Goal: Obtain resource: Download file/media

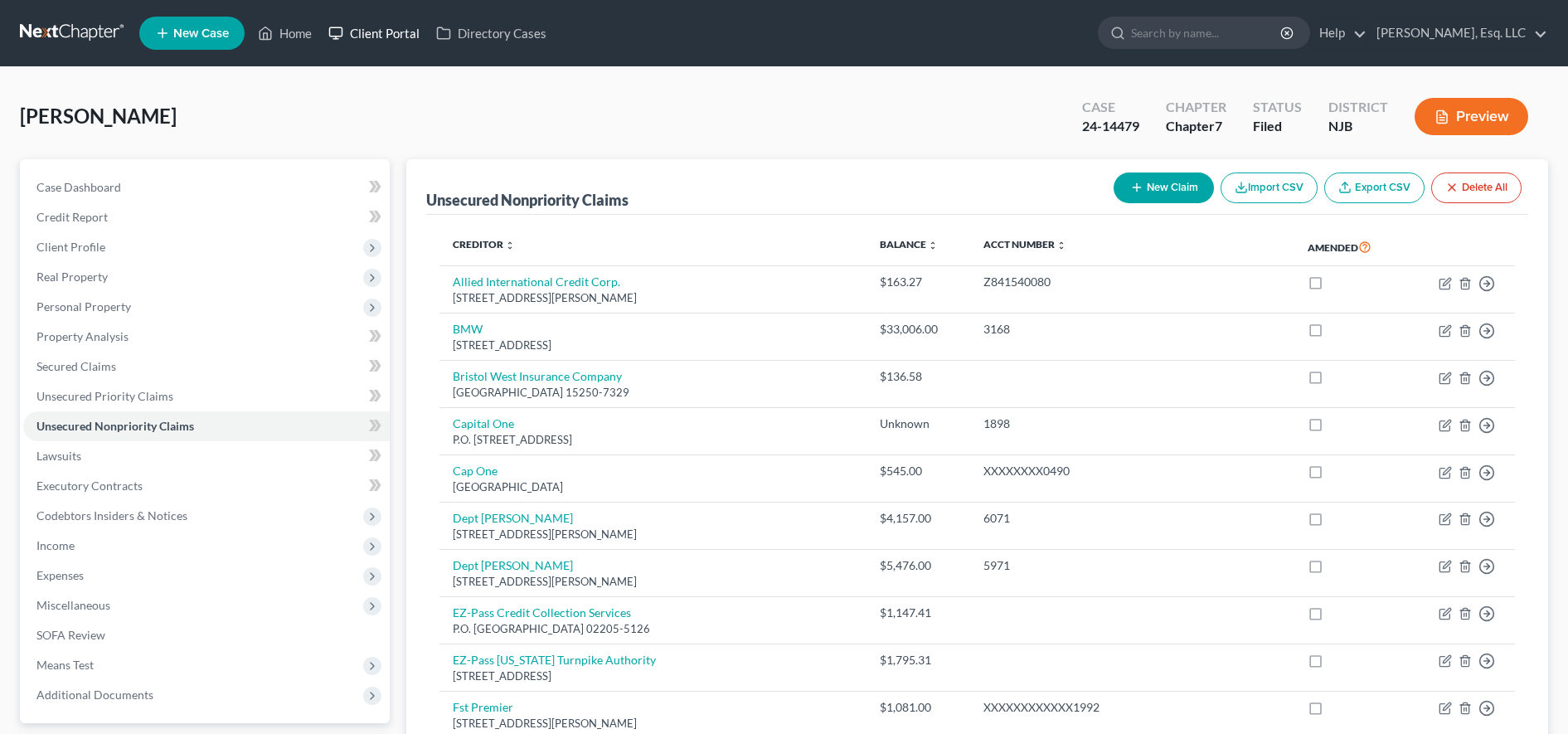
click at [382, 26] on link "Client Portal" at bounding box center [373, 33] width 108 height 29
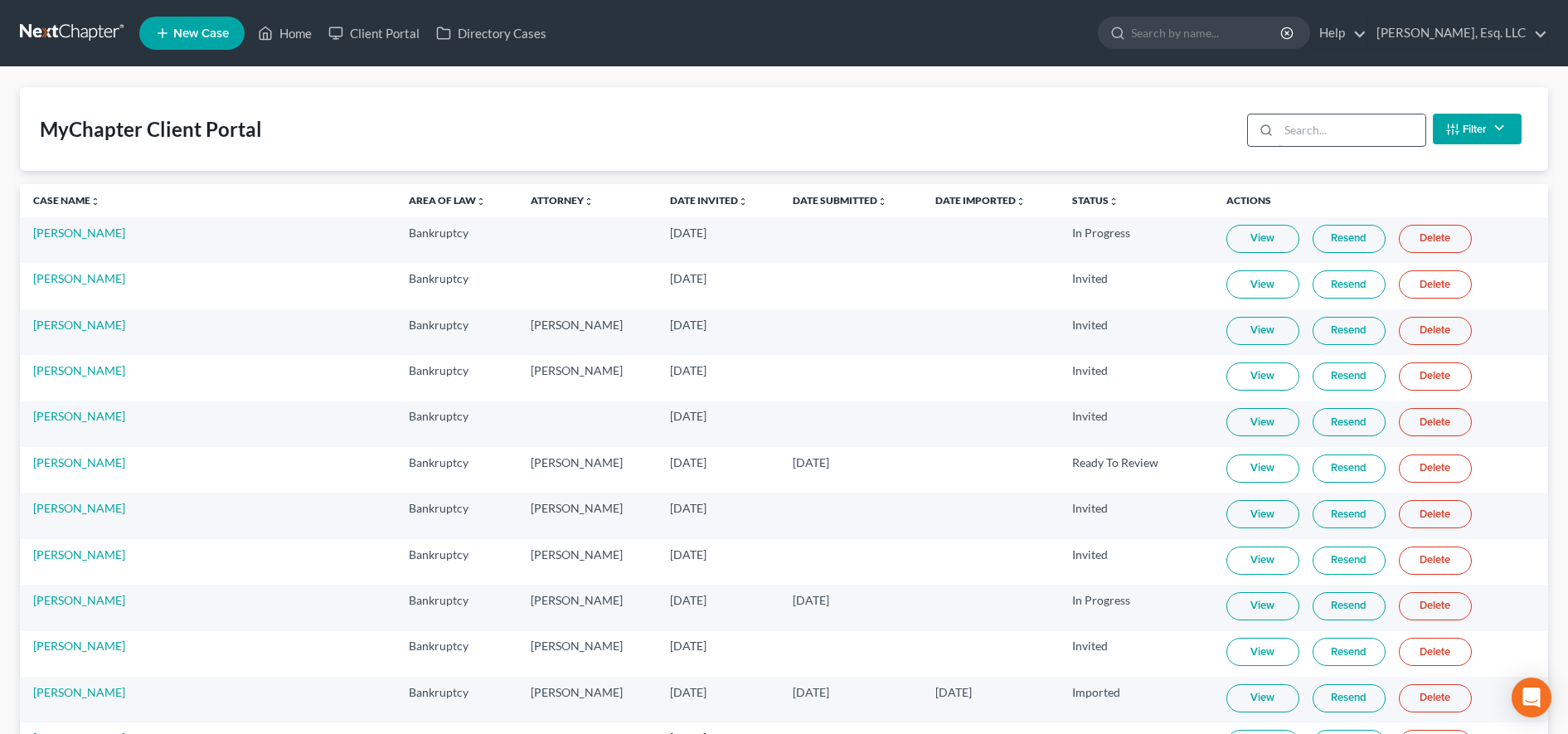
click at [1378, 134] on input "search" at bounding box center [1352, 130] width 147 height 31
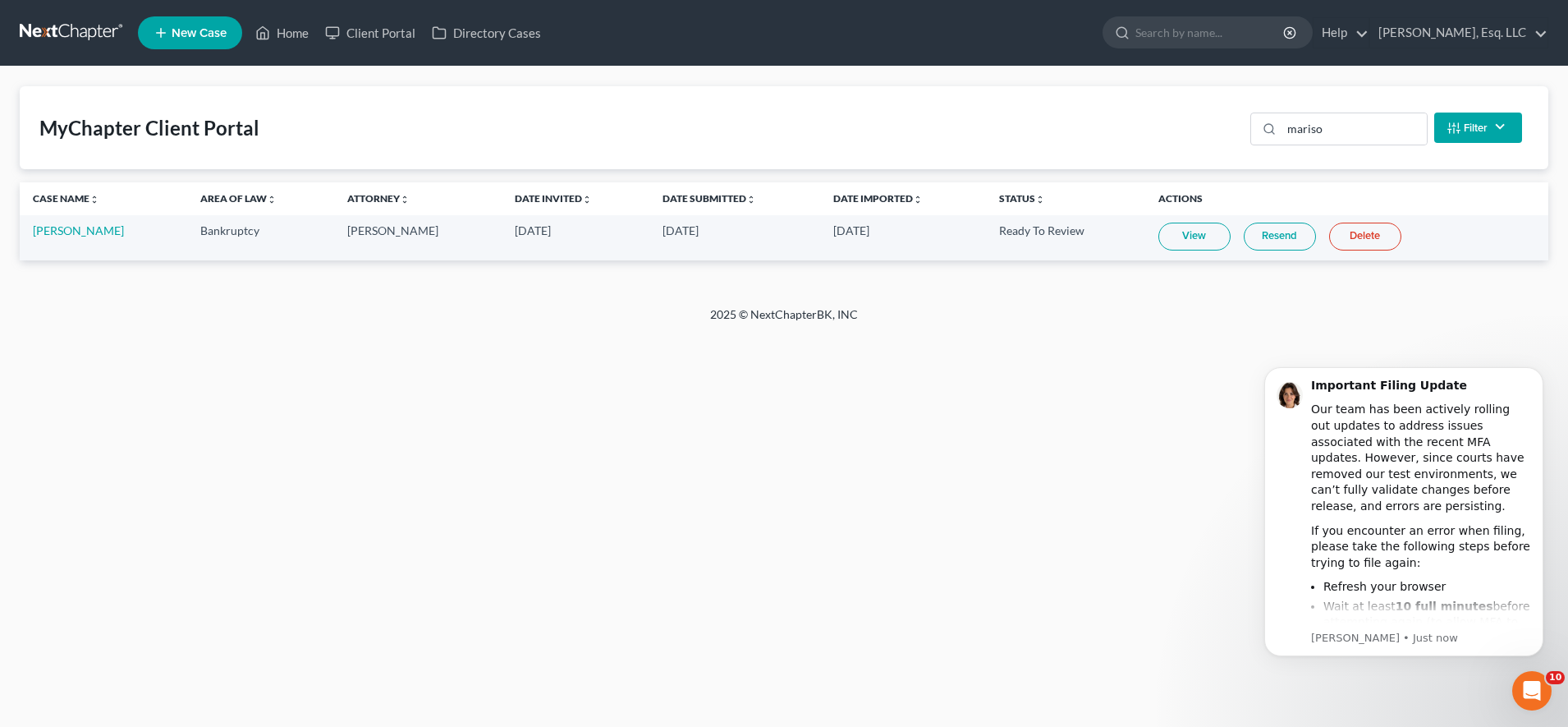
click at [1178, 244] on link "View" at bounding box center [1194, 236] width 72 height 28
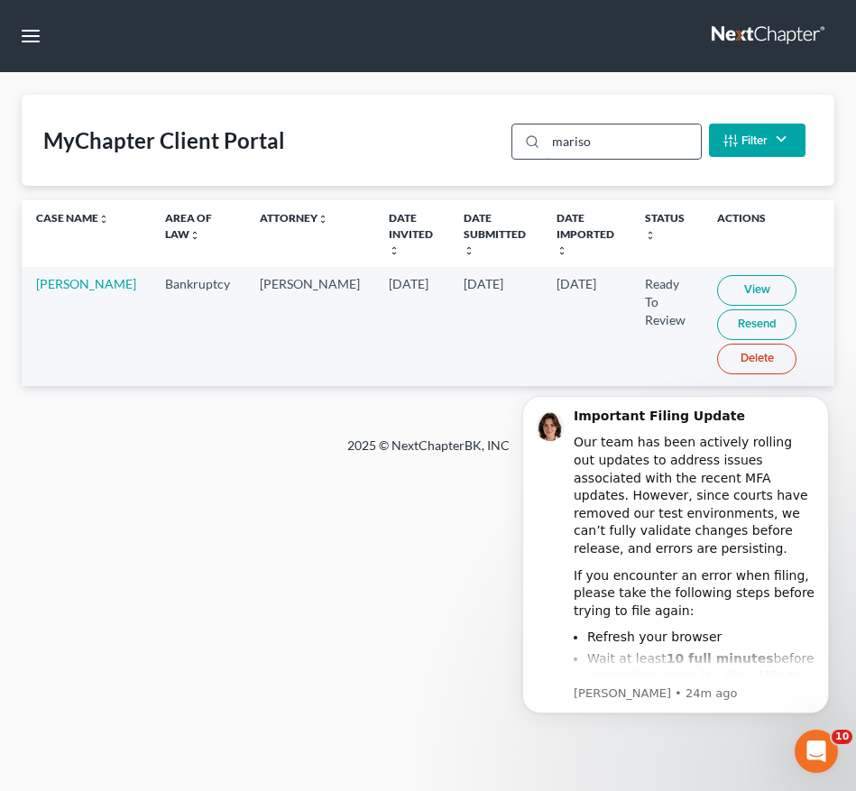
click at [658, 156] on input "mariso" at bounding box center [622, 141] width 154 height 34
type input "m"
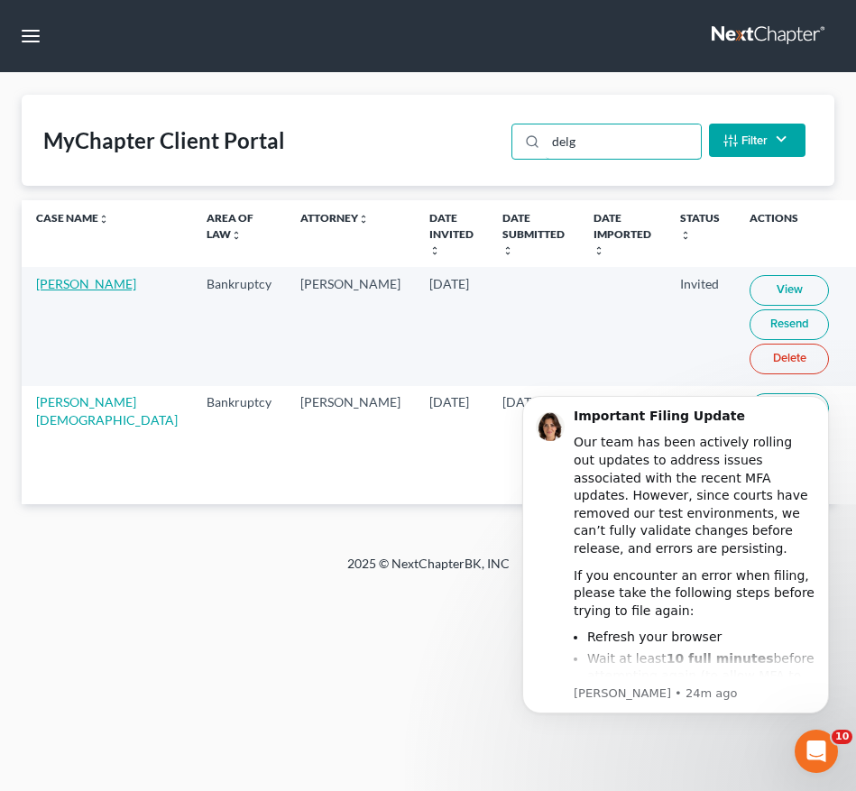
type input "delg"
click at [72, 291] on link "[PERSON_NAME]" at bounding box center [86, 283] width 100 height 15
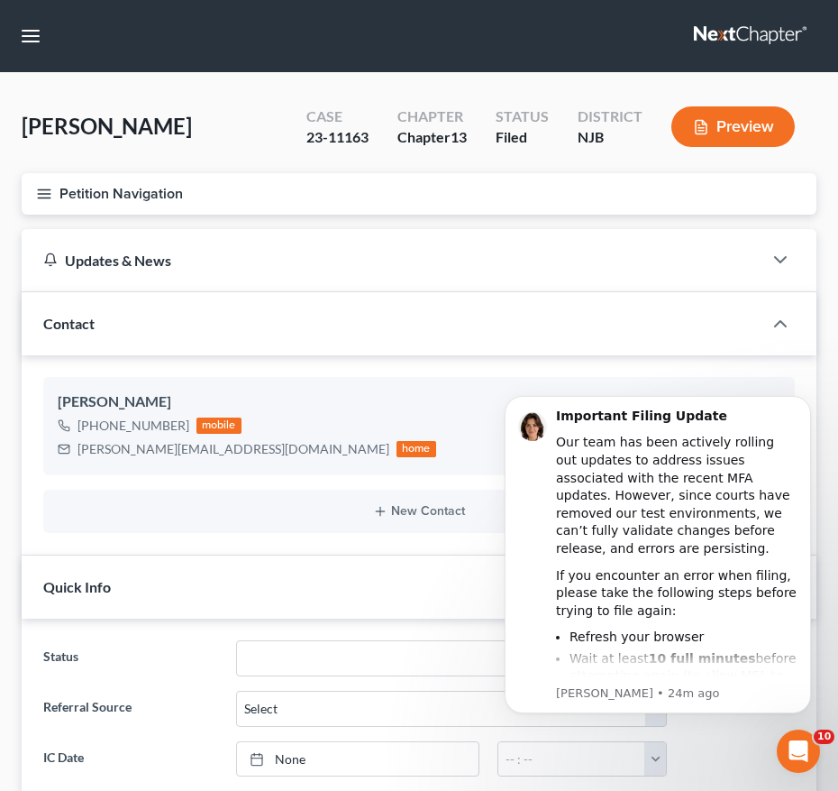
click at [39, 195] on icon "button" at bounding box center [44, 194] width 16 height 16
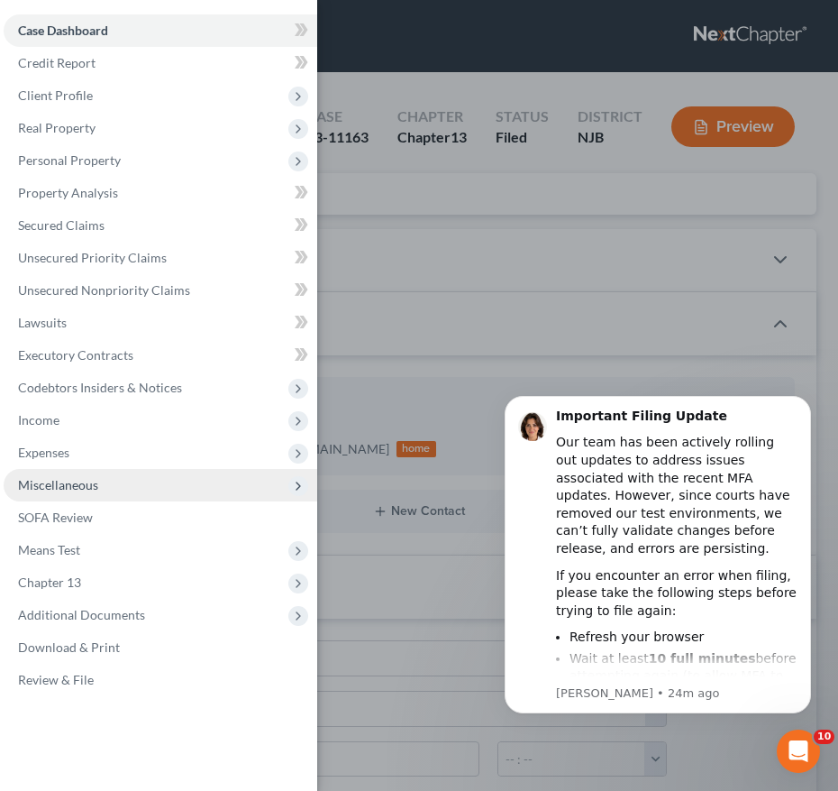
scroll to position [90, 0]
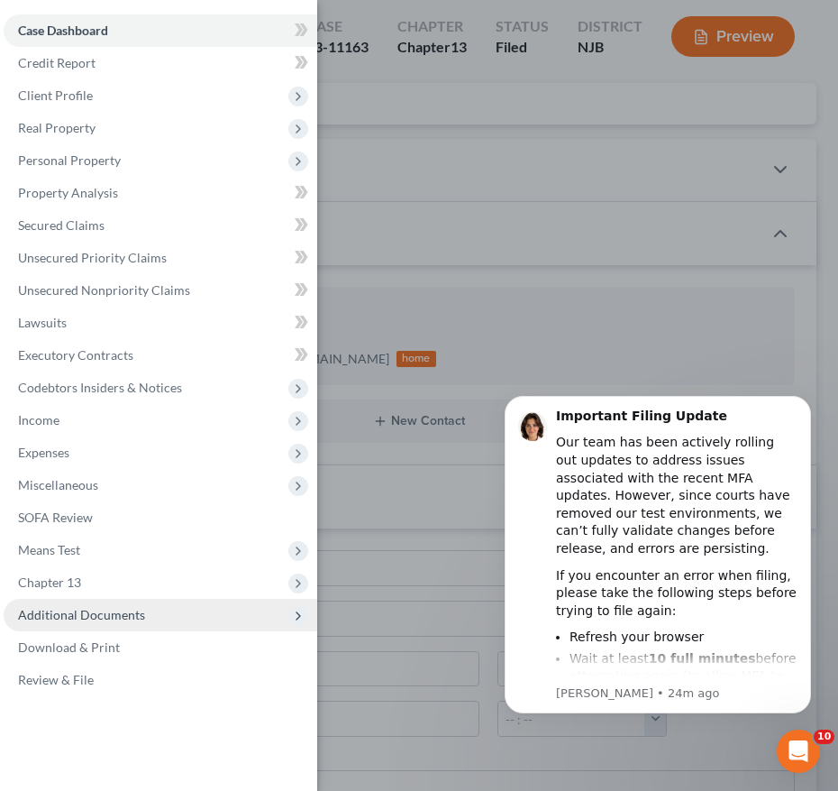
click at [101, 620] on span "Additional Documents" at bounding box center [81, 614] width 127 height 15
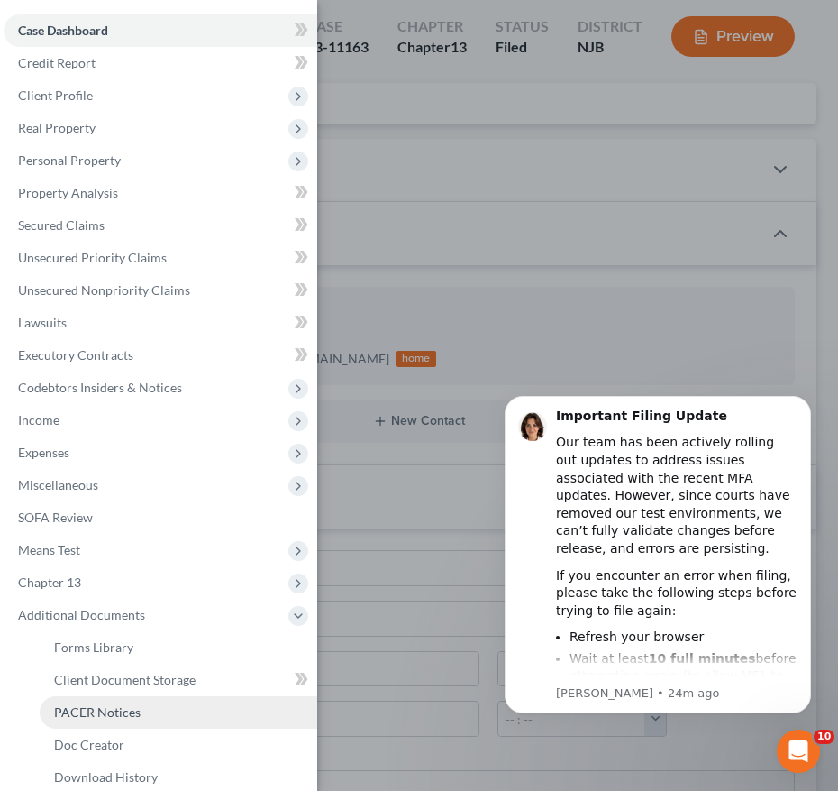
click at [139, 704] on link "PACER Notices" at bounding box center [179, 712] width 278 height 32
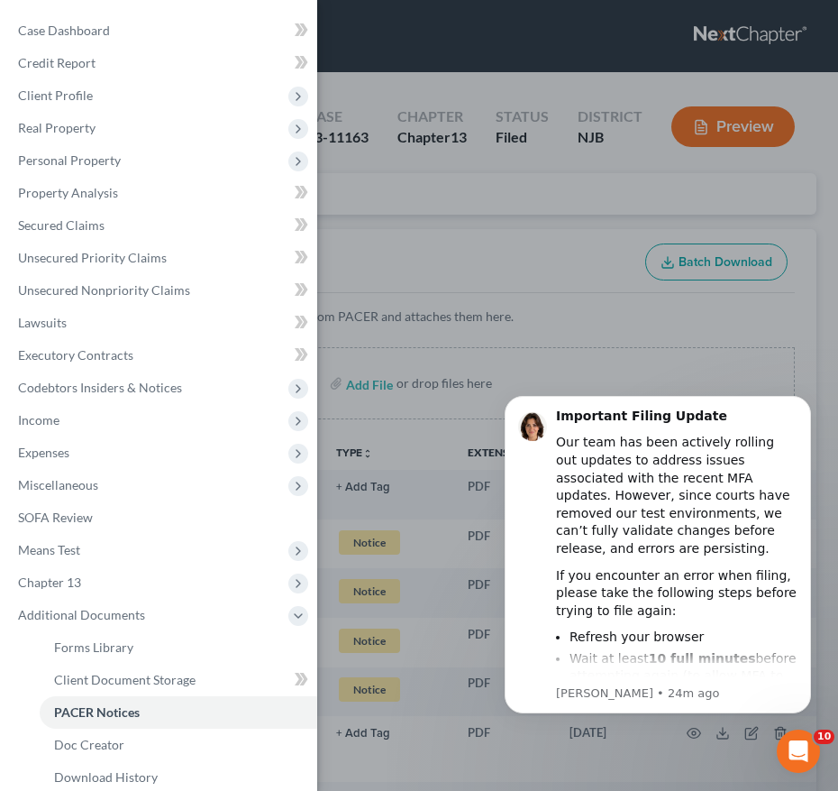
click at [774, 331] on div "Case Dashboard Payments Invoices Payments Payments Credit Report Client Profile" at bounding box center [419, 395] width 838 height 791
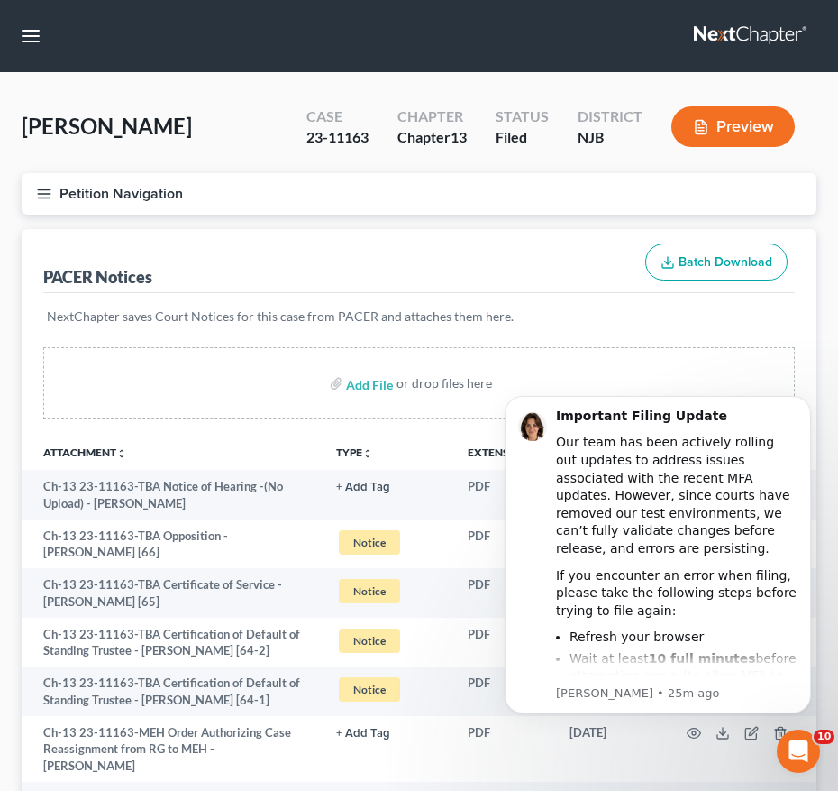
click at [692, 394] on body "Important Filing Update Our team has been actively rolling out updates to addre…" at bounding box center [658, 577] width 346 height 394
click at [676, 362] on div "Add File or drop files here" at bounding box center [419, 383] width 752 height 72
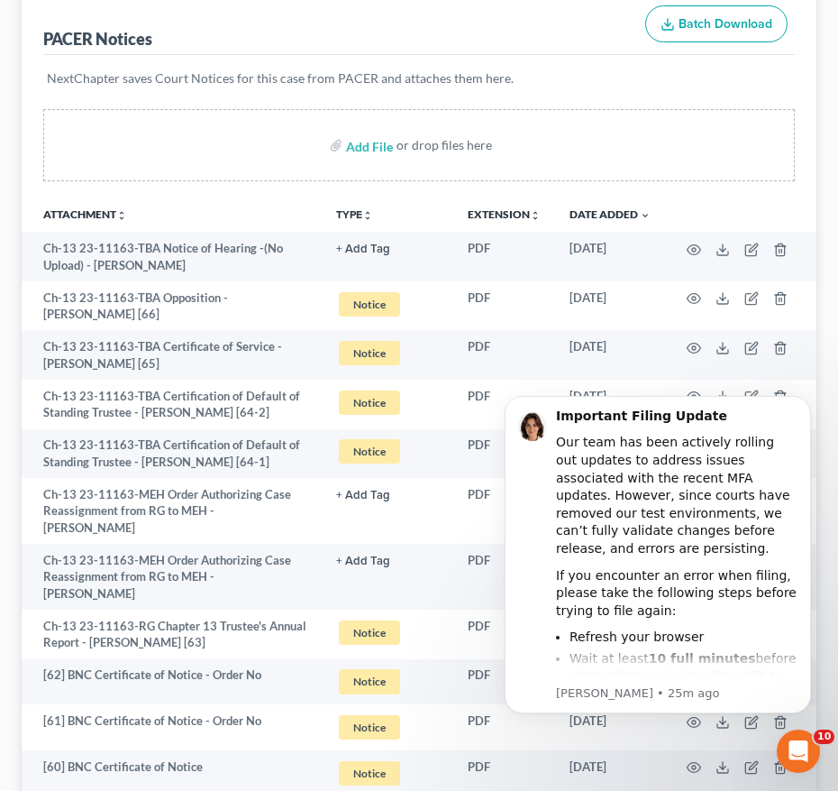
scroll to position [264, 0]
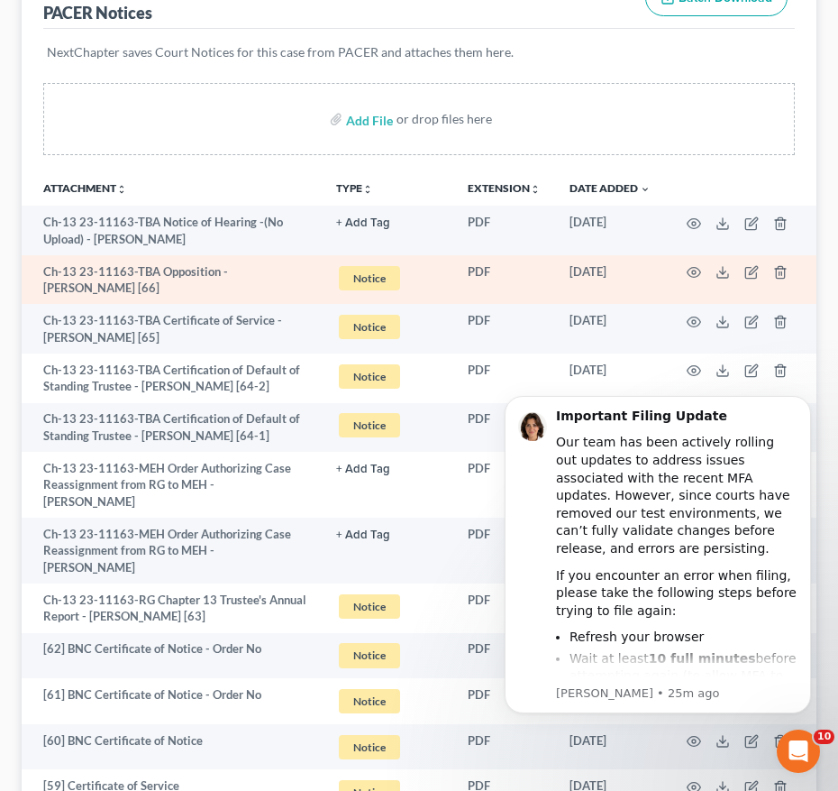
click at [713, 270] on td at bounding box center [740, 280] width 151 height 50
click at [719, 269] on icon at bounding box center [723, 272] width 14 height 14
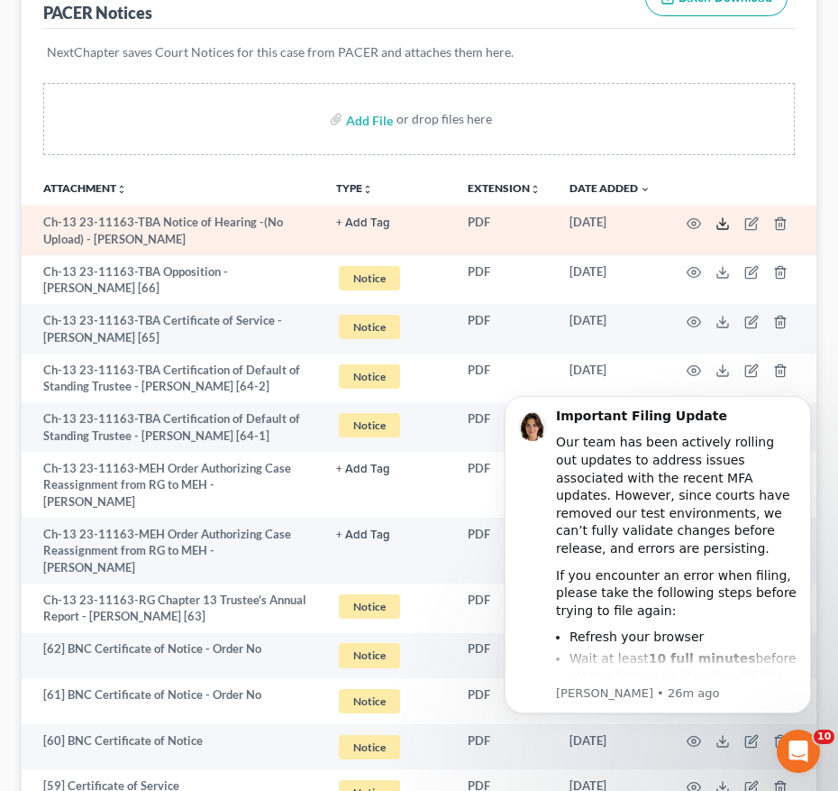
click at [717, 220] on icon at bounding box center [723, 223] width 14 height 14
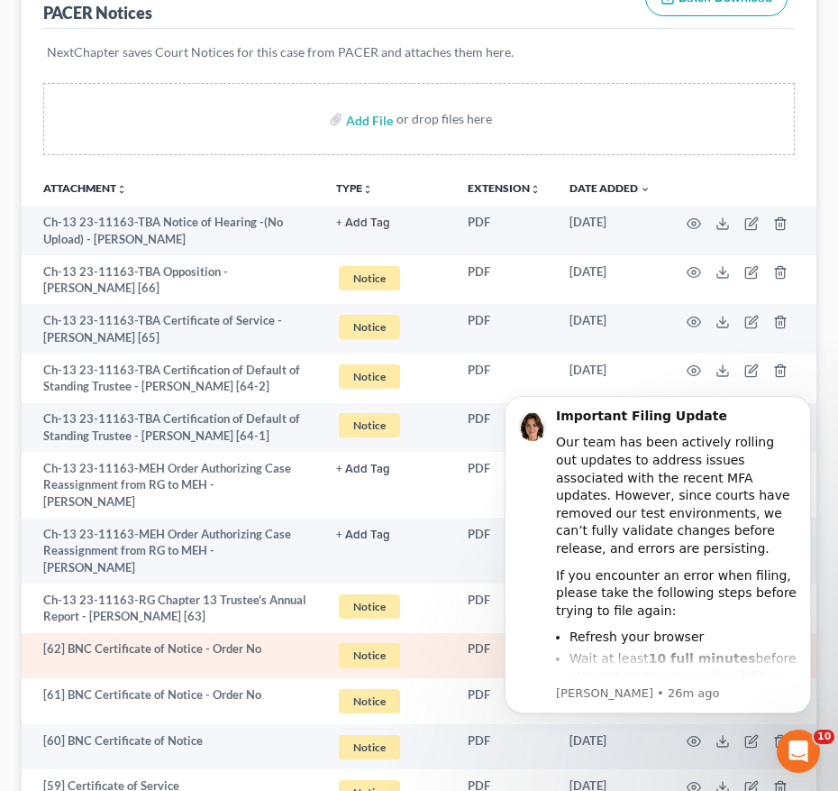
click at [477, 633] on td "PDF" at bounding box center [505, 656] width 102 height 46
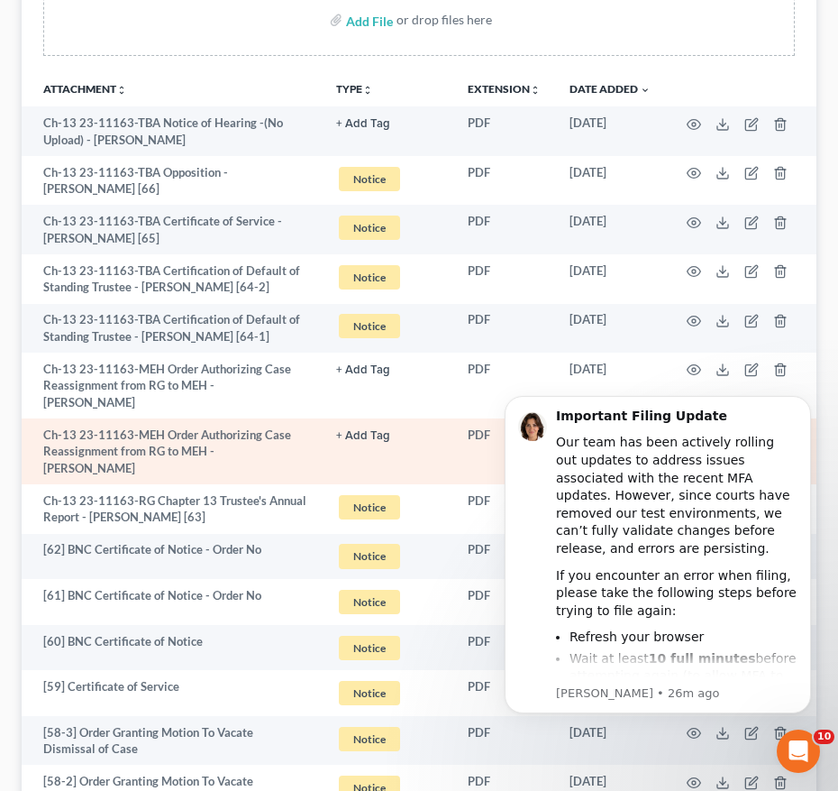
scroll to position [364, 0]
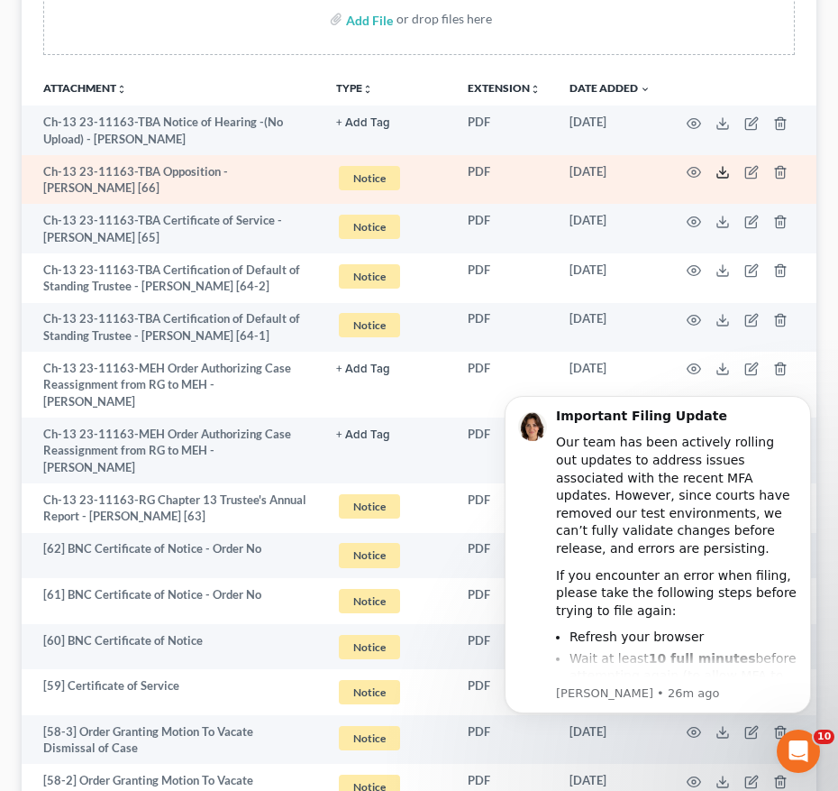
click at [725, 170] on icon at bounding box center [723, 172] width 14 height 14
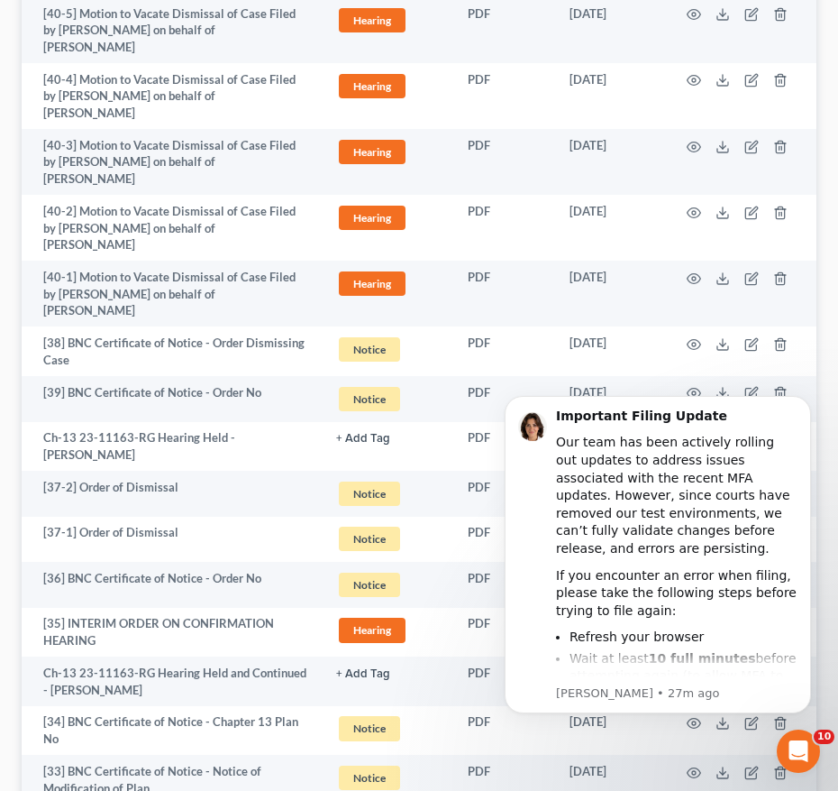
scroll to position [3499, 0]
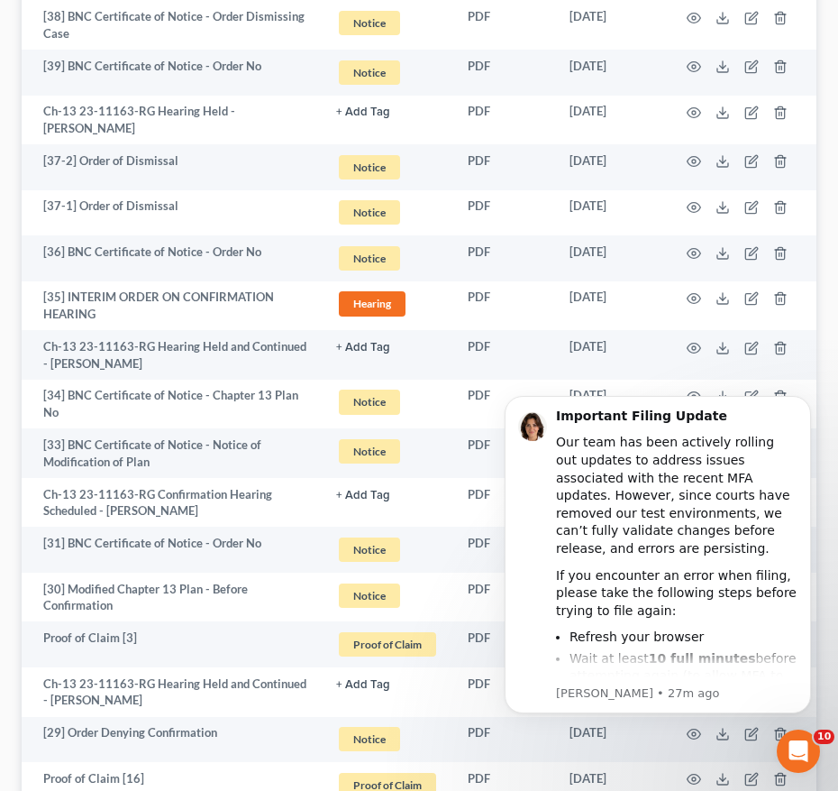
click at [809, 404] on icon "Dismiss notification" at bounding box center [807, 401] width 10 height 10
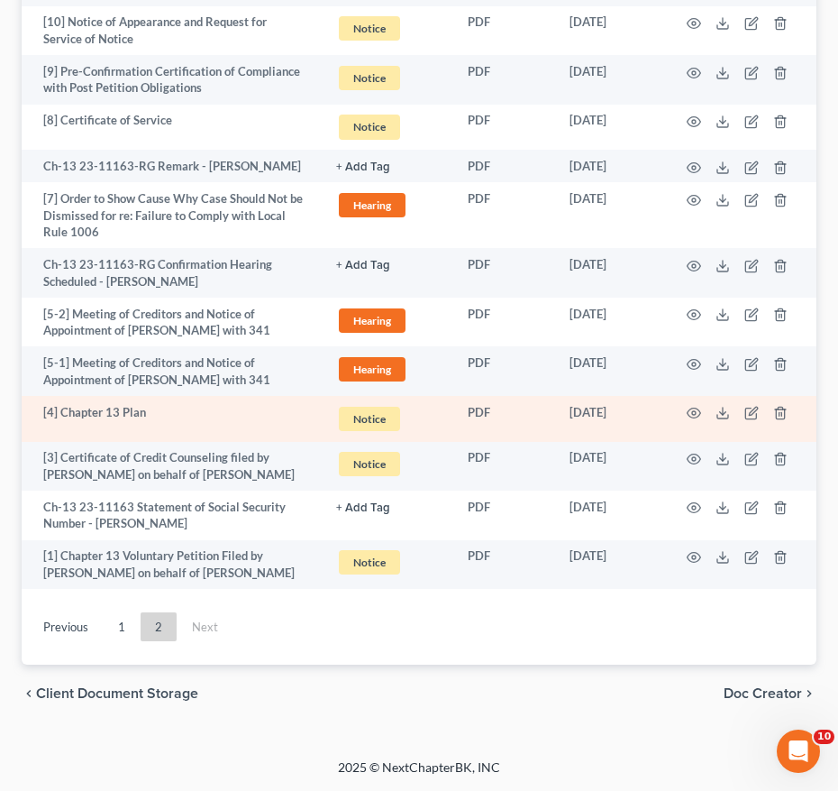
scroll to position [2889, 0]
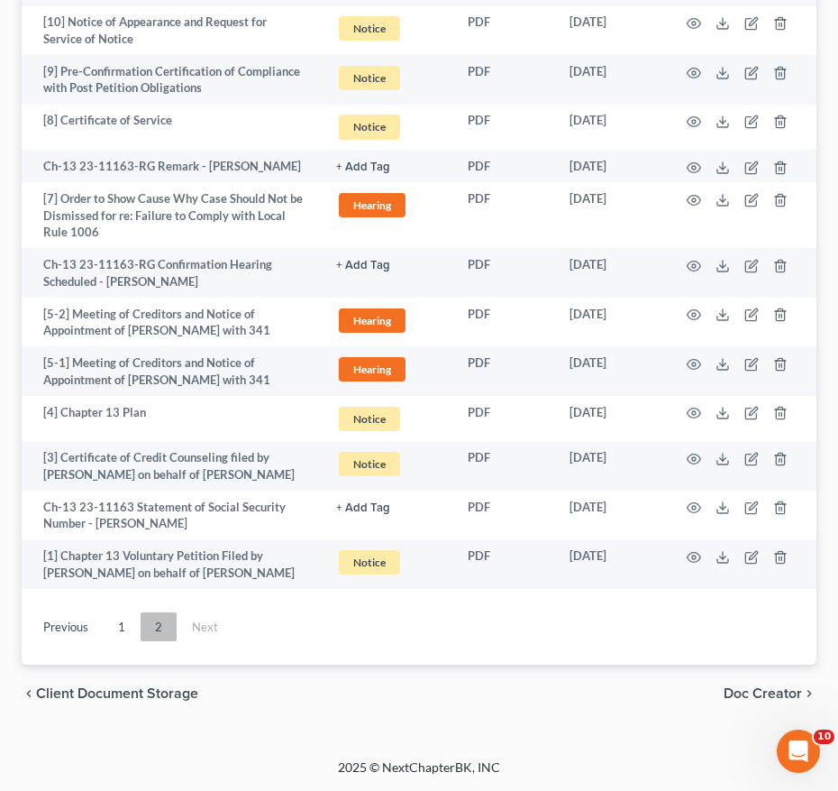
click at [164, 621] on link "2" at bounding box center [159, 626] width 36 height 29
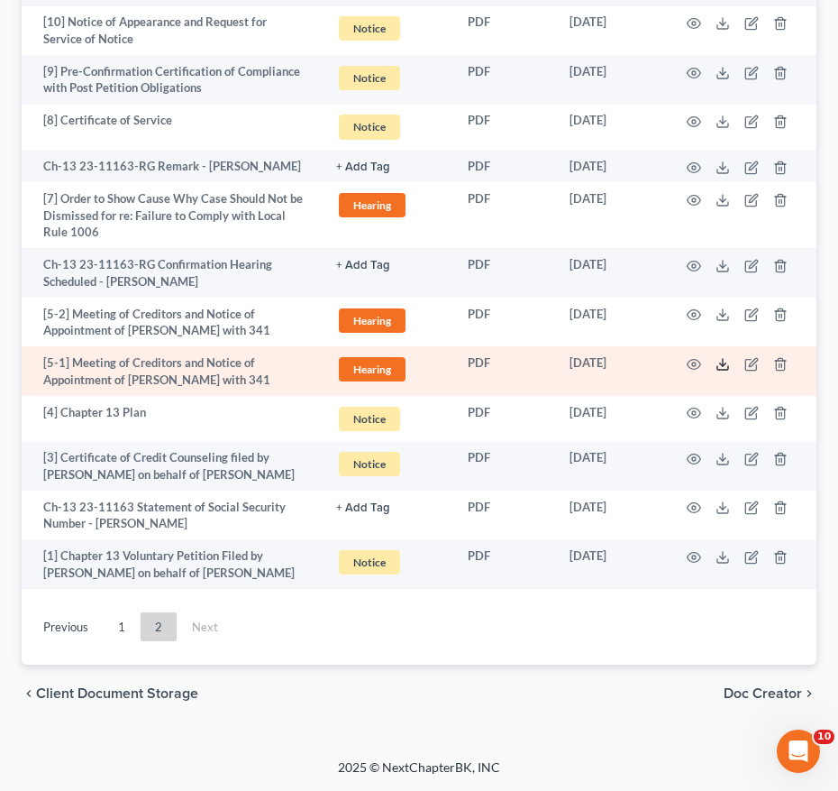
click at [728, 357] on icon at bounding box center [723, 364] width 14 height 14
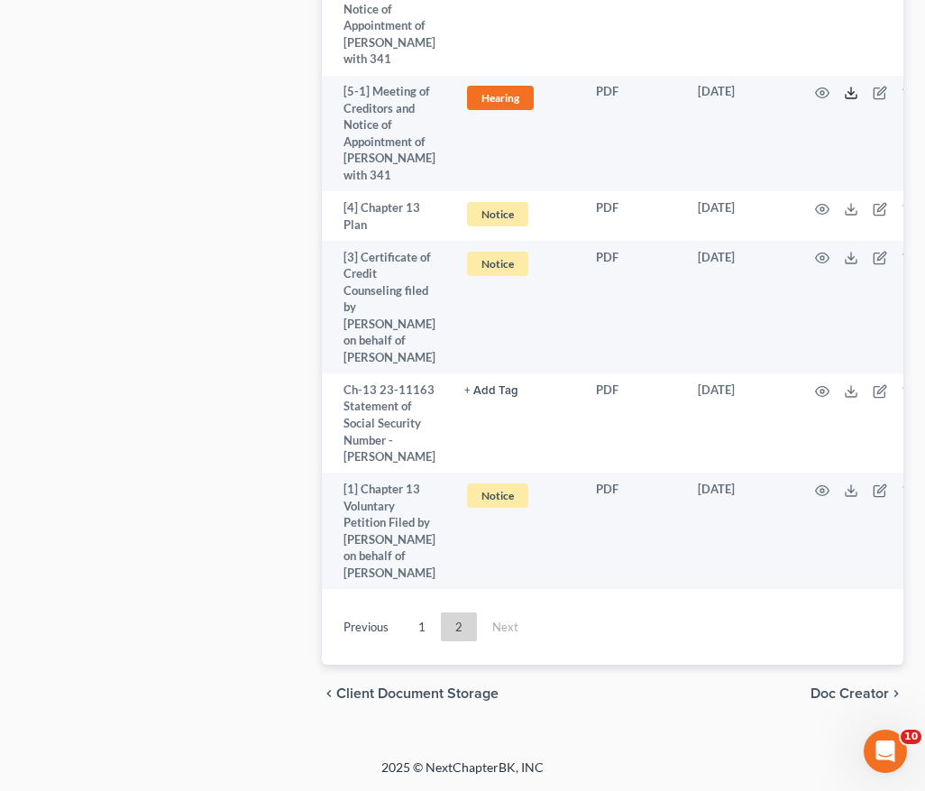
scroll to position [4890, 0]
click at [419, 622] on link "1" at bounding box center [422, 626] width 36 height 29
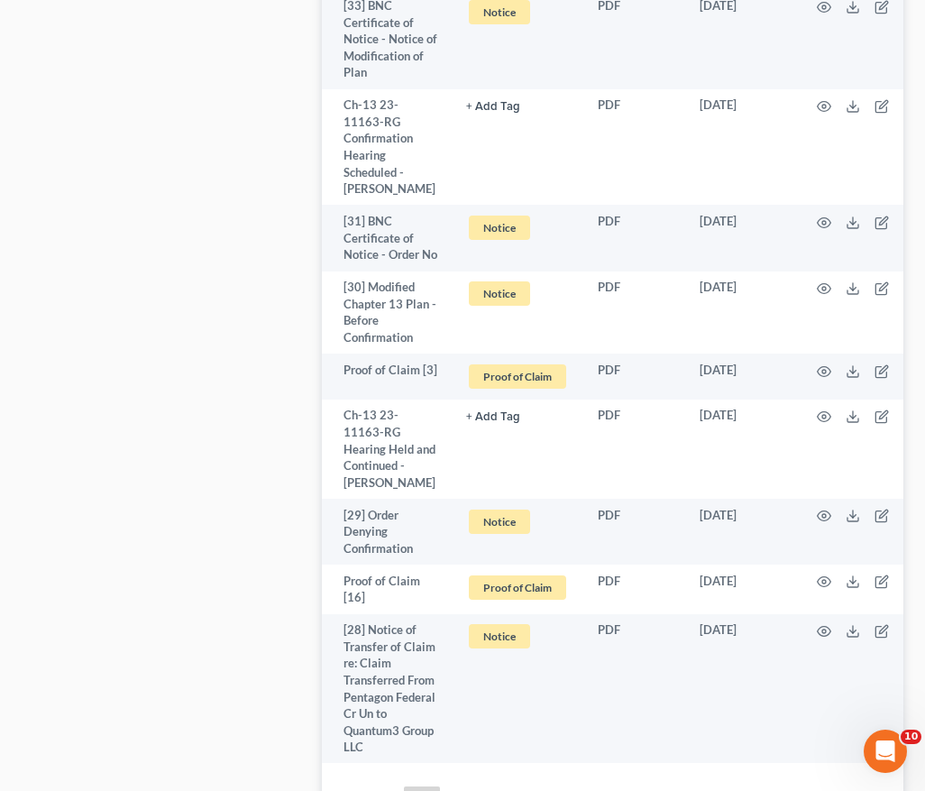
scroll to position [6815, 0]
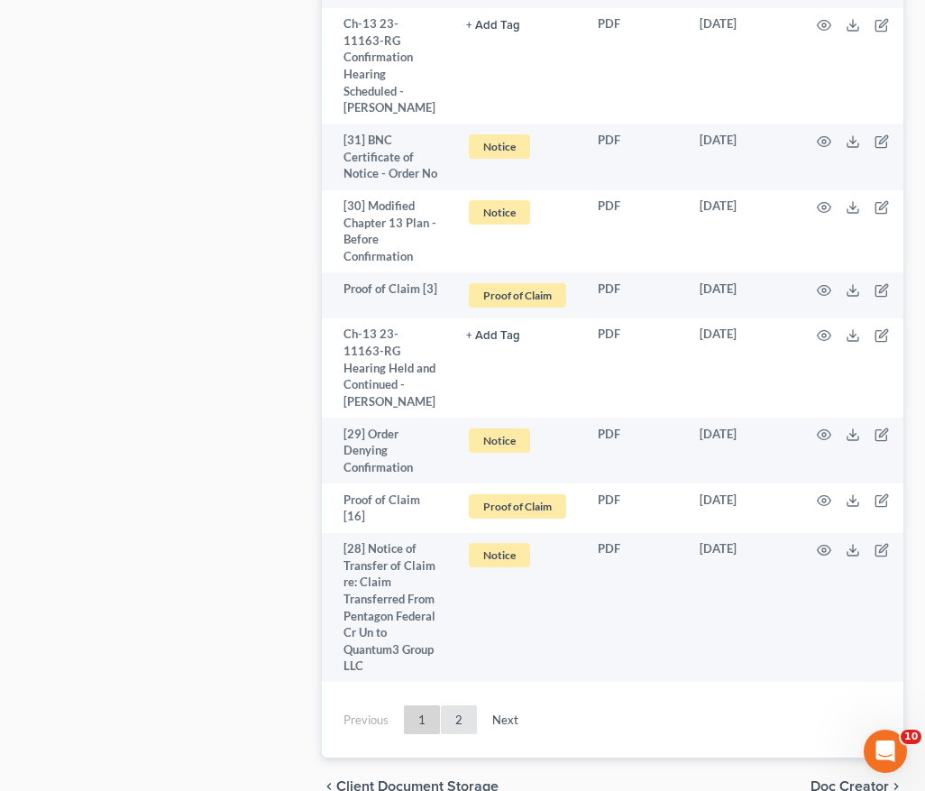
click at [454, 705] on link "2" at bounding box center [459, 719] width 36 height 29
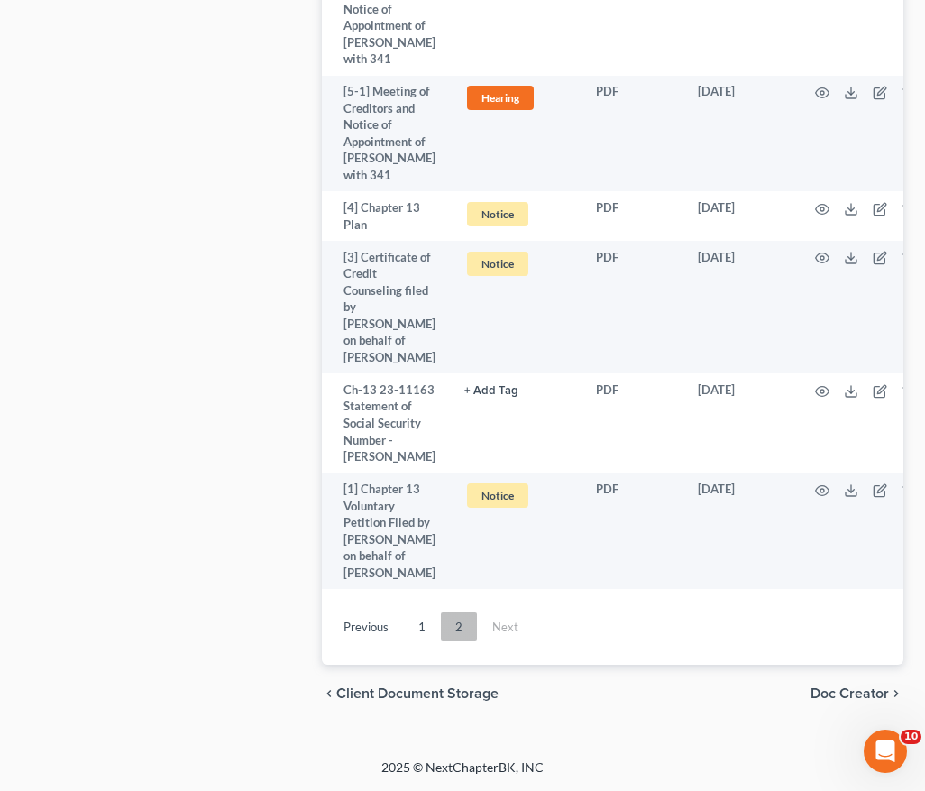
scroll to position [4890, 0]
click at [468, 622] on link "2" at bounding box center [459, 626] width 36 height 29
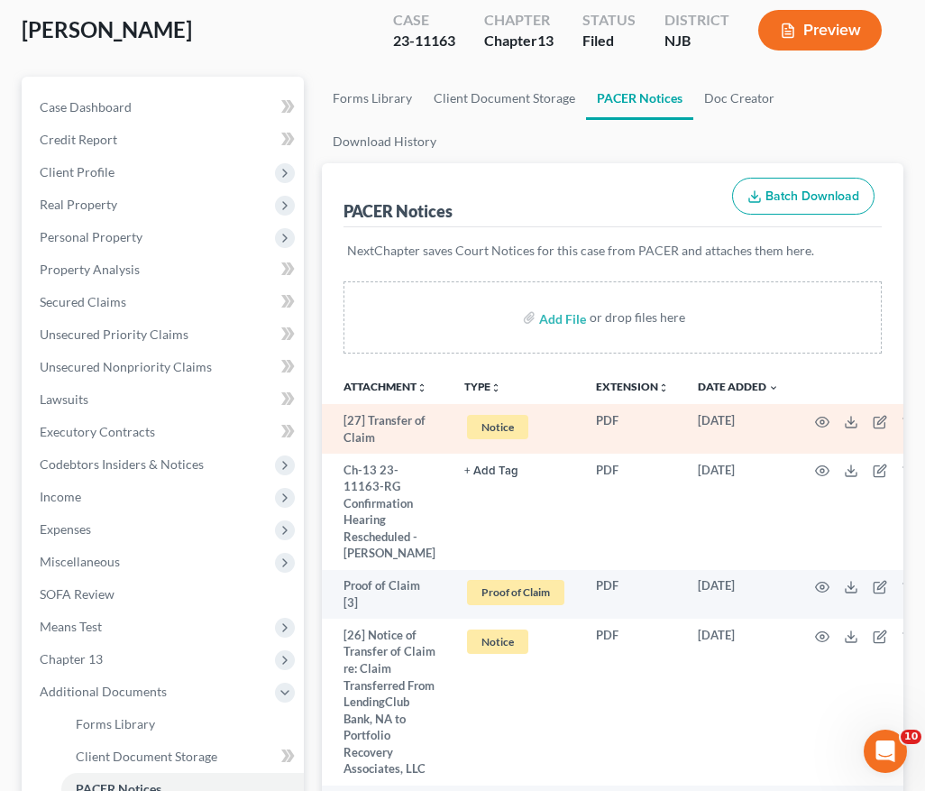
scroll to position [306, 0]
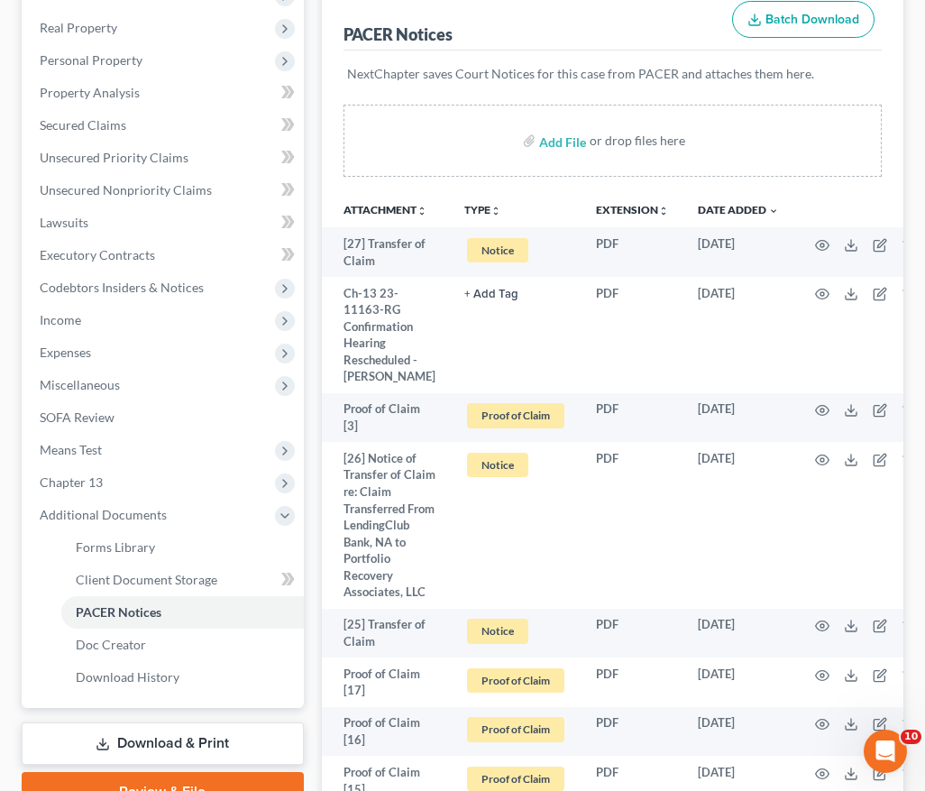
click at [99, 758] on link "Download & Print" at bounding box center [163, 743] width 282 height 42
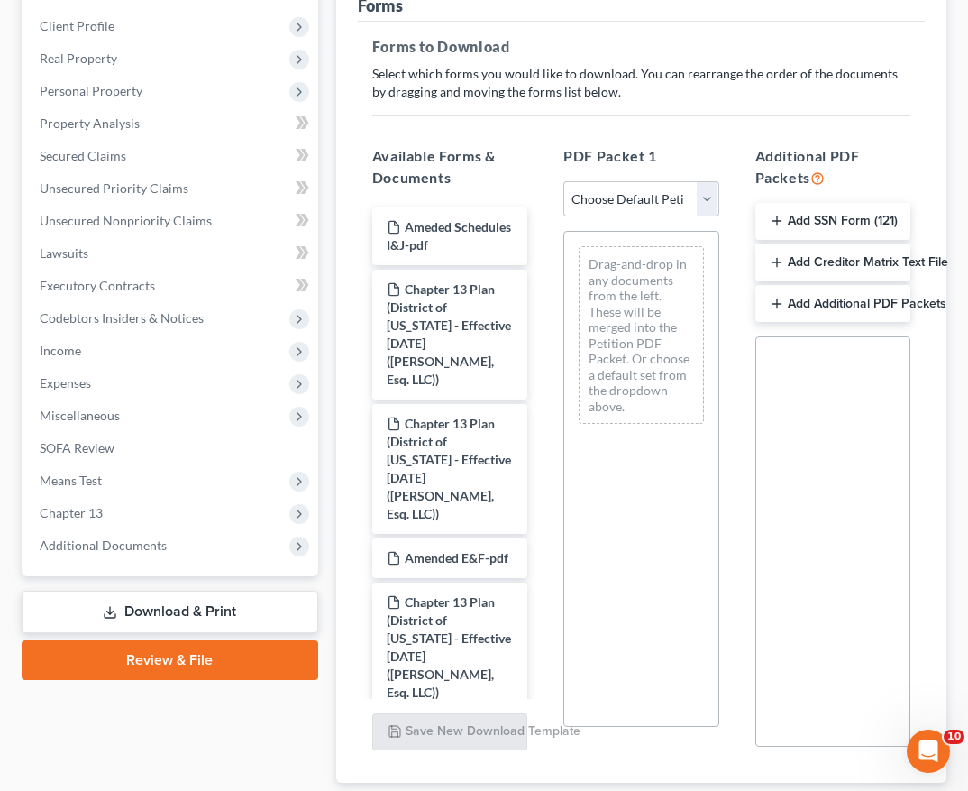
scroll to position [393, 0]
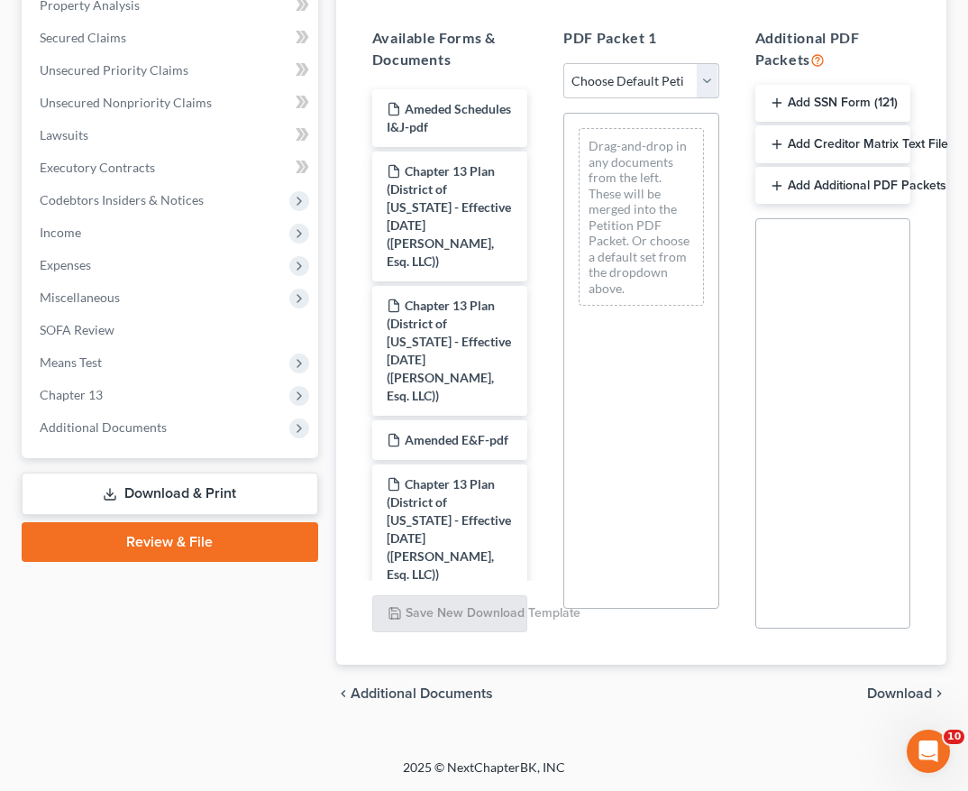
click at [893, 700] on span "Download" at bounding box center [899, 693] width 65 height 14
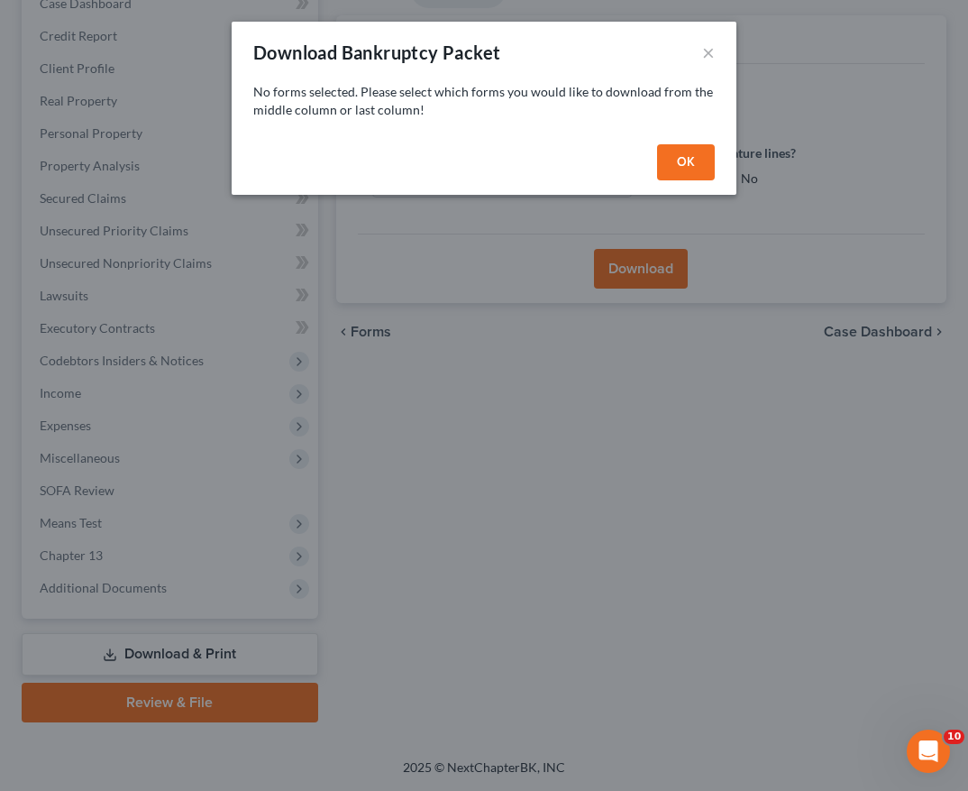
scroll to position [233, 0]
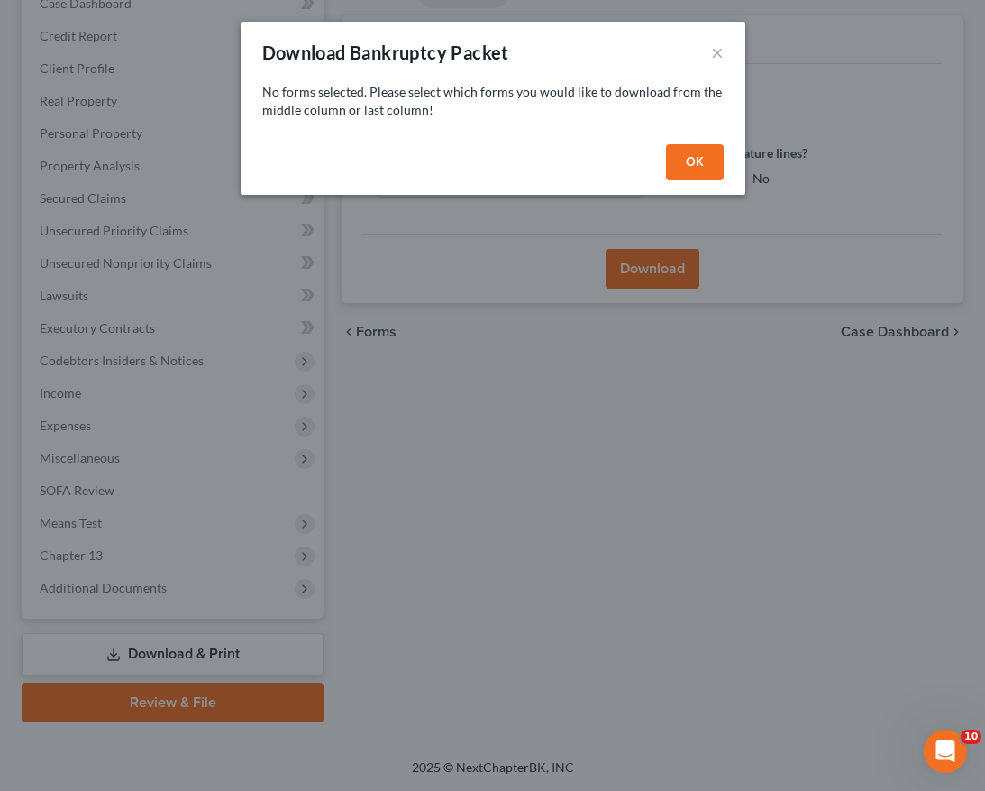
click at [707, 153] on button "OK" at bounding box center [695, 162] width 58 height 36
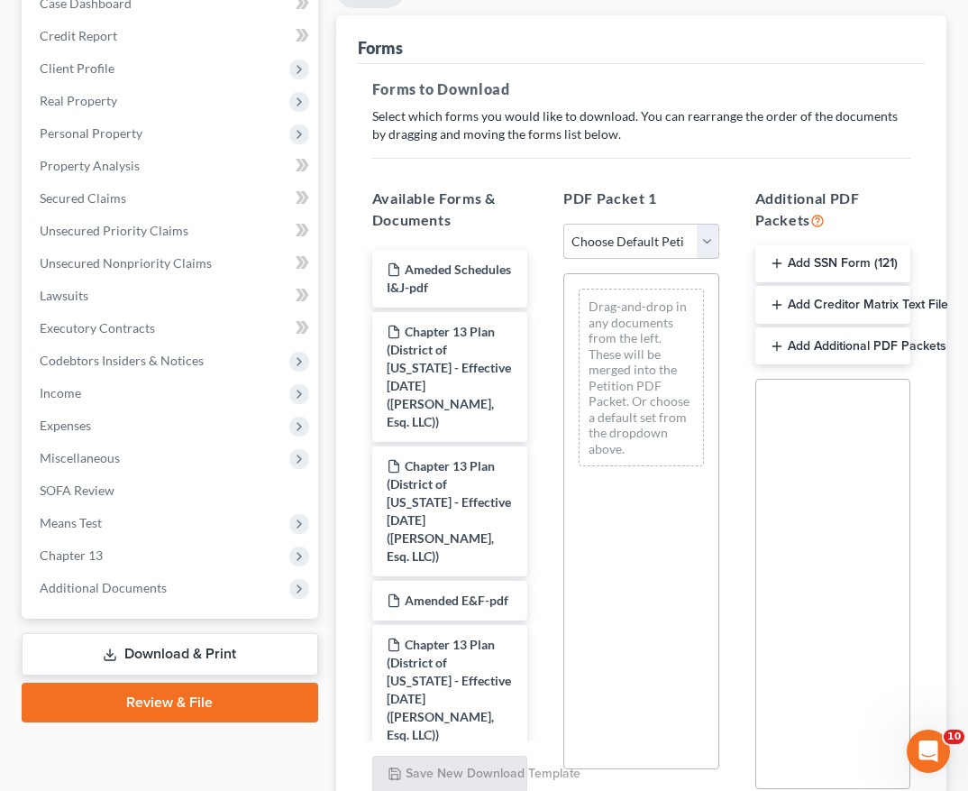
click at [639, 244] on select "Choose Default Petition PDF Packet Complete Bankruptcy Petition (all forms and …" at bounding box center [641, 242] width 155 height 36
select select "0"
click at [564, 224] on select "Choose Default Petition PDF Packet Complete Bankruptcy Petition (all forms and …" at bounding box center [641, 242] width 155 height 36
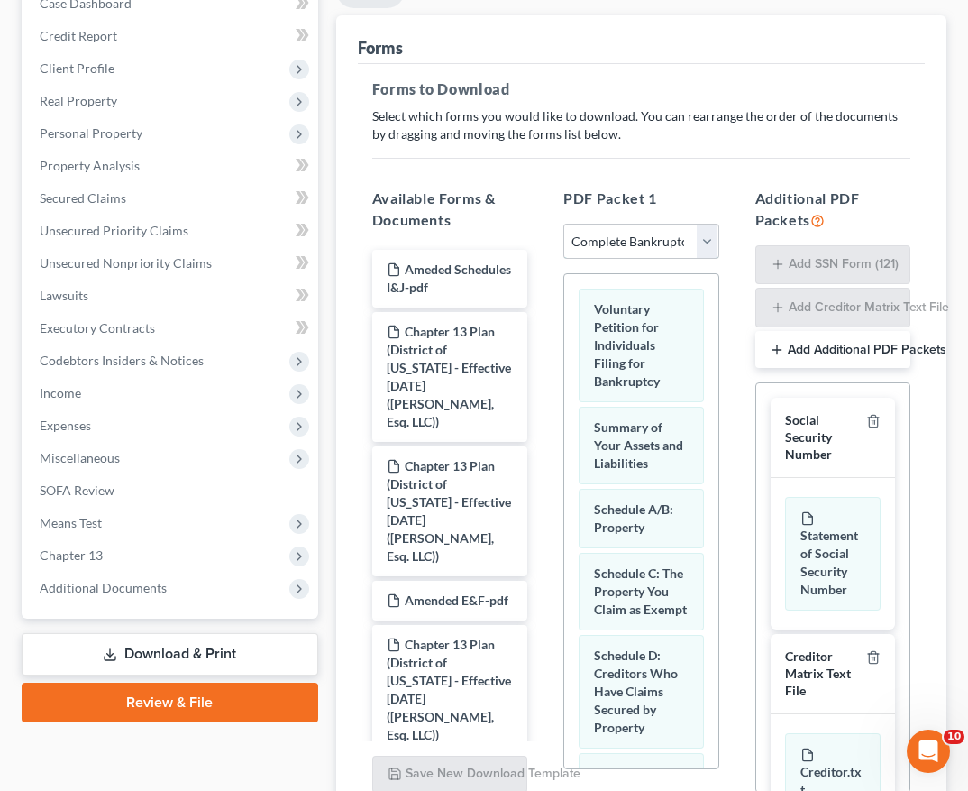
scroll to position [397, 0]
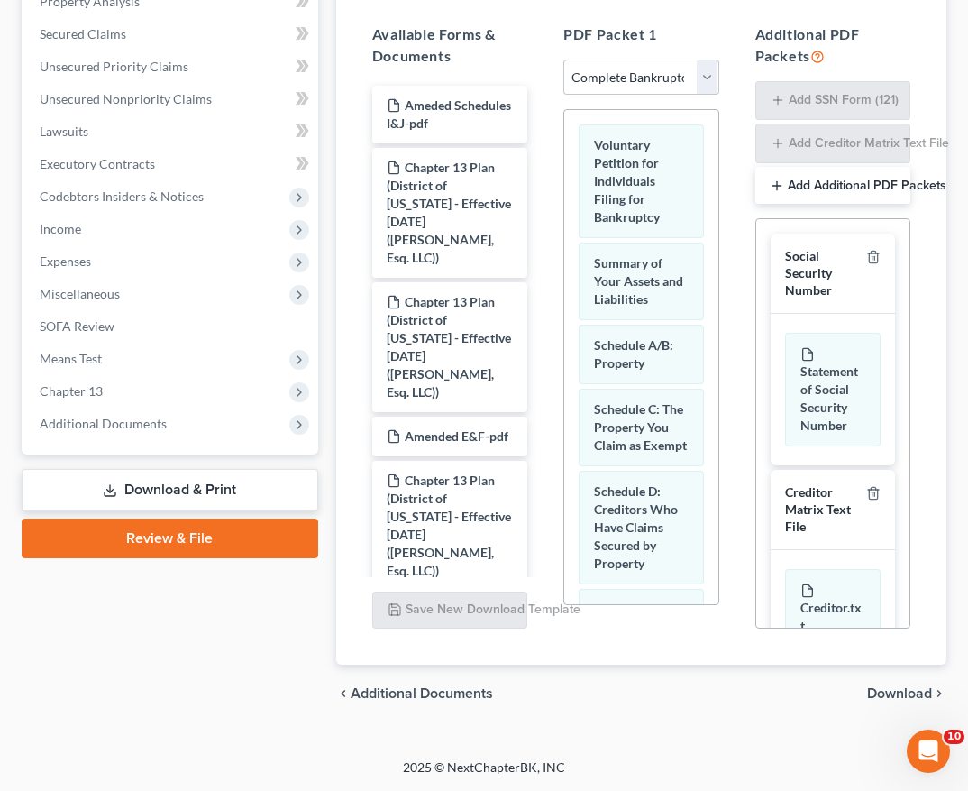
click at [912, 690] on span "Download" at bounding box center [899, 693] width 65 height 14
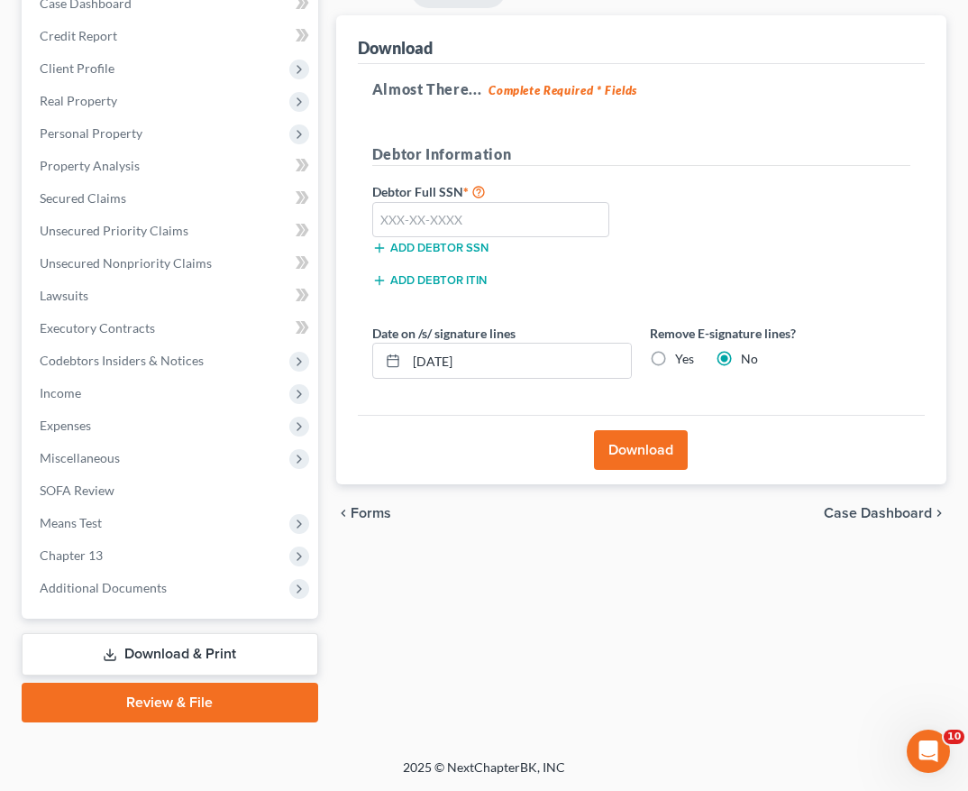
scroll to position [233, 0]
click at [675, 359] on label "Yes" at bounding box center [684, 359] width 19 height 18
click at [683, 359] on input "Yes" at bounding box center [689, 356] width 12 height 12
radio input "true"
radio input "false"
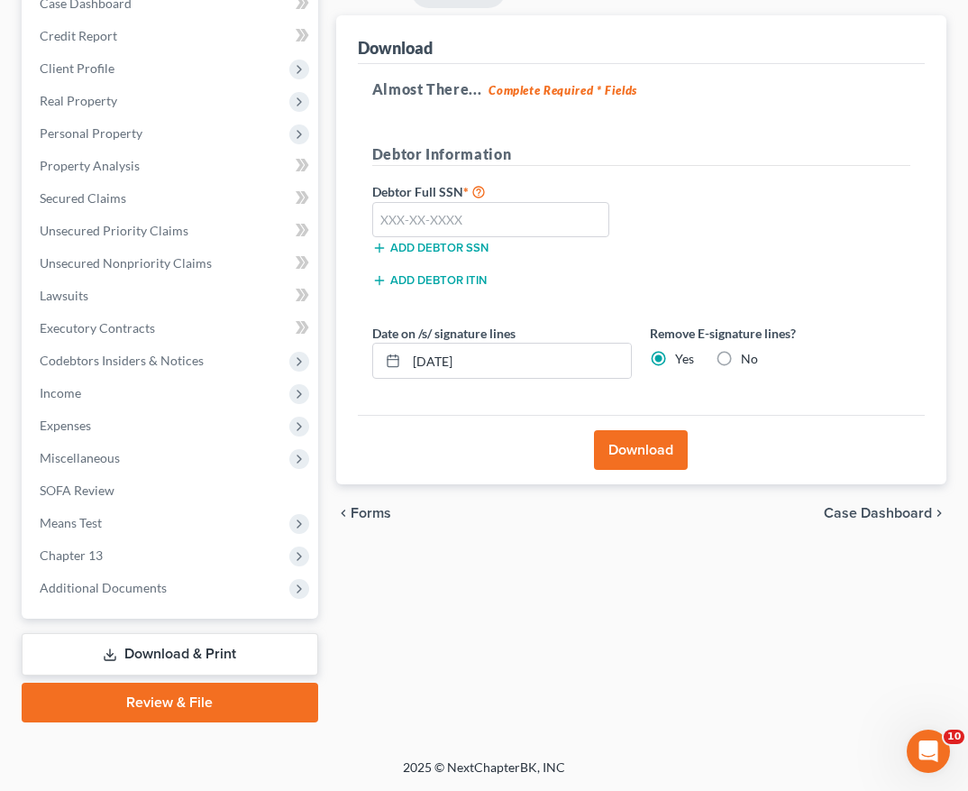
click at [804, 133] on div "Almost There... Complete Required * Fields Debtor Information Debtor Full SSN *…" at bounding box center [641, 240] width 567 height 352
click at [159, 575] on span "Additional Documents" at bounding box center [171, 588] width 293 height 32
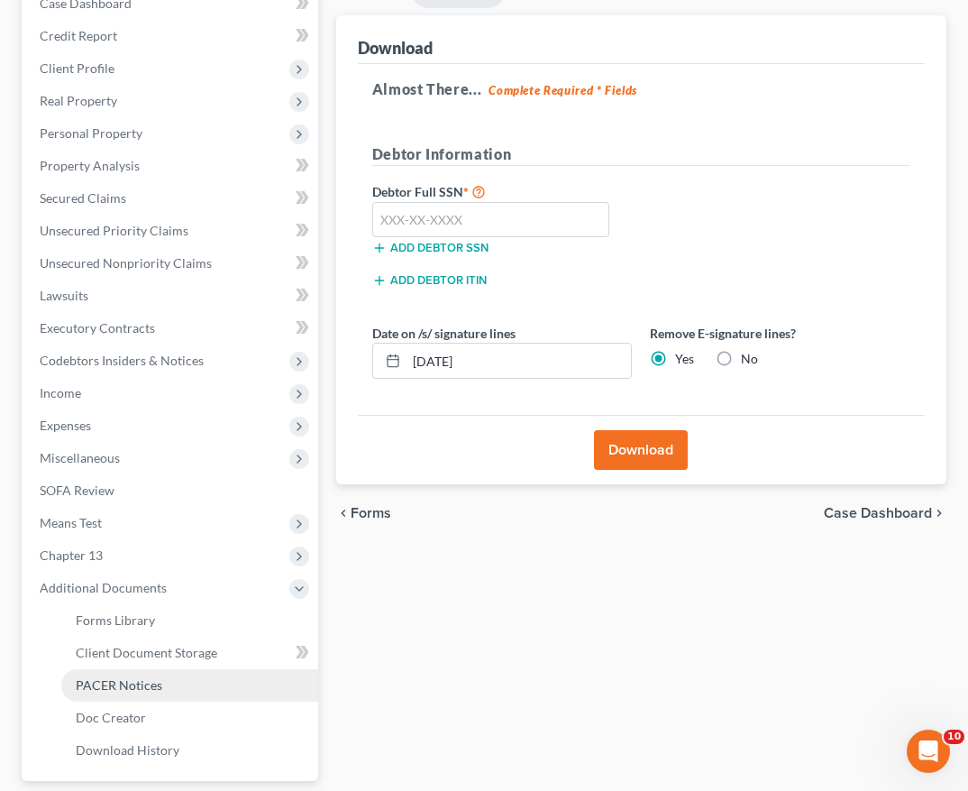
click at [162, 686] on link "PACER Notices" at bounding box center [189, 685] width 257 height 32
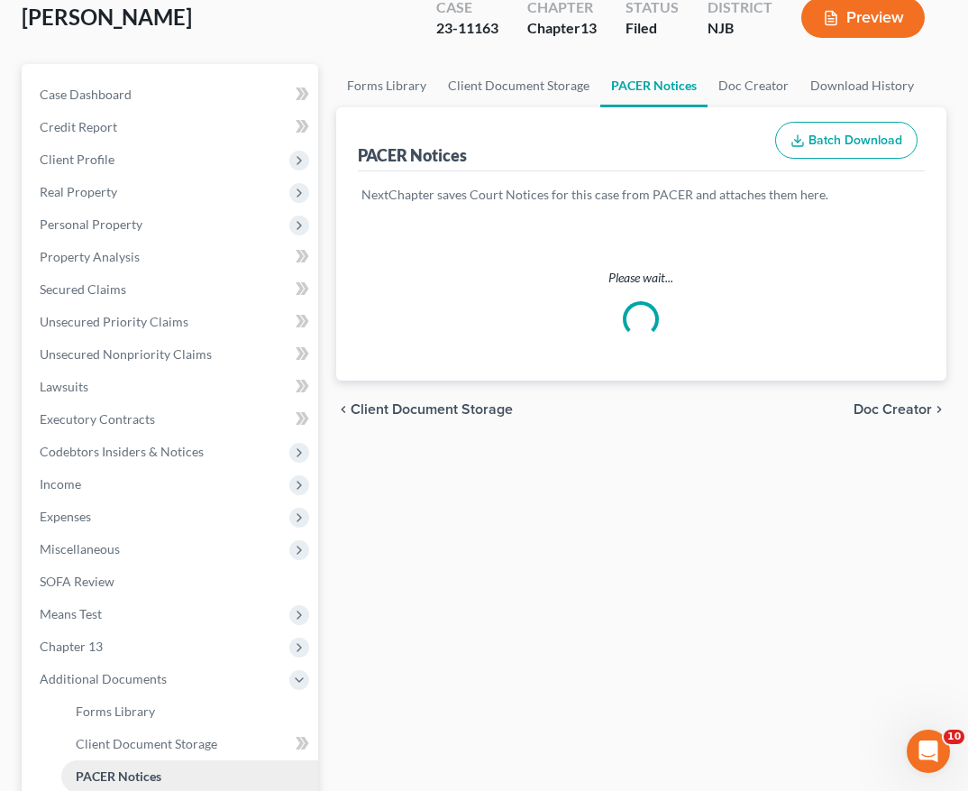
scroll to position [8, 0]
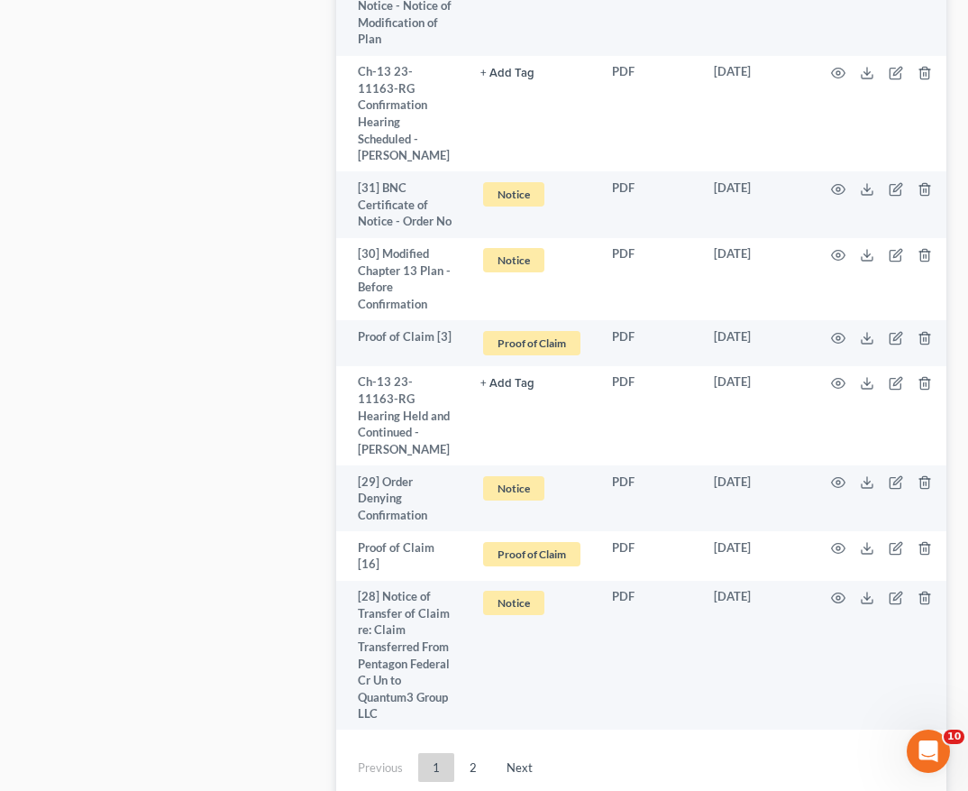
scroll to position [6815, 0]
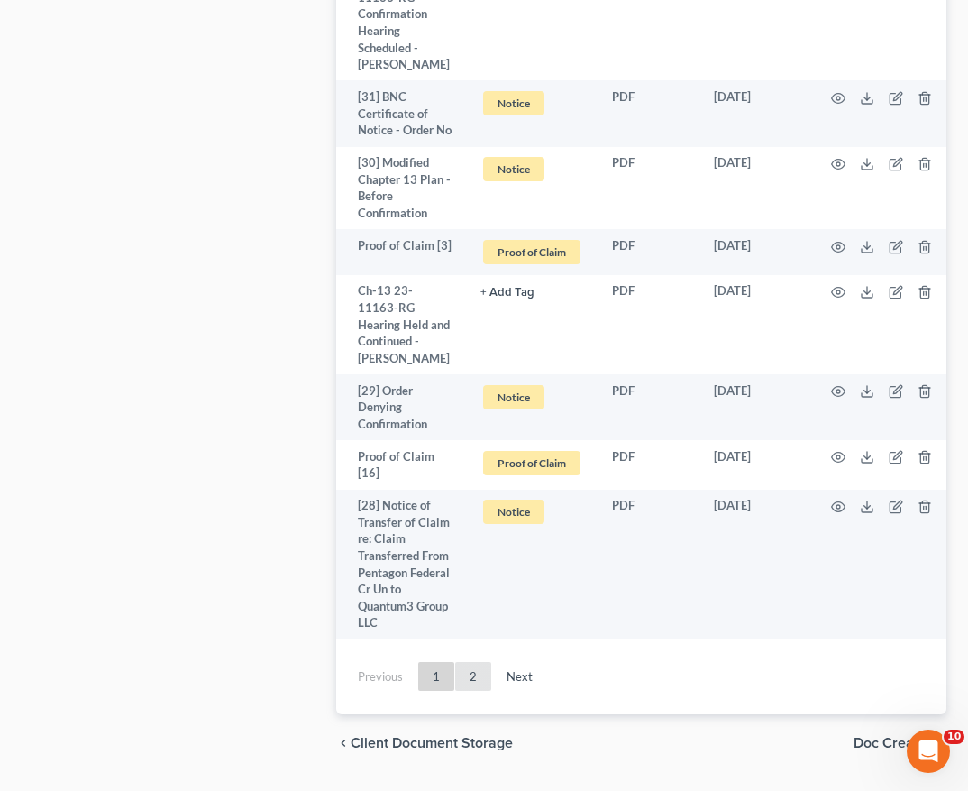
click at [466, 662] on link "2" at bounding box center [473, 676] width 36 height 29
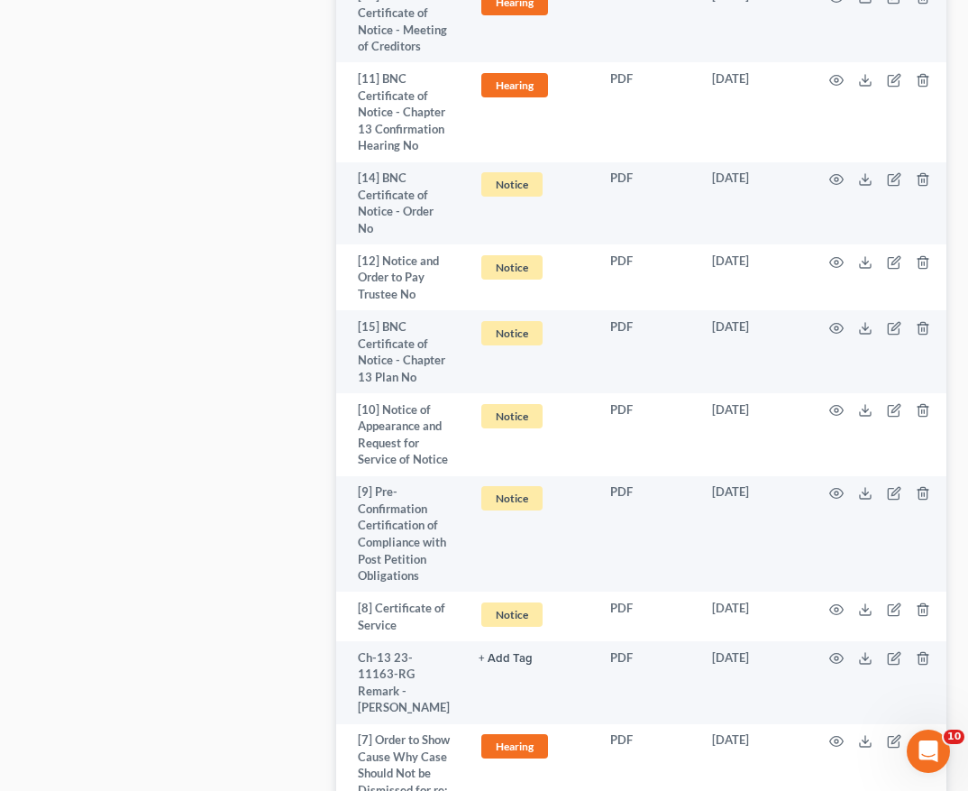
scroll to position [3324, 0]
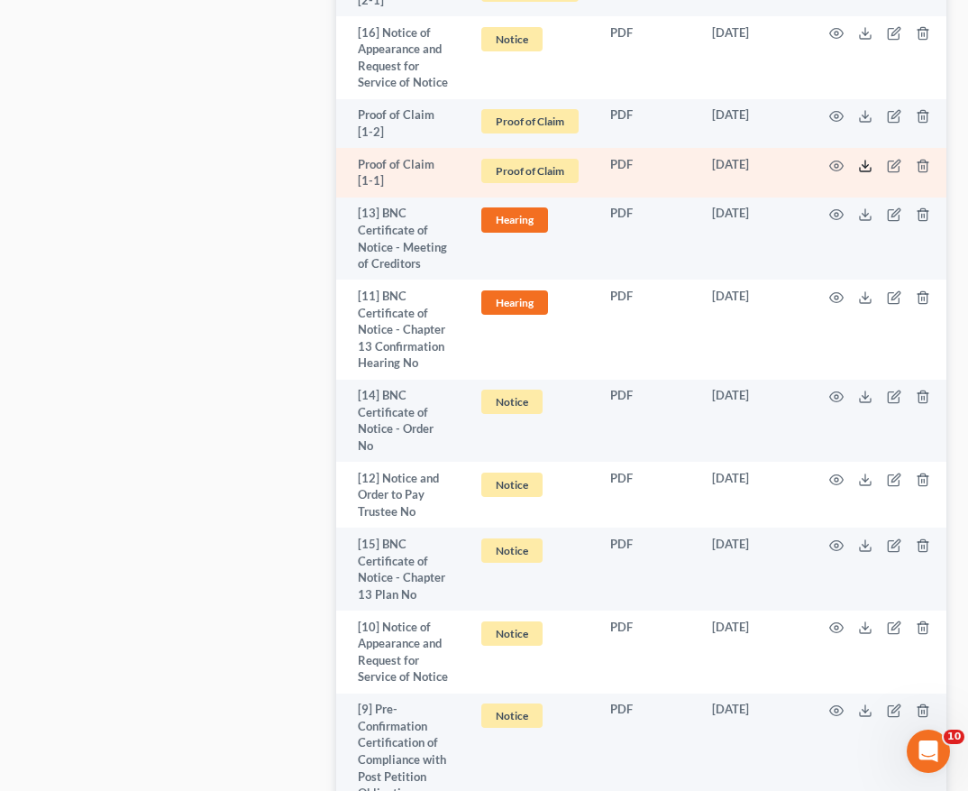
click at [860, 171] on icon at bounding box center [865, 170] width 11 height 4
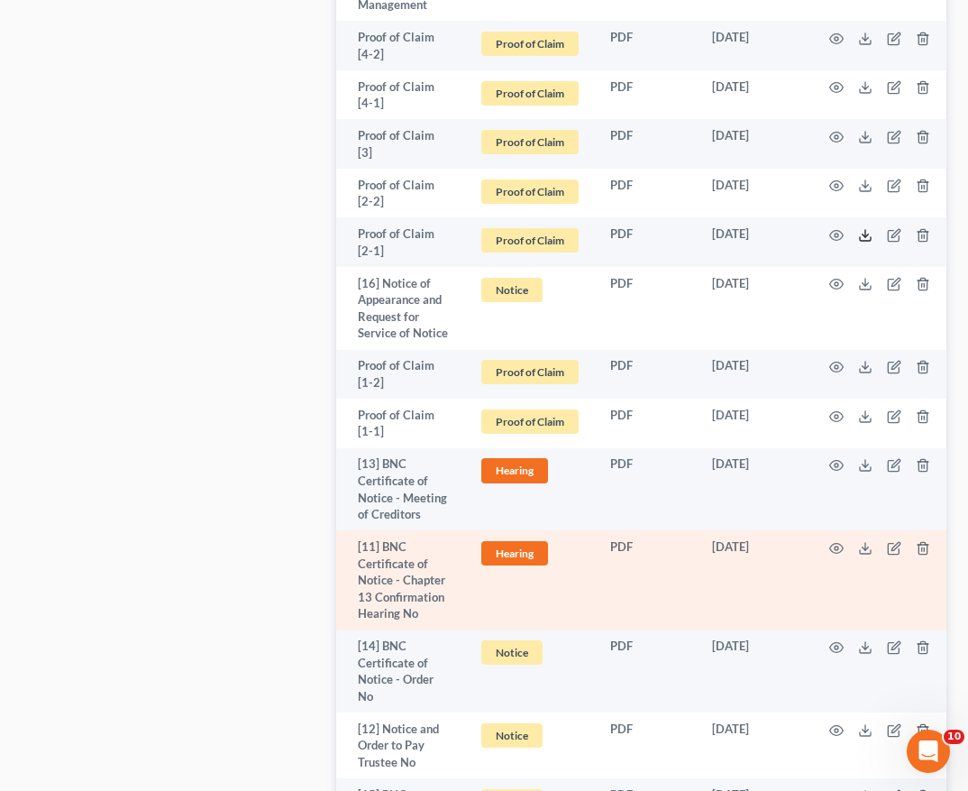
scroll to position [3019, 0]
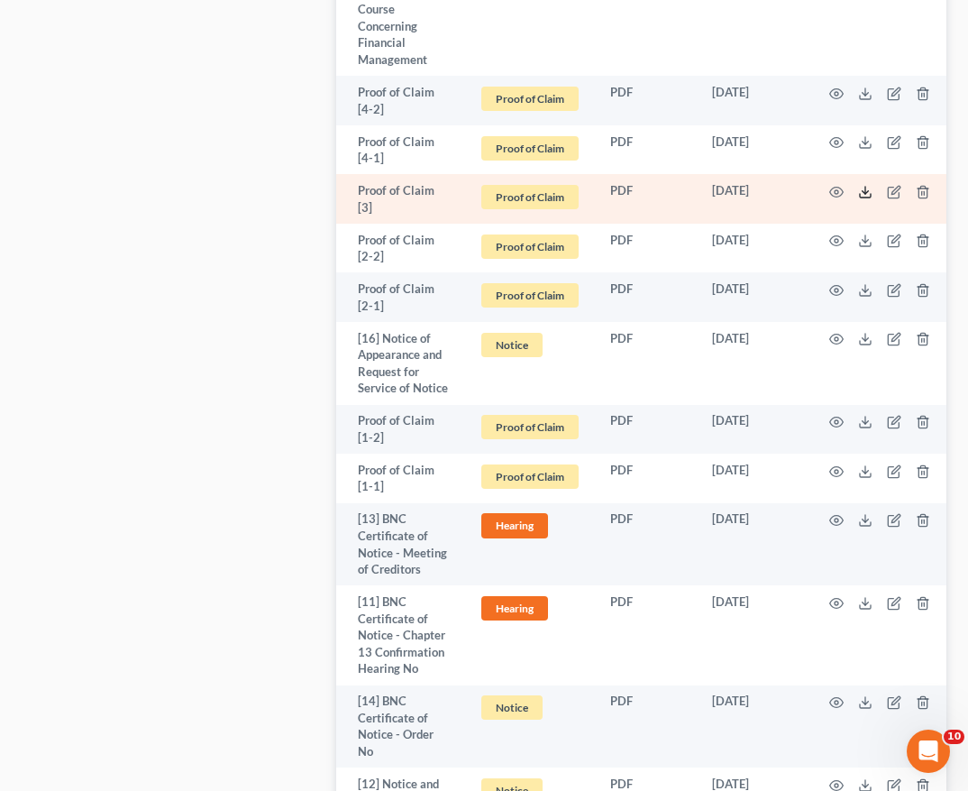
click at [858, 199] on icon at bounding box center [865, 192] width 14 height 14
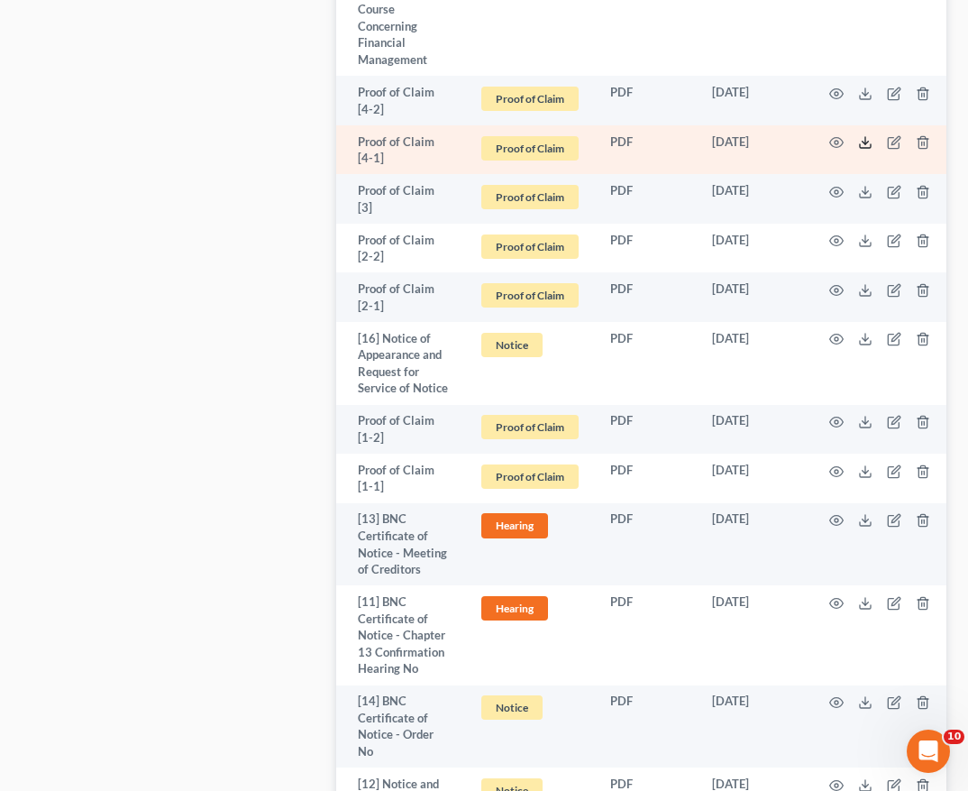
click at [863, 150] on icon at bounding box center [865, 142] width 14 height 14
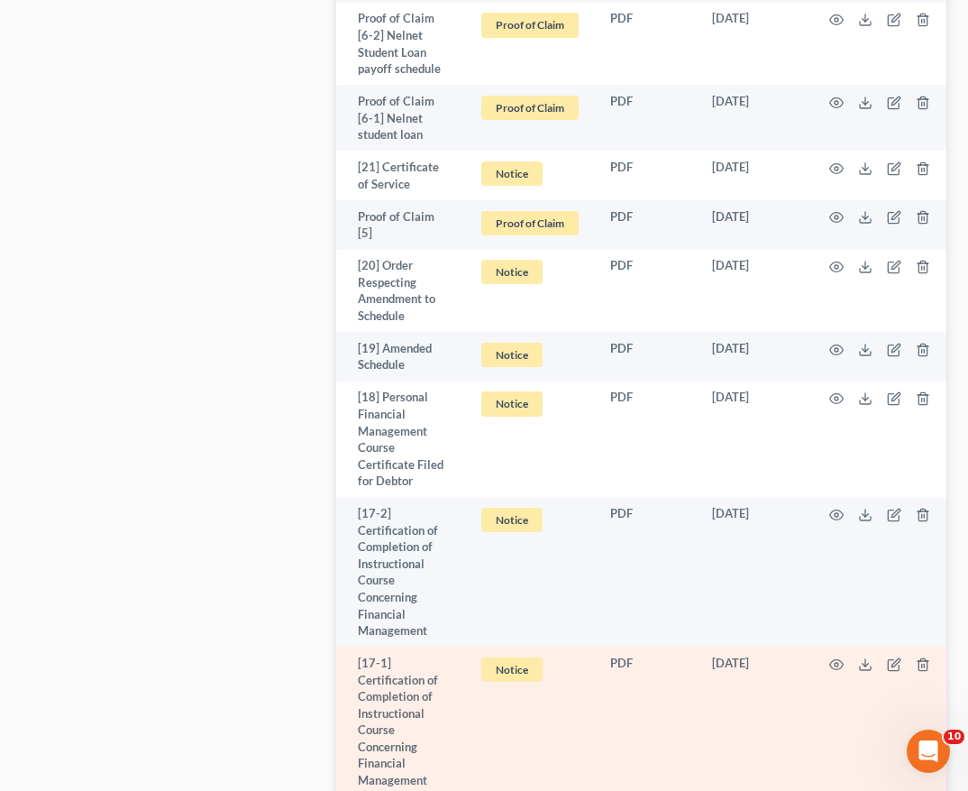
scroll to position [2297, 0]
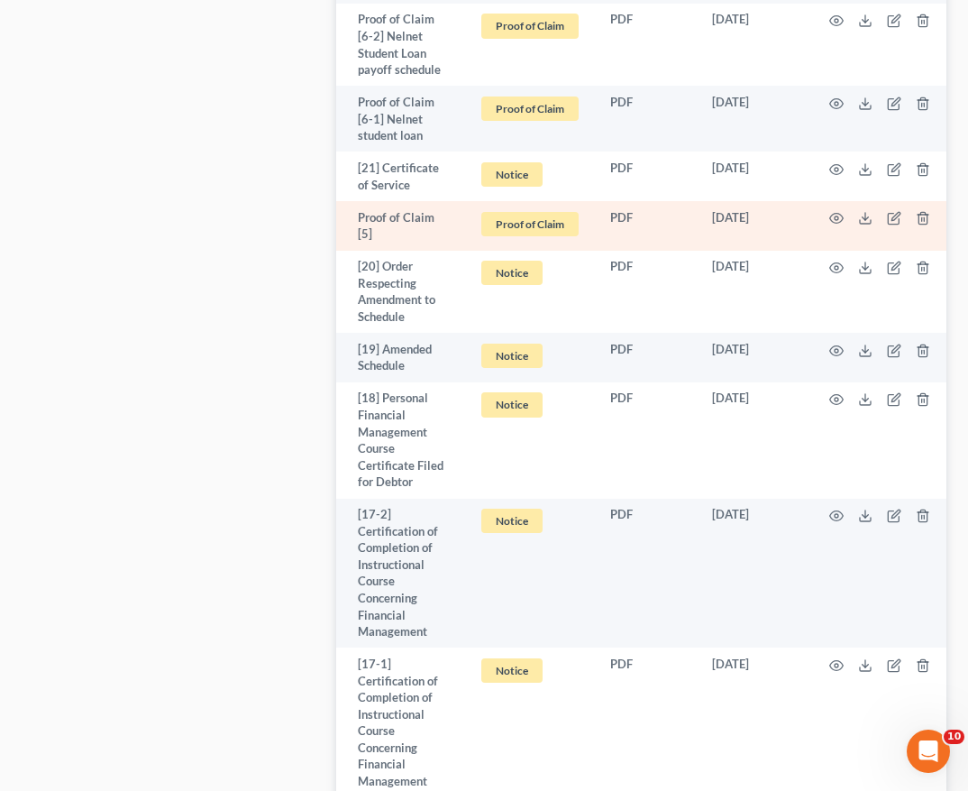
click at [850, 251] on td at bounding box center [883, 226] width 151 height 50
click at [858, 225] on icon at bounding box center [865, 218] width 14 height 14
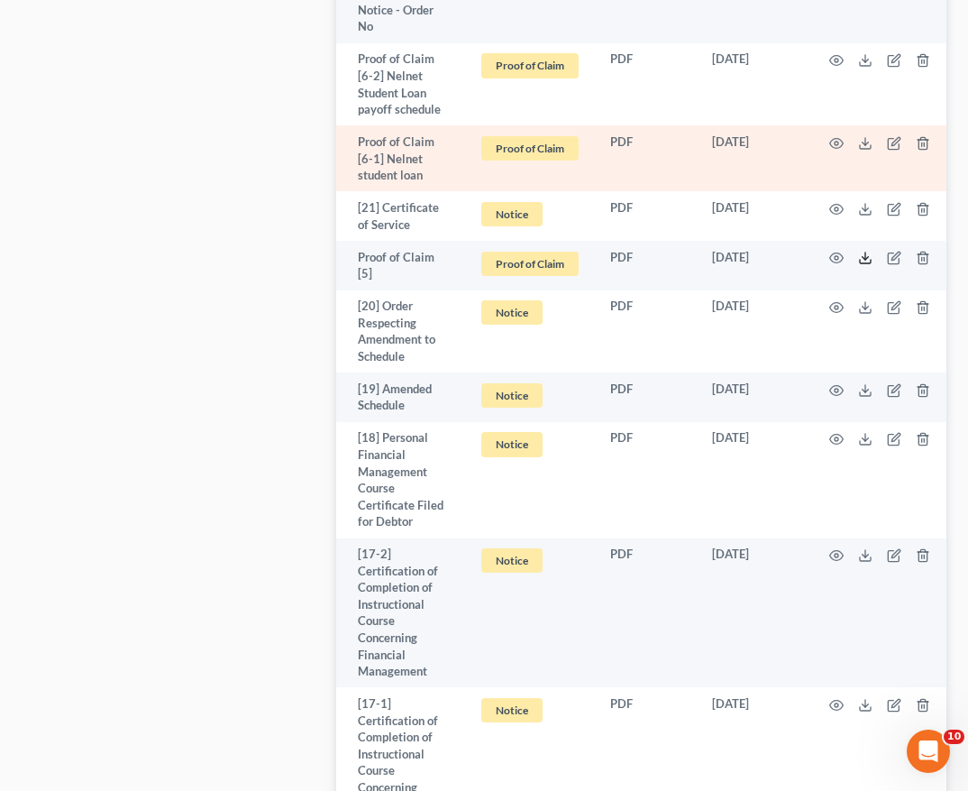
scroll to position [2257, 0]
click at [863, 151] on icon at bounding box center [865, 144] width 14 height 14
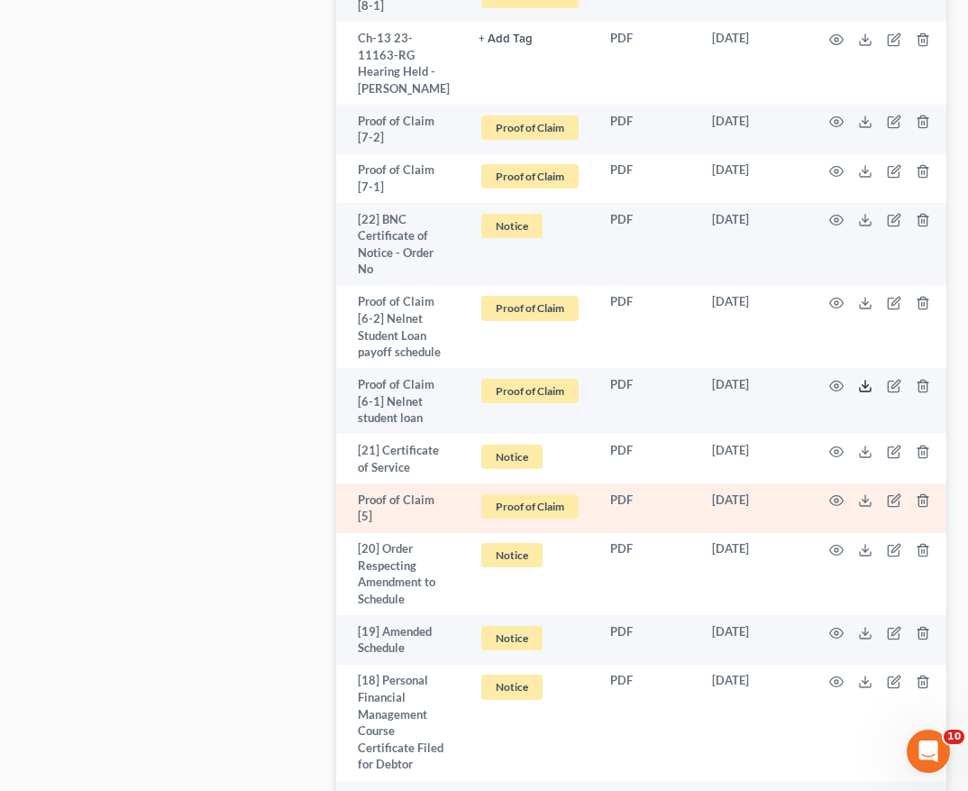
scroll to position [2014, 0]
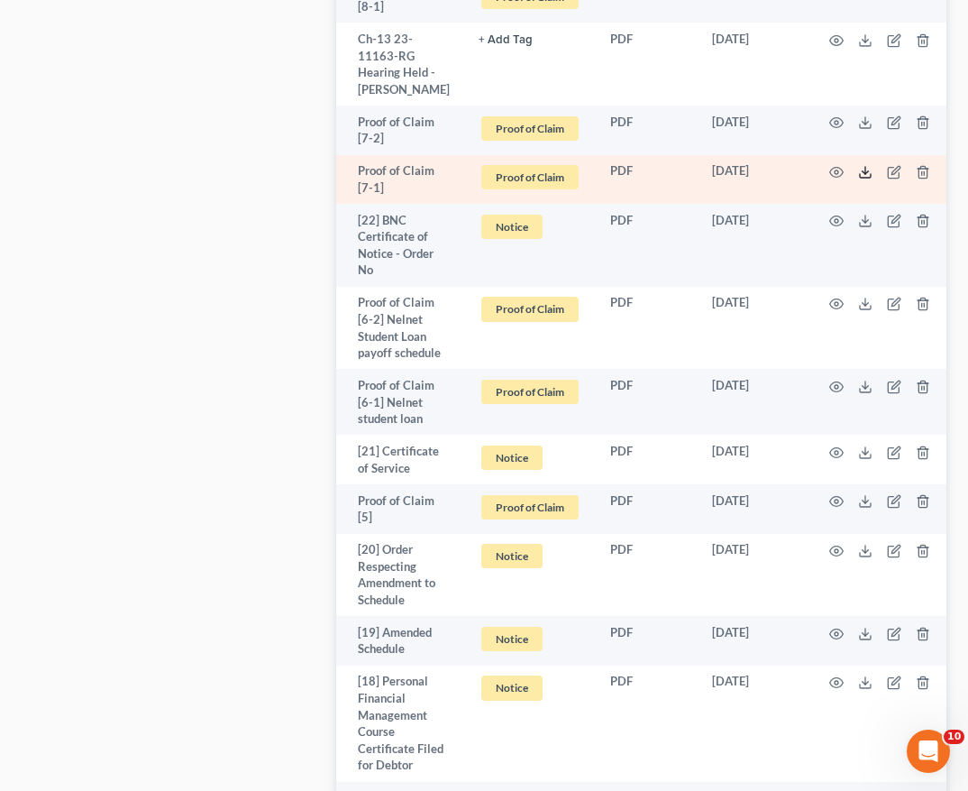
click at [859, 179] on icon at bounding box center [865, 172] width 14 height 14
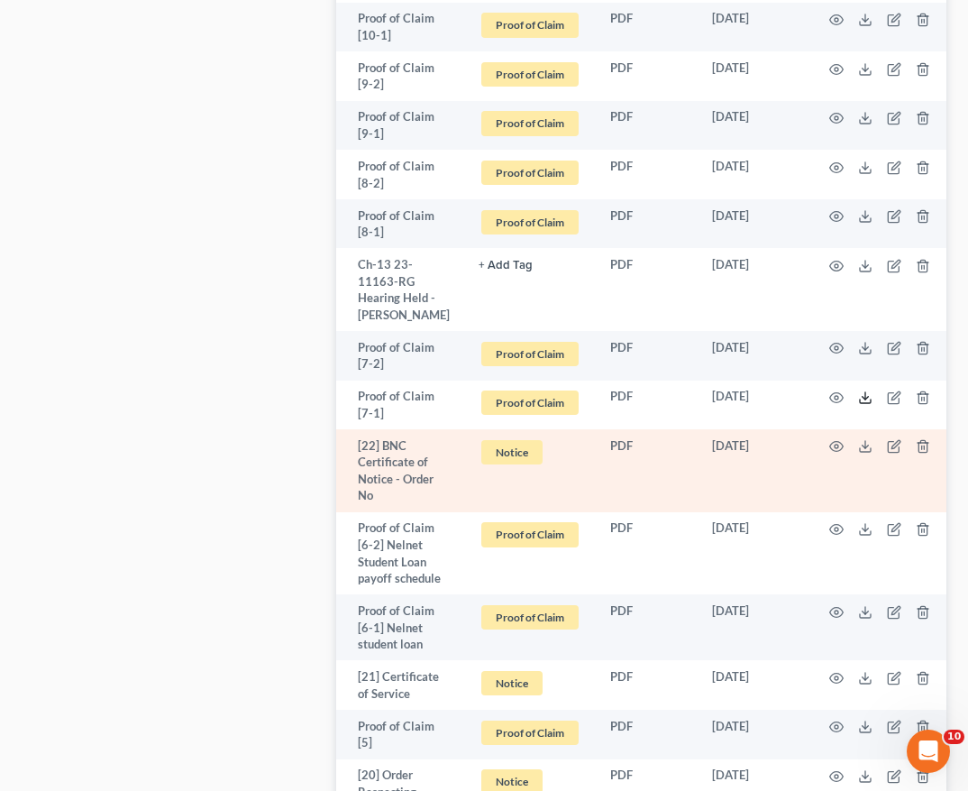
scroll to position [1721, 0]
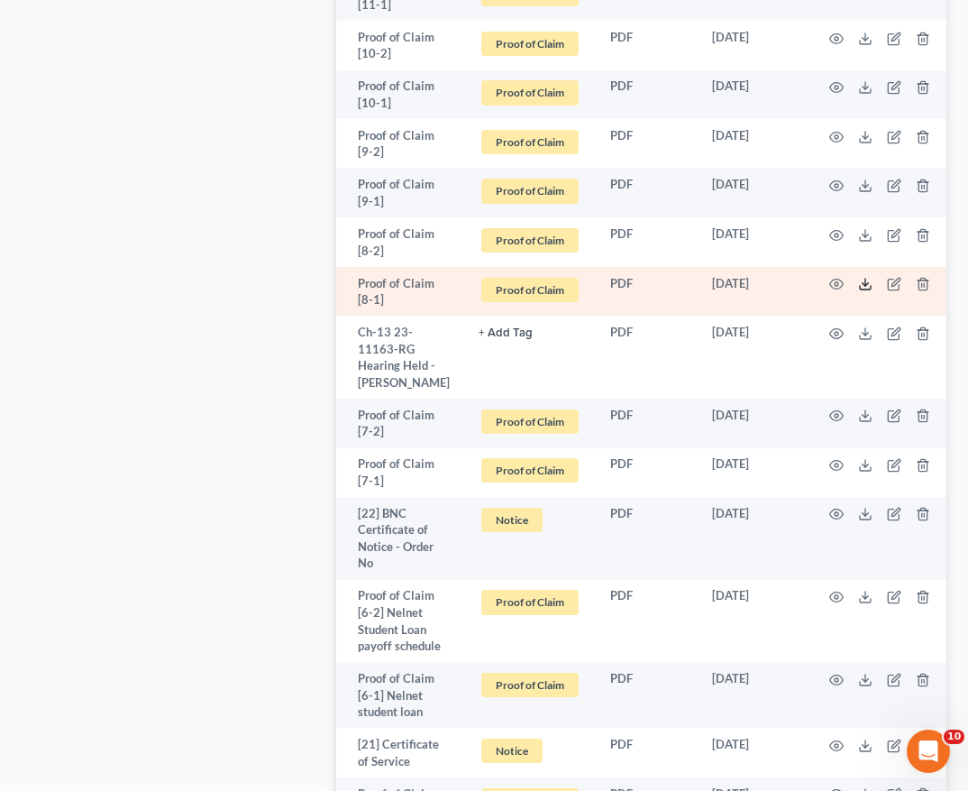
click at [866, 286] on line at bounding box center [866, 282] width 0 height 7
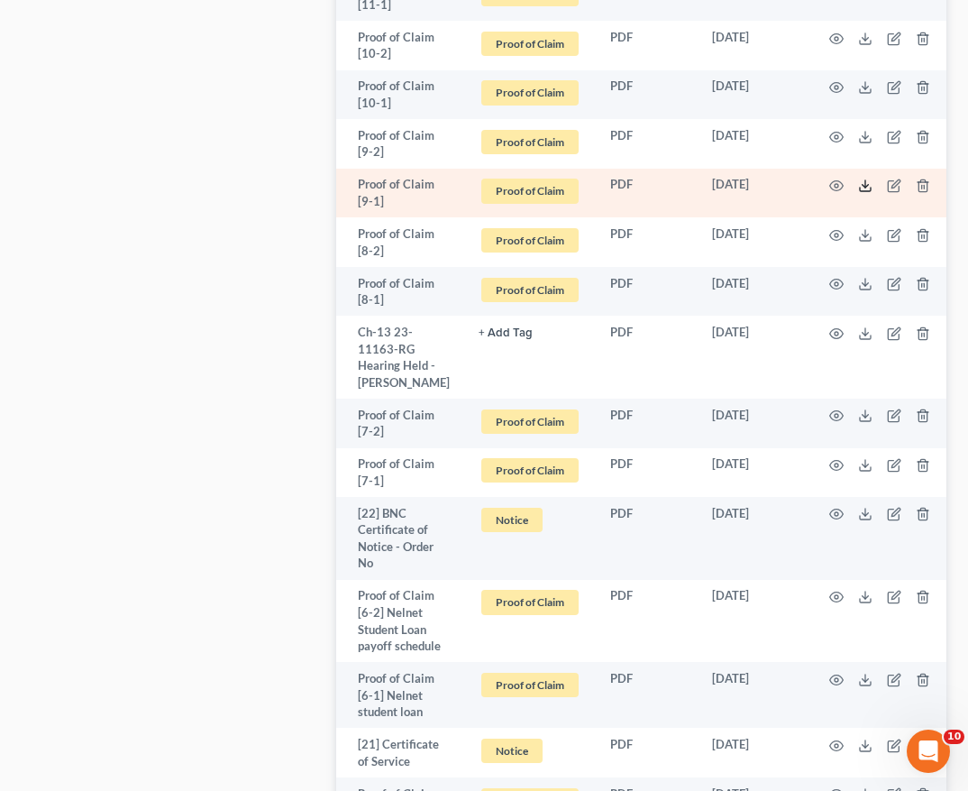
click at [866, 188] on line at bounding box center [866, 183] width 0 height 7
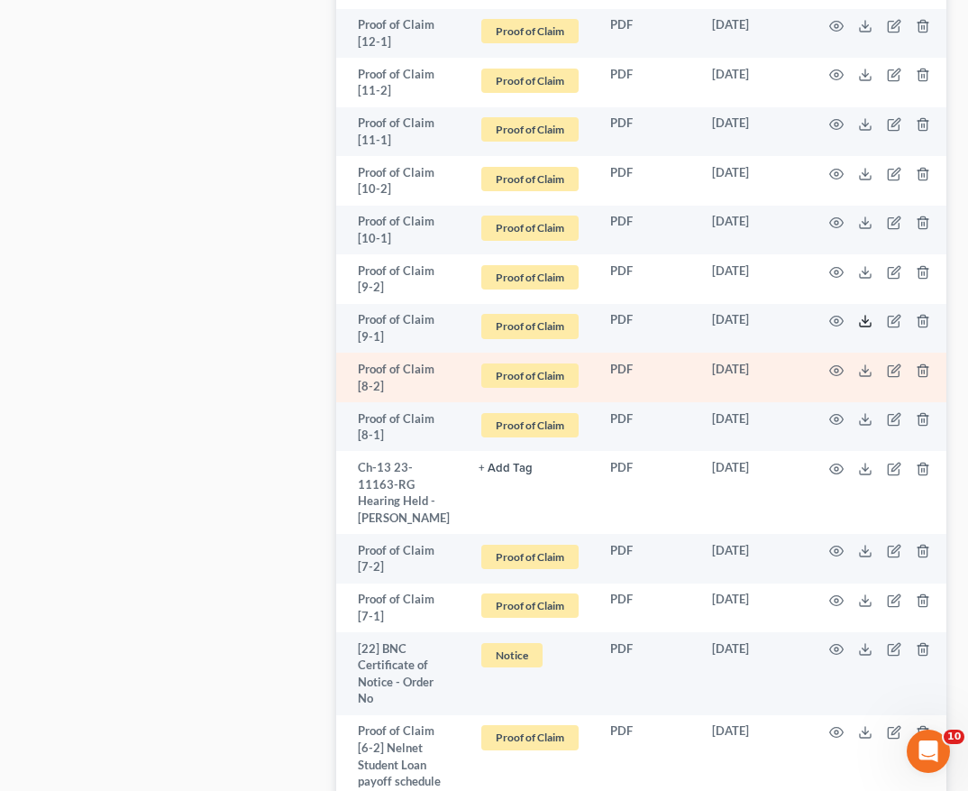
scroll to position [1558, 0]
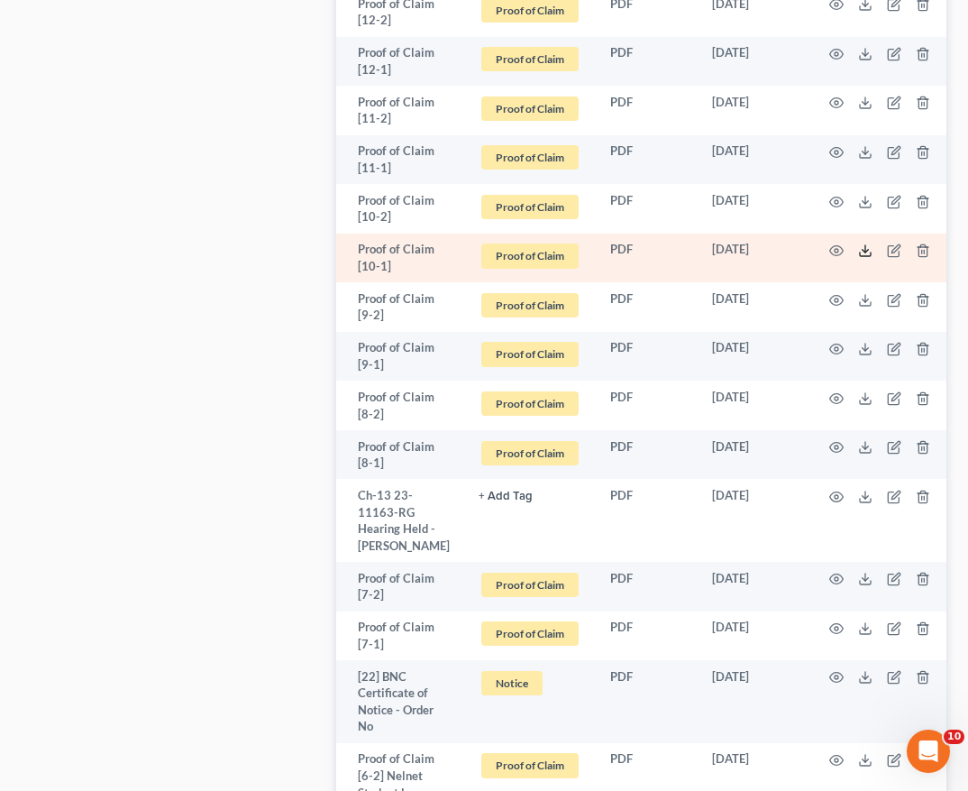
click at [866, 252] on line at bounding box center [866, 248] width 0 height 7
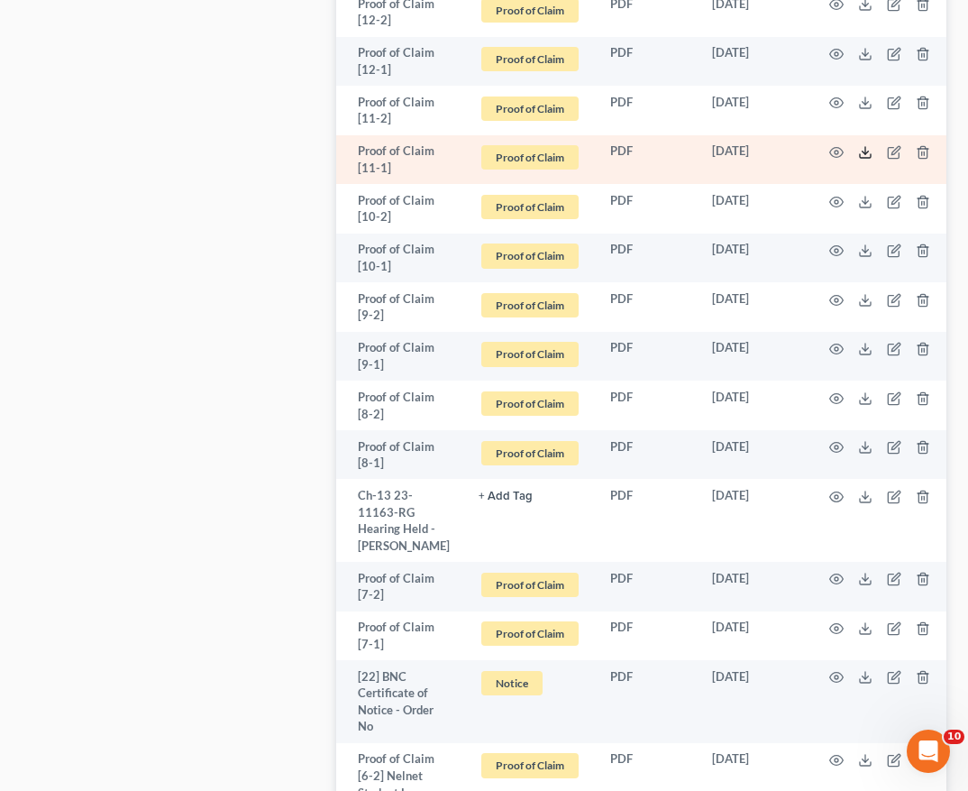
click at [862, 160] on icon at bounding box center [865, 152] width 14 height 14
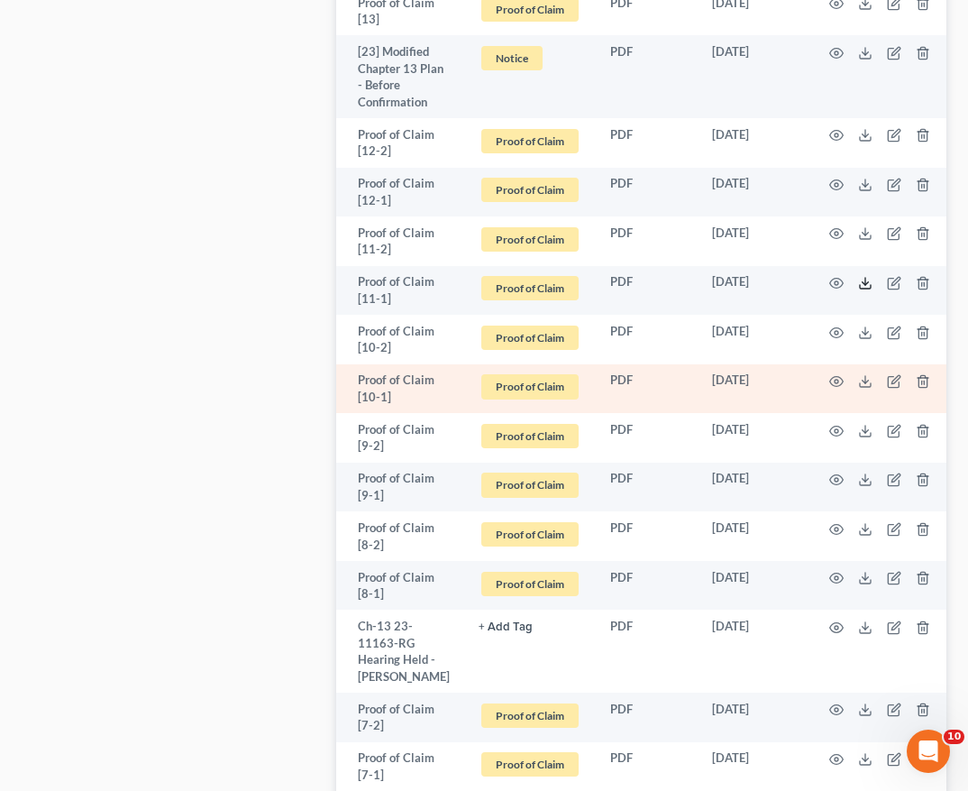
scroll to position [1405, 0]
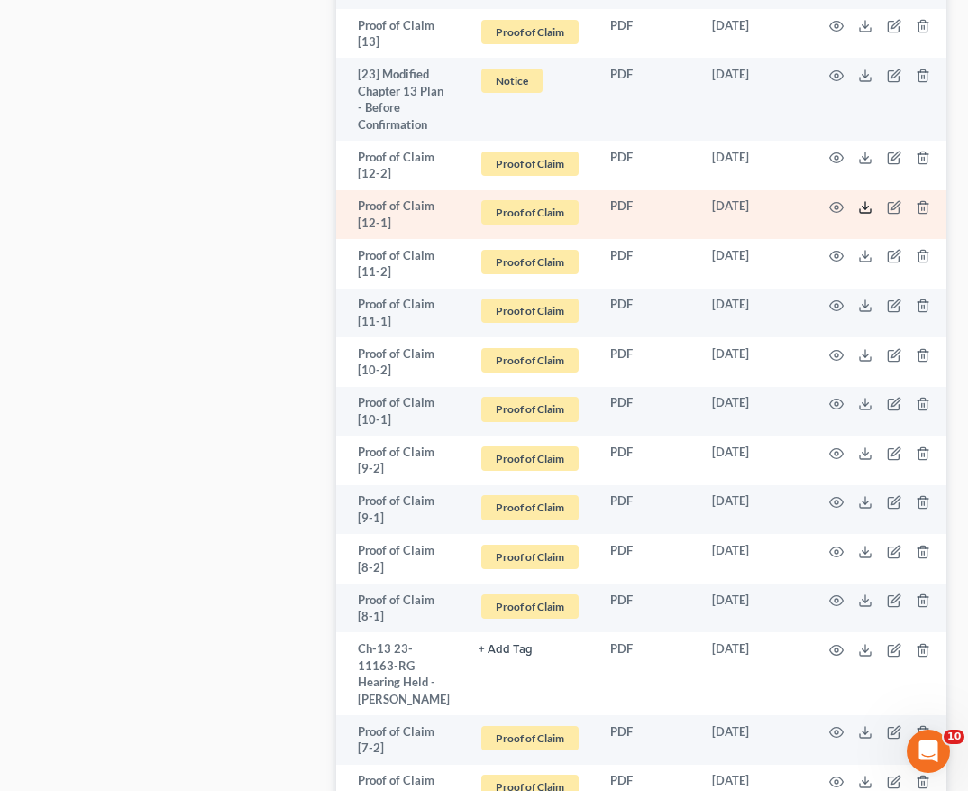
click at [862, 209] on polyline at bounding box center [865, 207] width 6 height 3
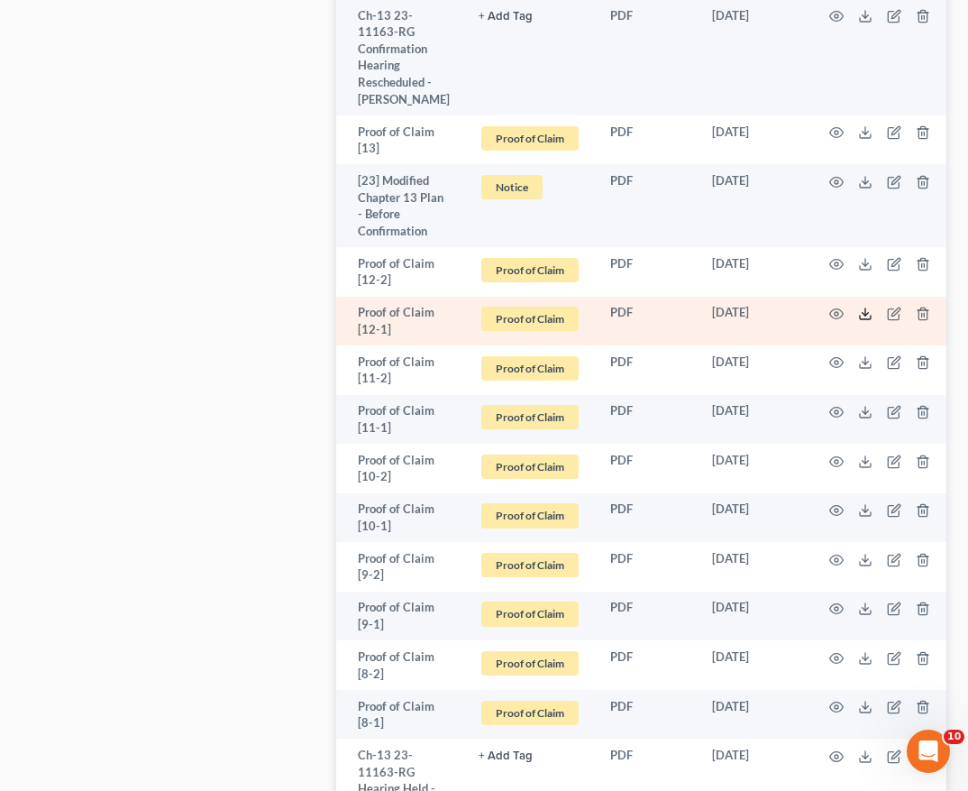
scroll to position [1297, 0]
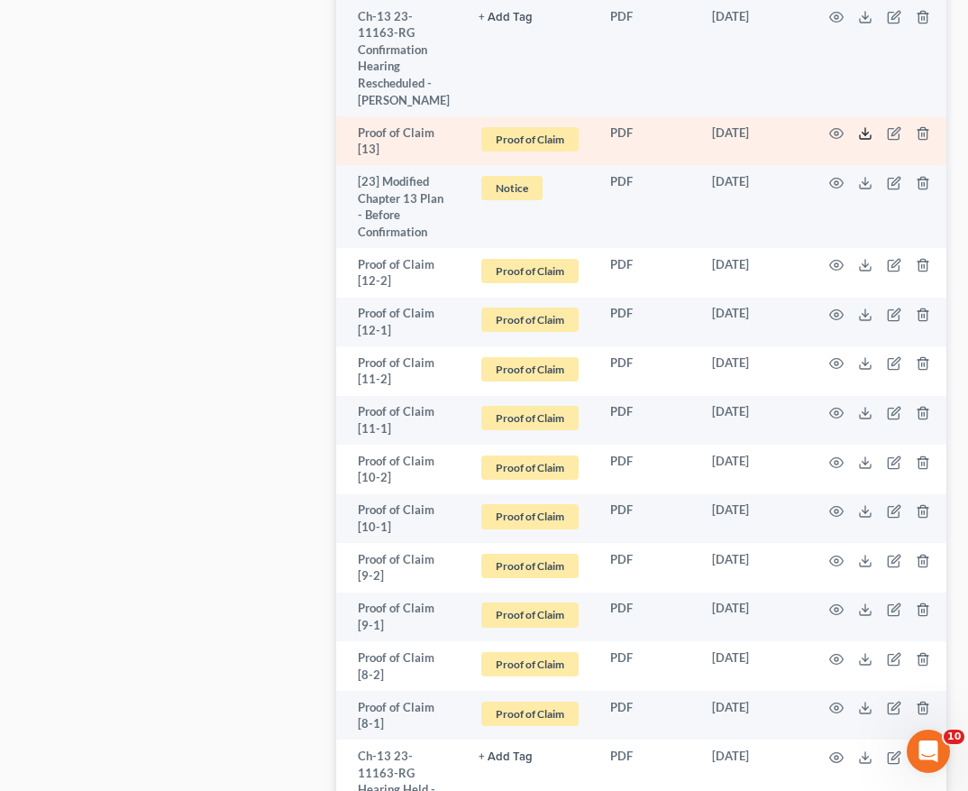
click at [861, 141] on icon at bounding box center [865, 133] width 14 height 14
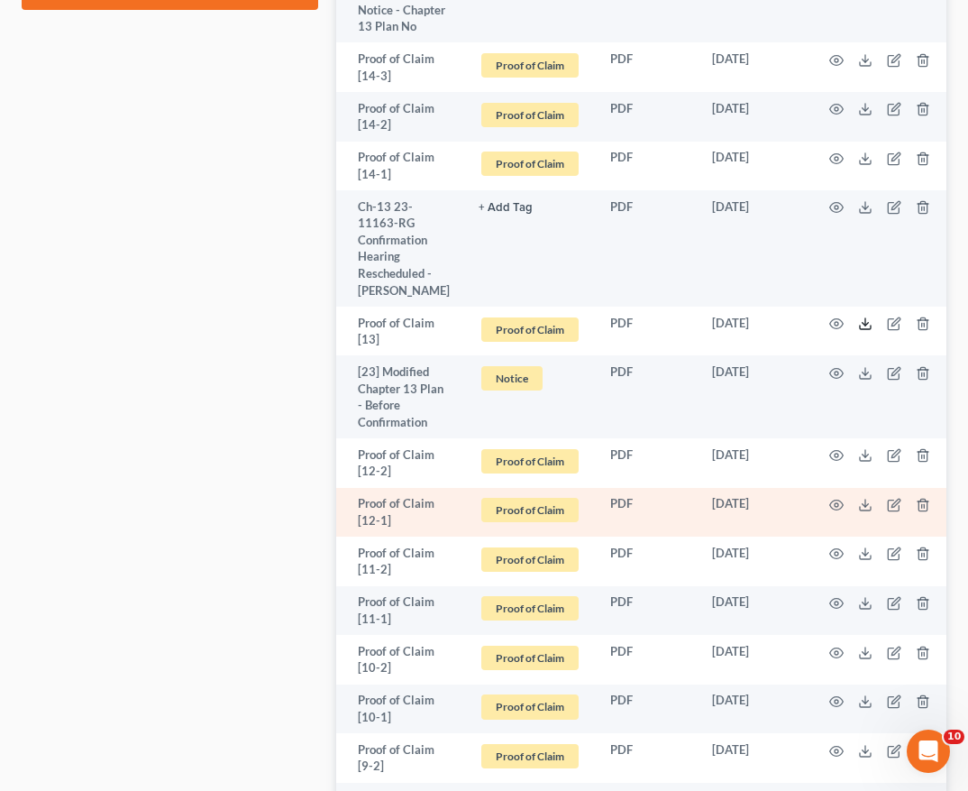
scroll to position [1062, 0]
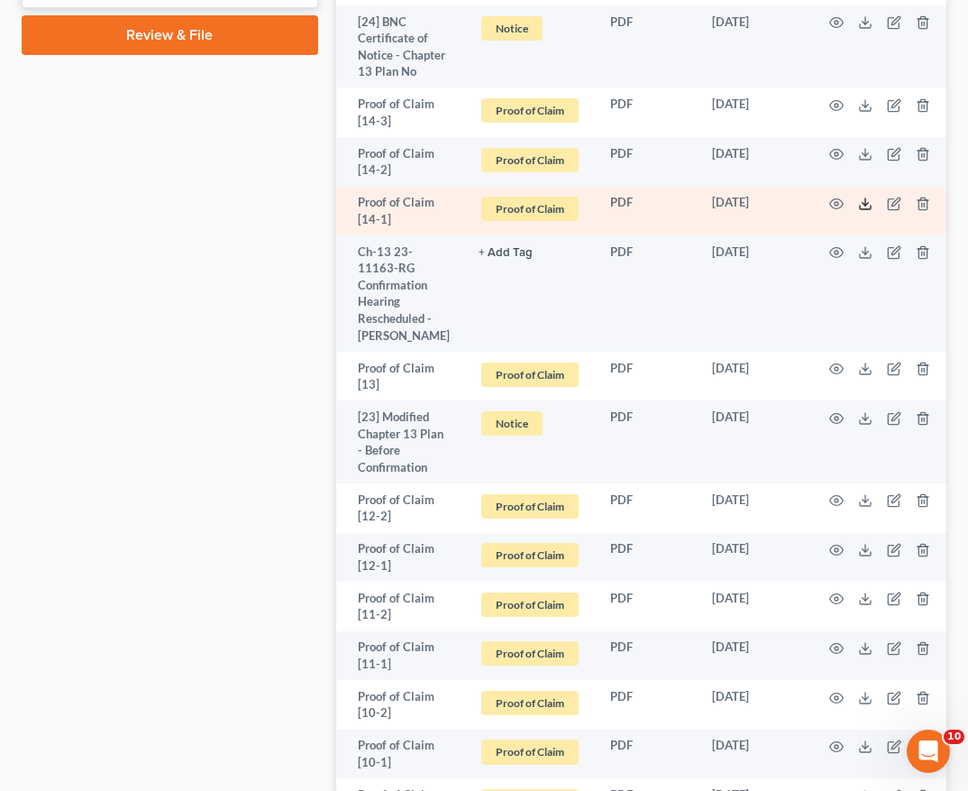
click at [859, 211] on icon at bounding box center [865, 204] width 14 height 14
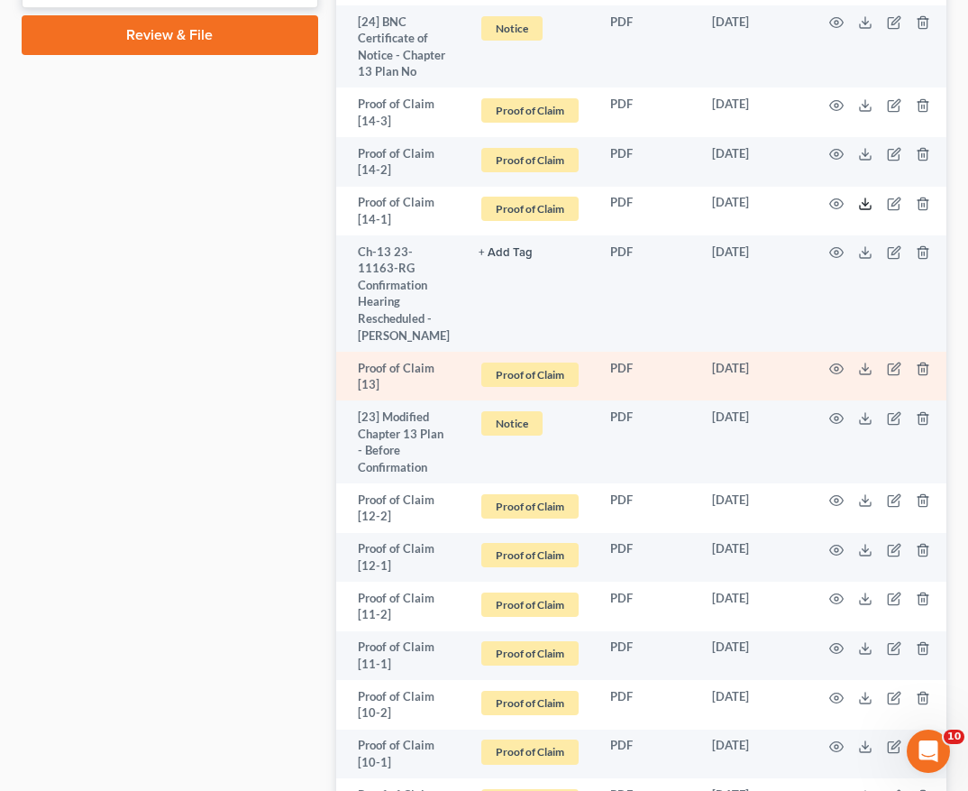
scroll to position [684, 0]
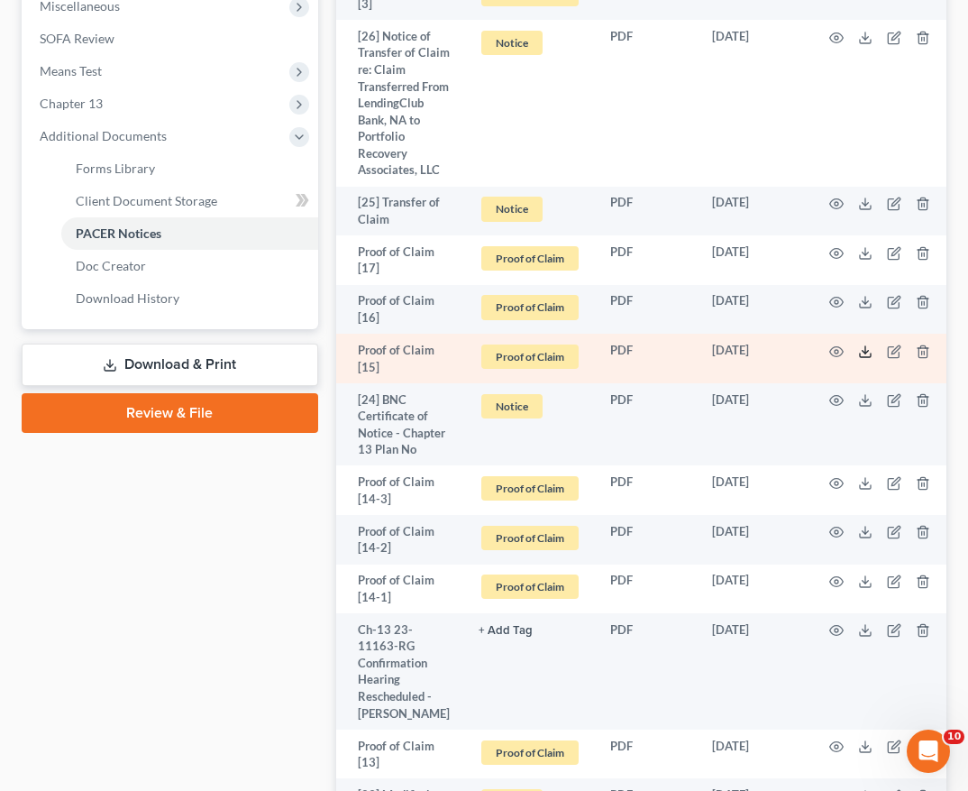
click at [858, 359] on icon at bounding box center [865, 351] width 14 height 14
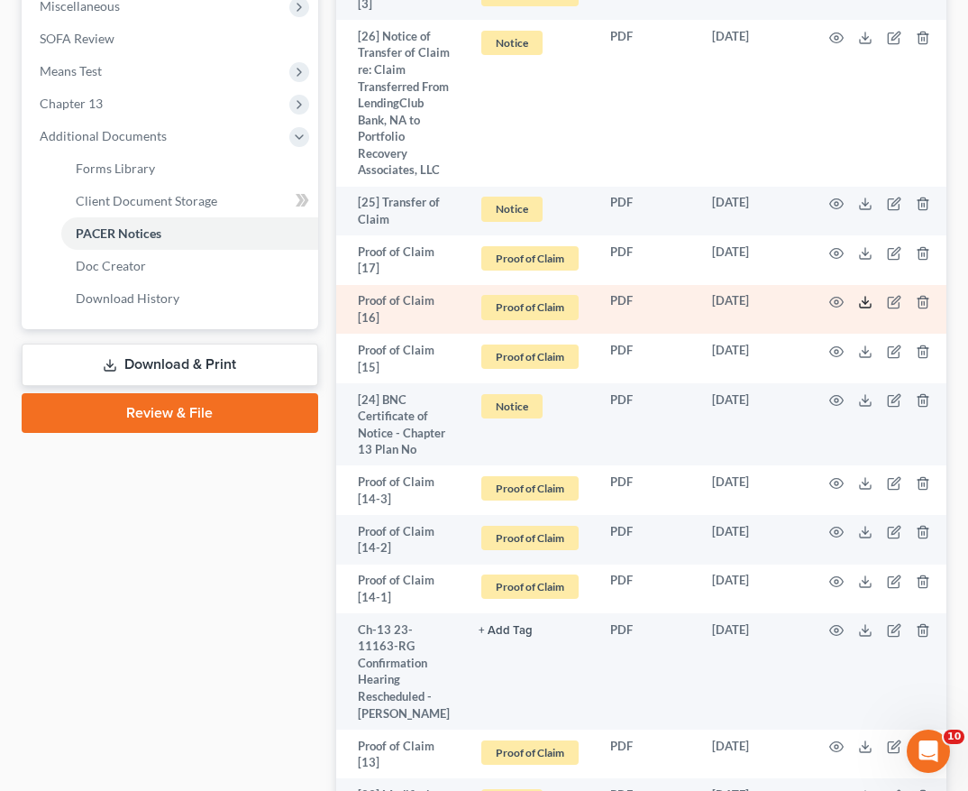
click at [859, 309] on icon at bounding box center [865, 302] width 14 height 14
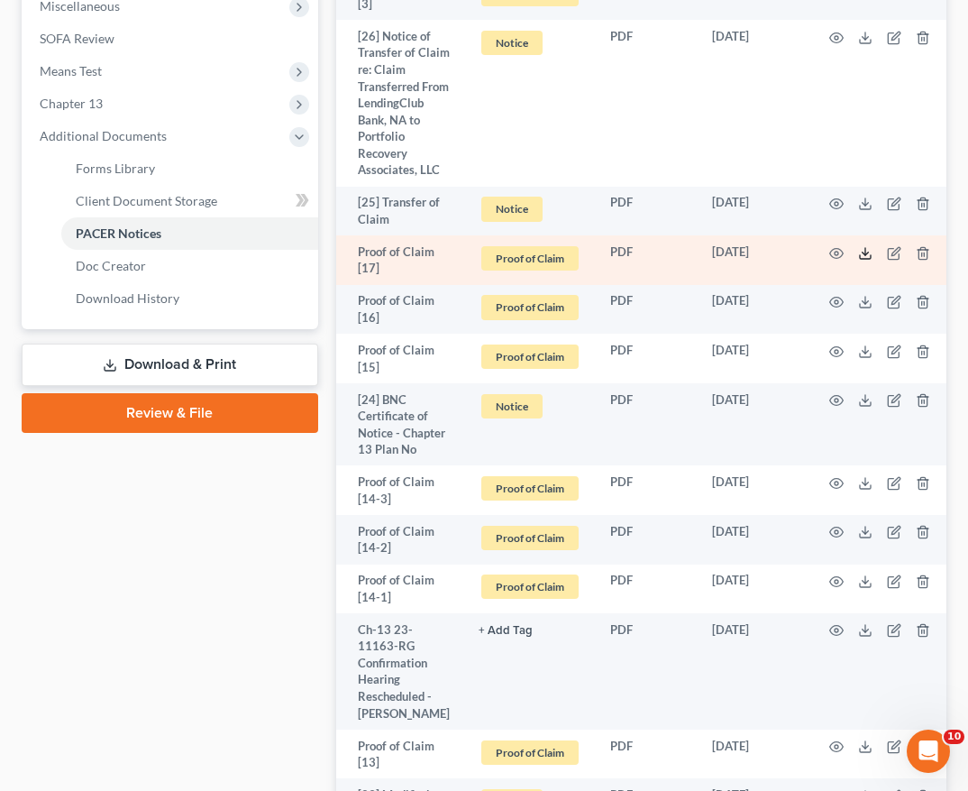
click at [861, 261] on icon at bounding box center [865, 253] width 14 height 14
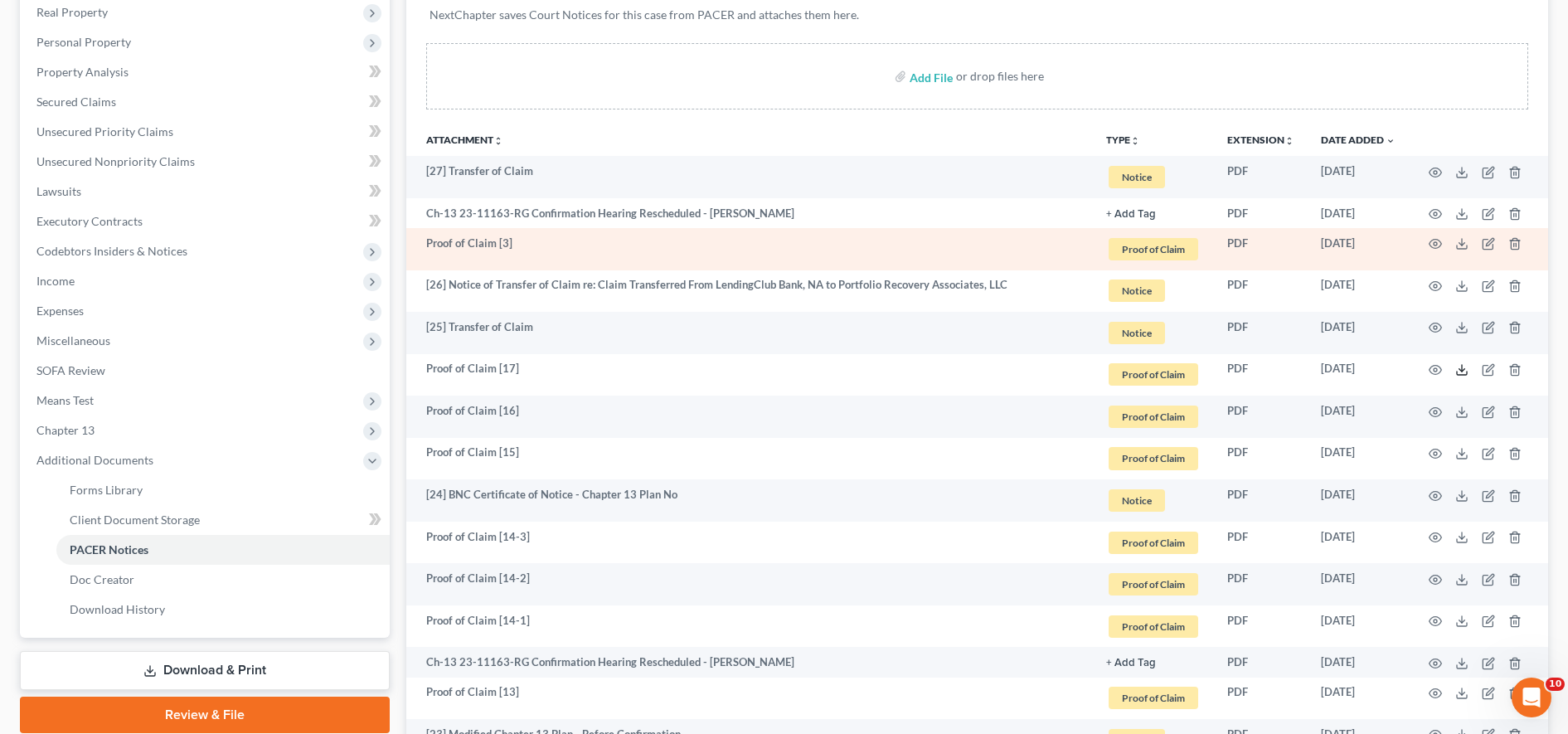
scroll to position [223, 0]
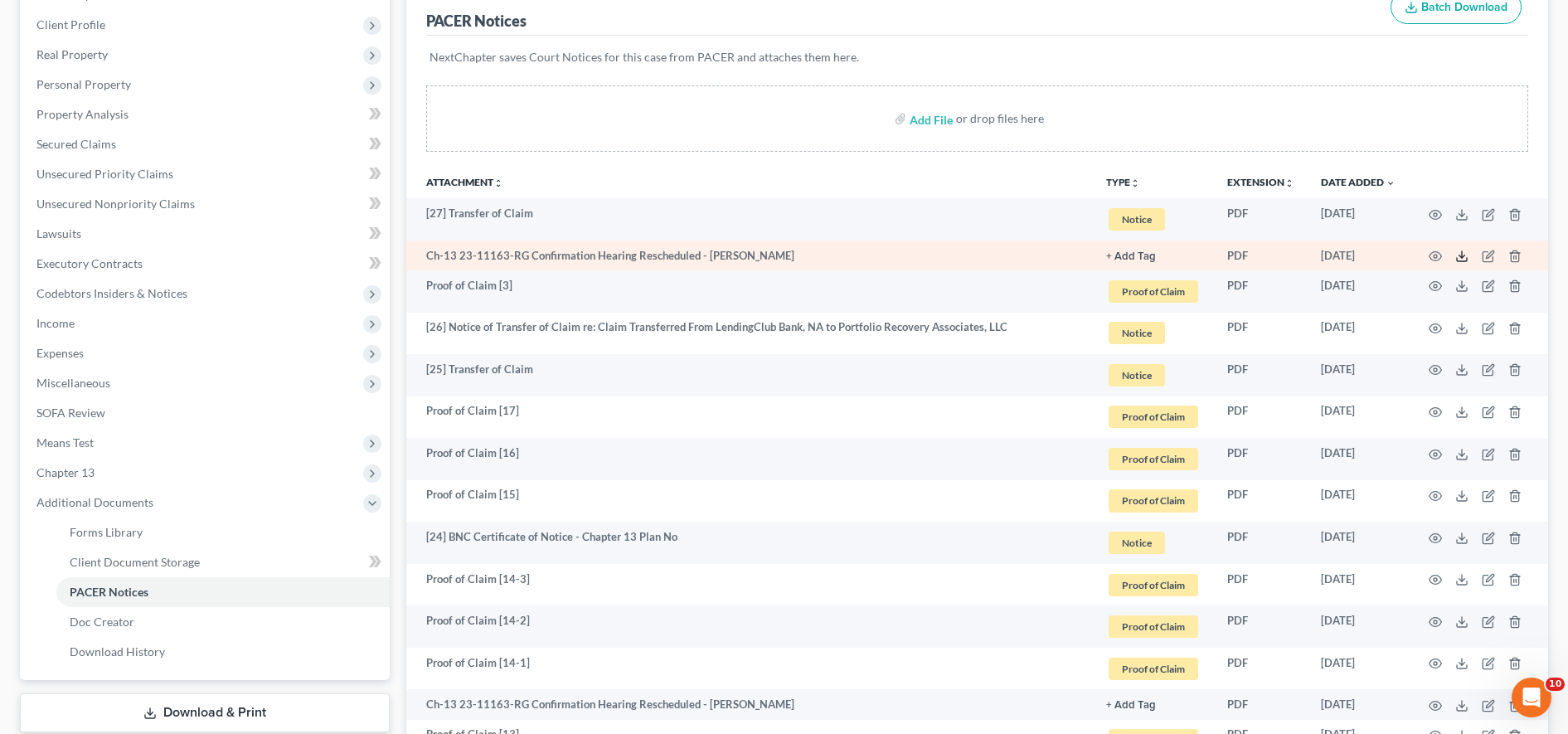
click at [889, 257] on polyline at bounding box center [1462, 257] width 6 height 3
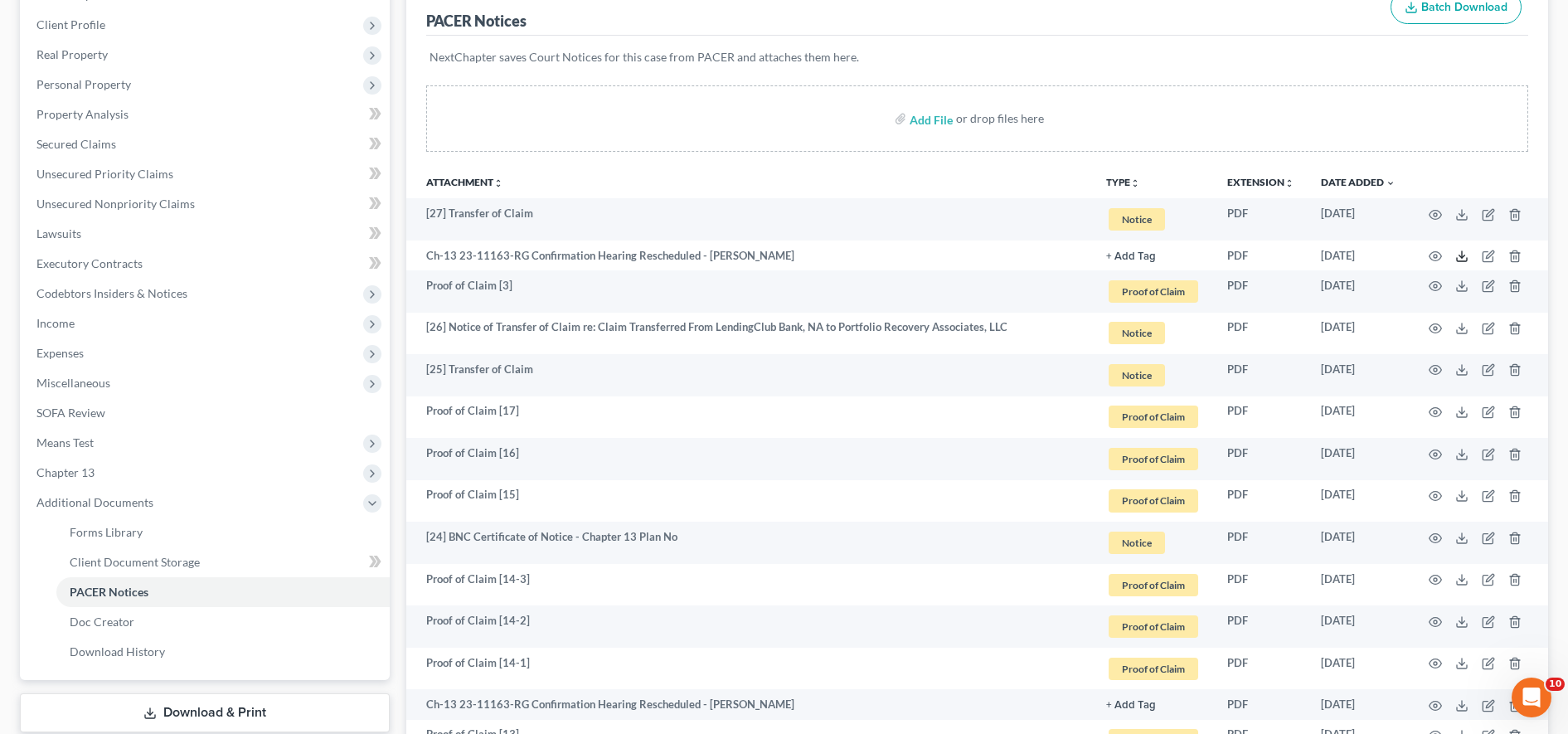
scroll to position [0, 0]
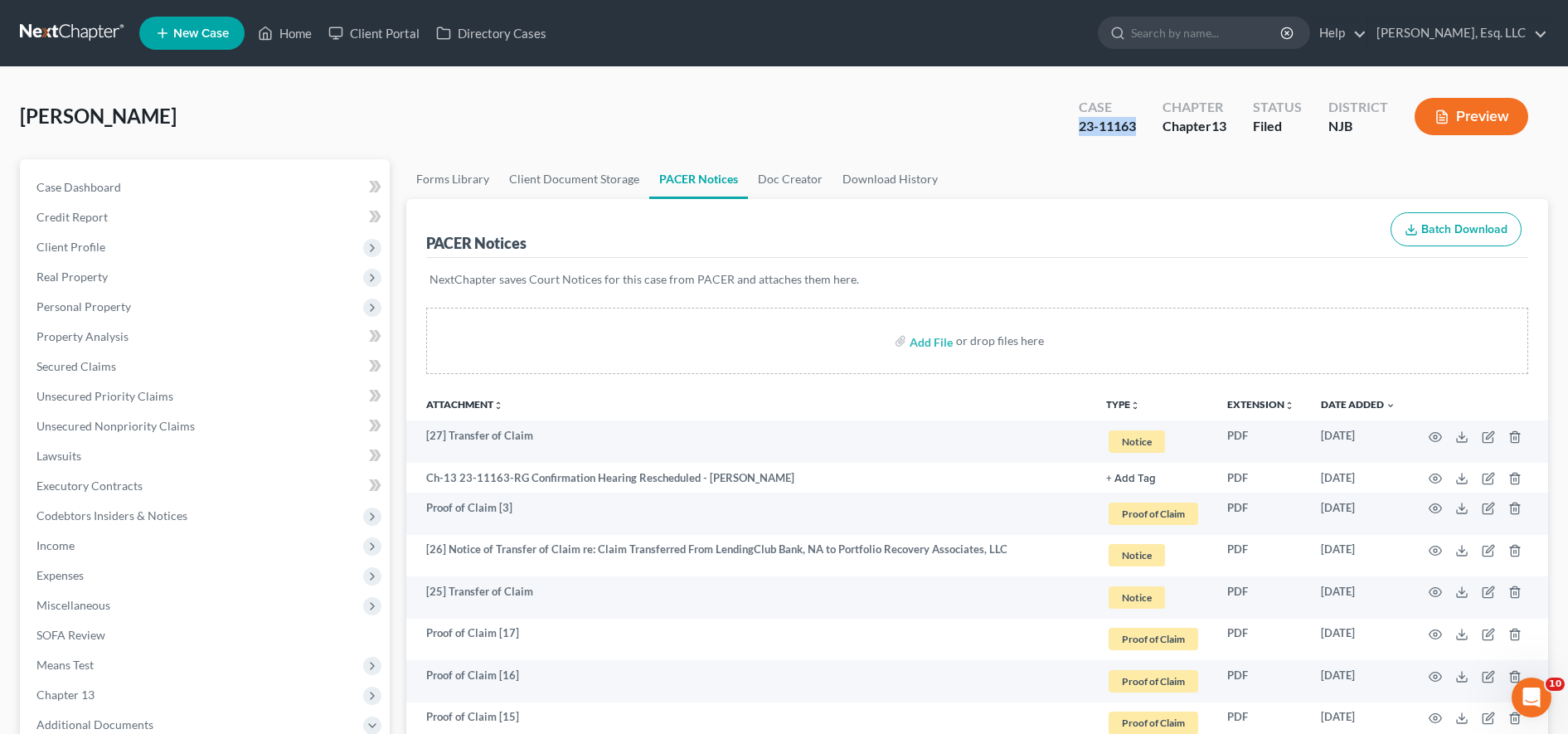
drag, startPoint x: 1066, startPoint y: 122, endPoint x: 1143, endPoint y: 122, distance: 77.0
click at [889, 122] on div "Case 23-11163" at bounding box center [1107, 118] width 84 height 49
copy div "23-11163"
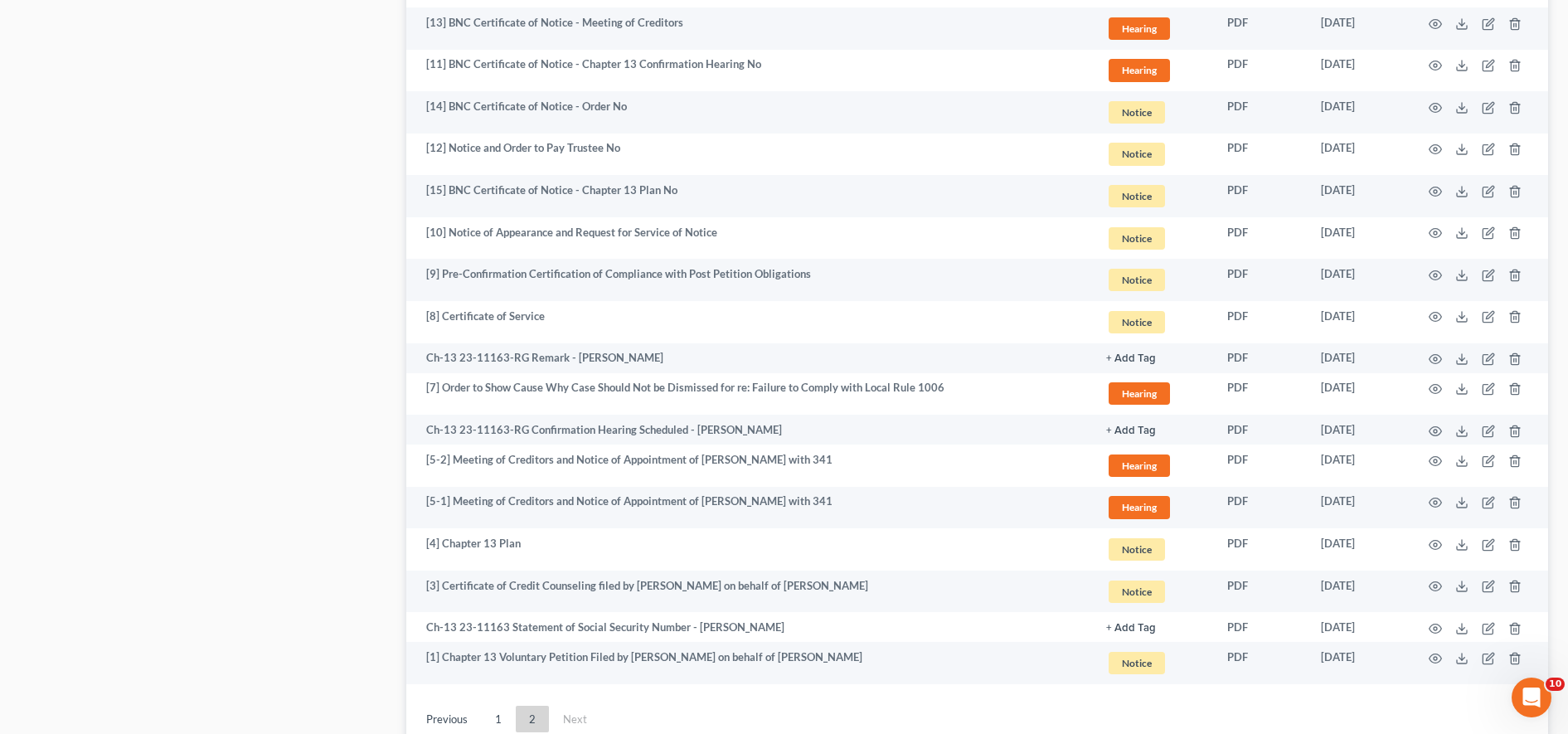
scroll to position [2441, 0]
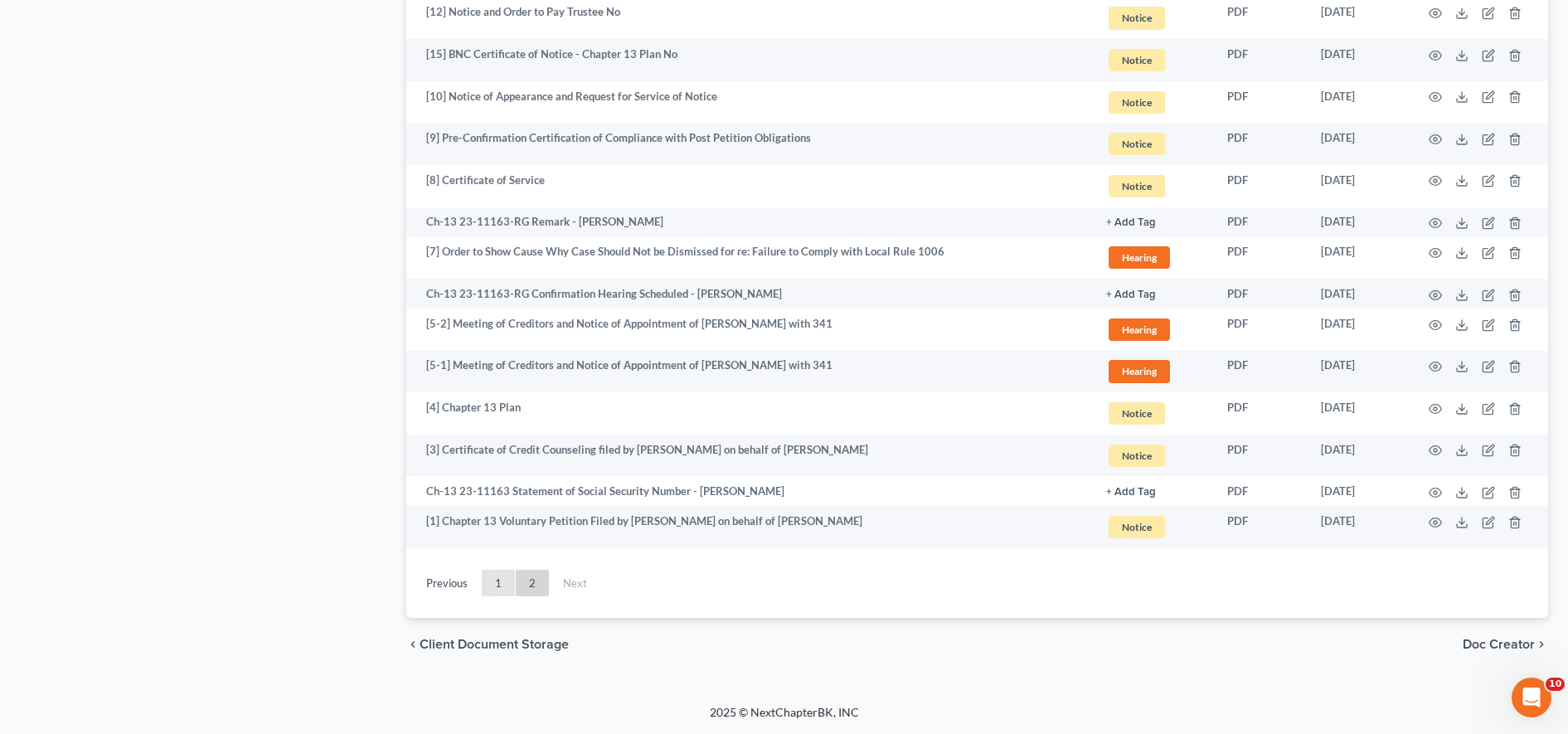
click at [508, 580] on link "1" at bounding box center [498, 582] width 33 height 27
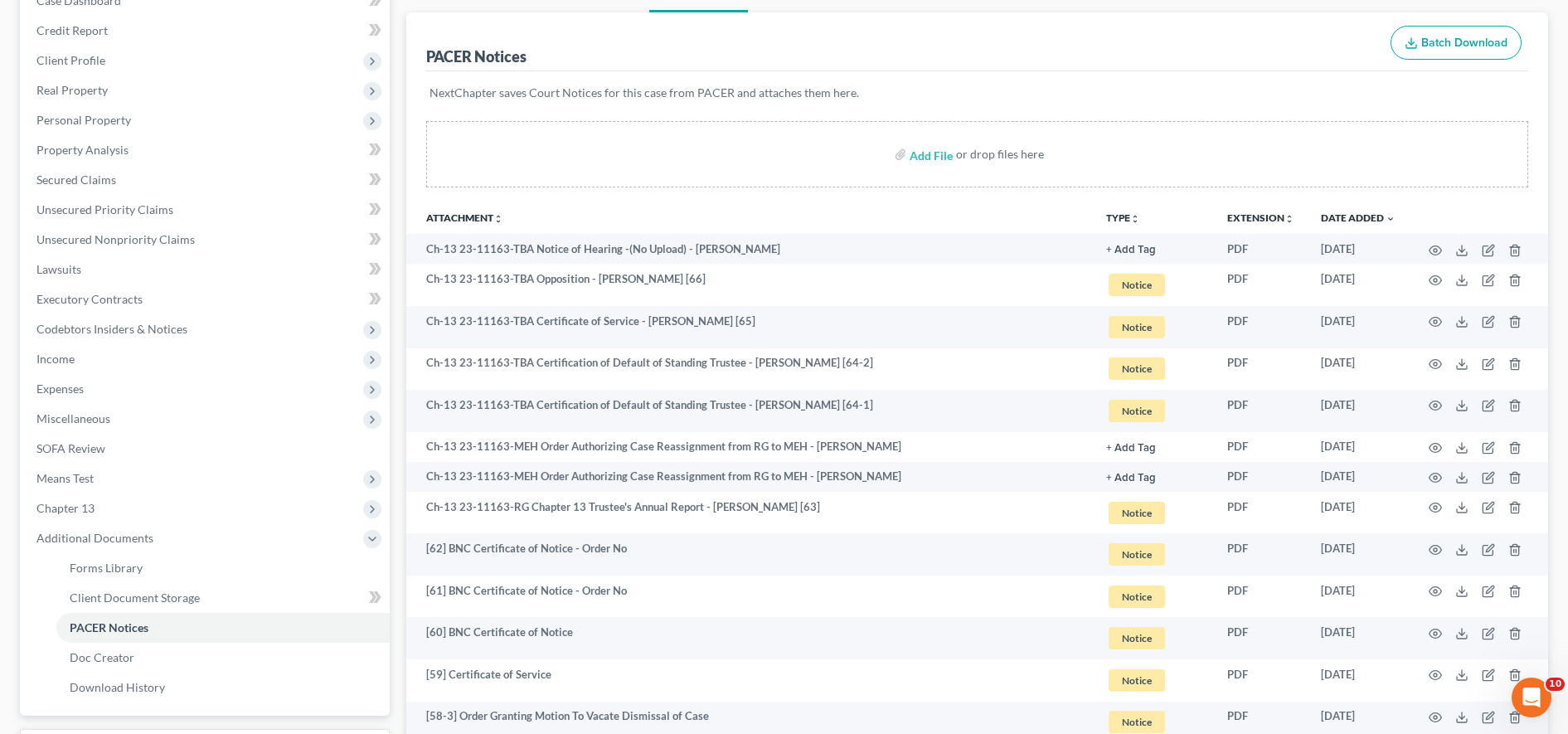
scroll to position [186, 0]
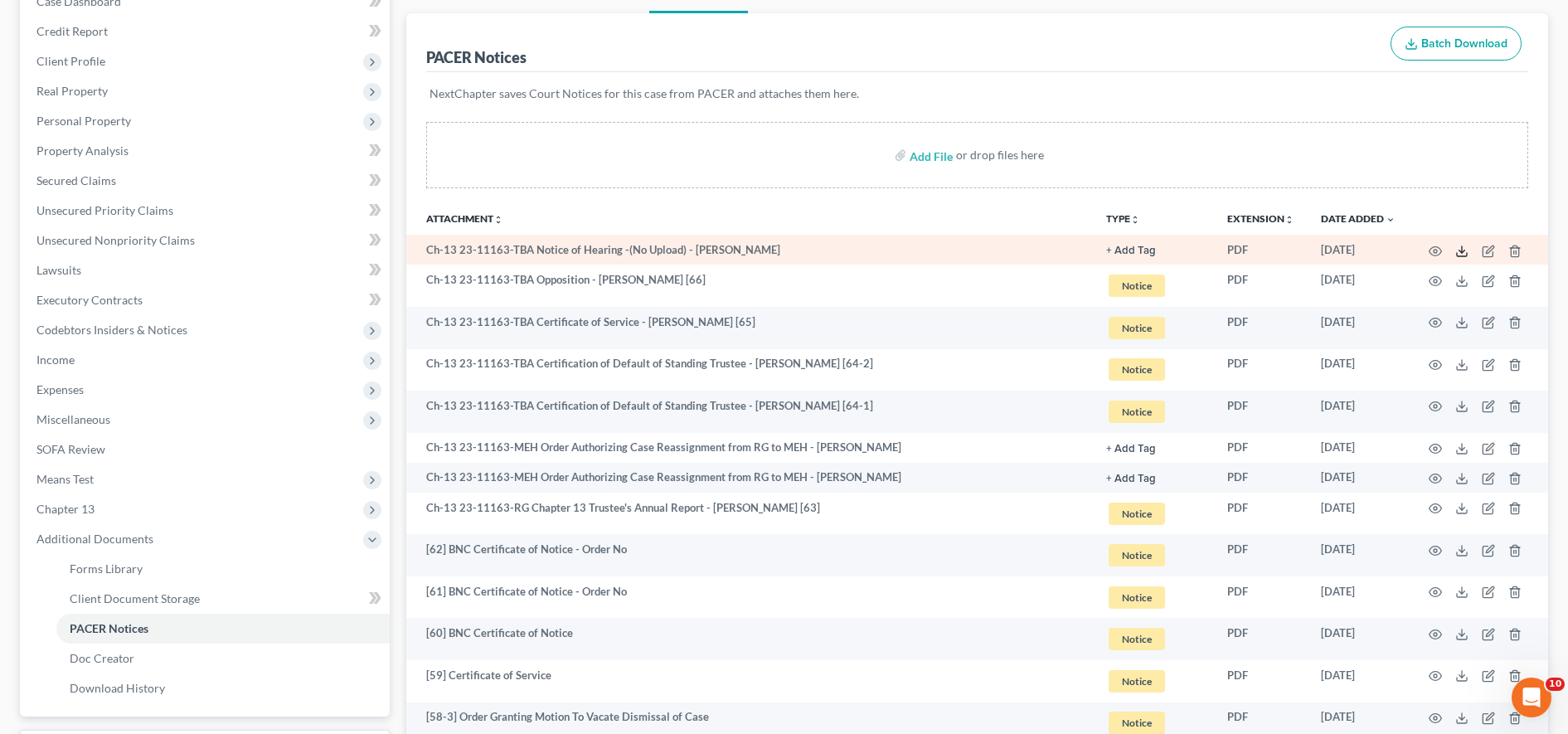
click at [889, 253] on line at bounding box center [1462, 249] width 0 height 6
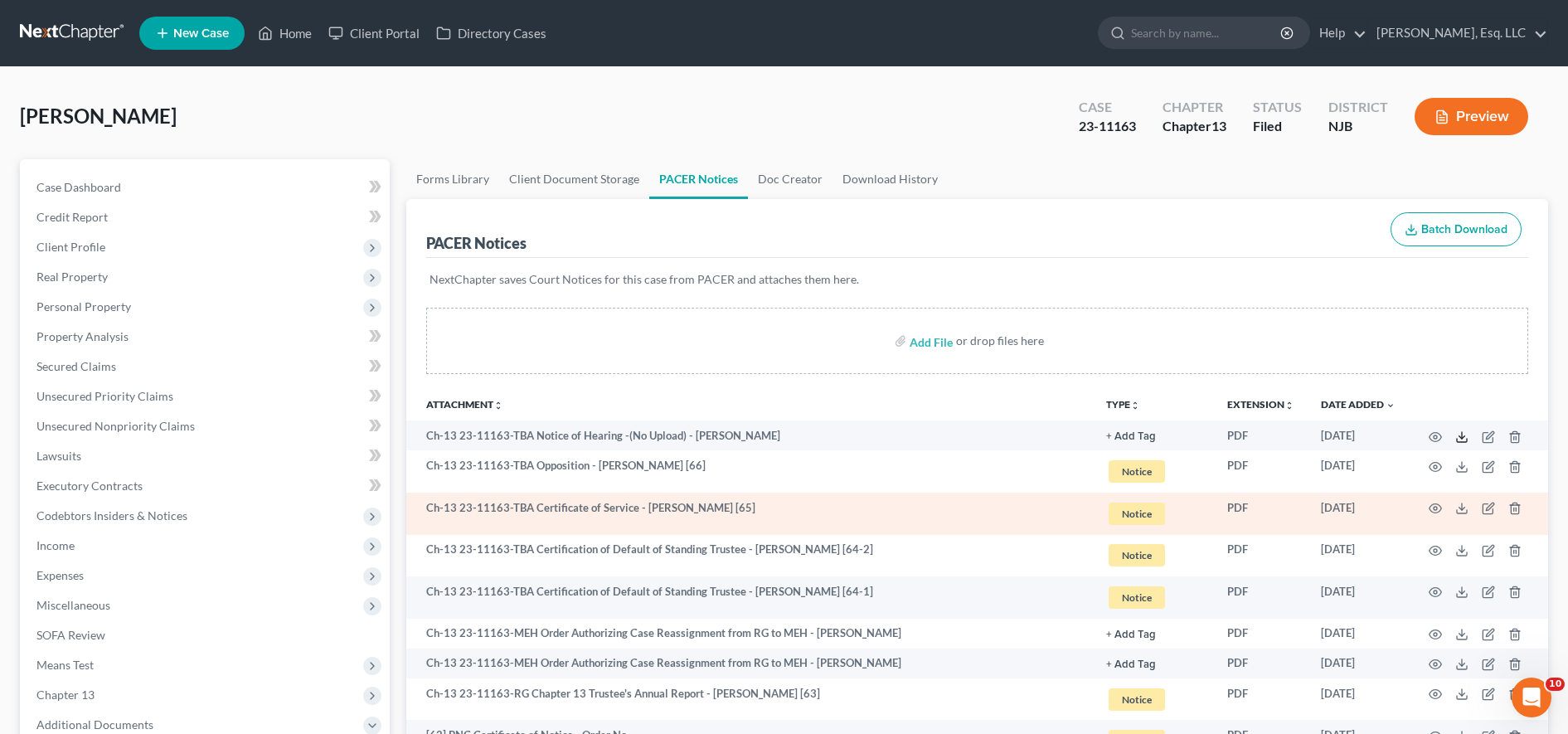
scroll to position [86, 0]
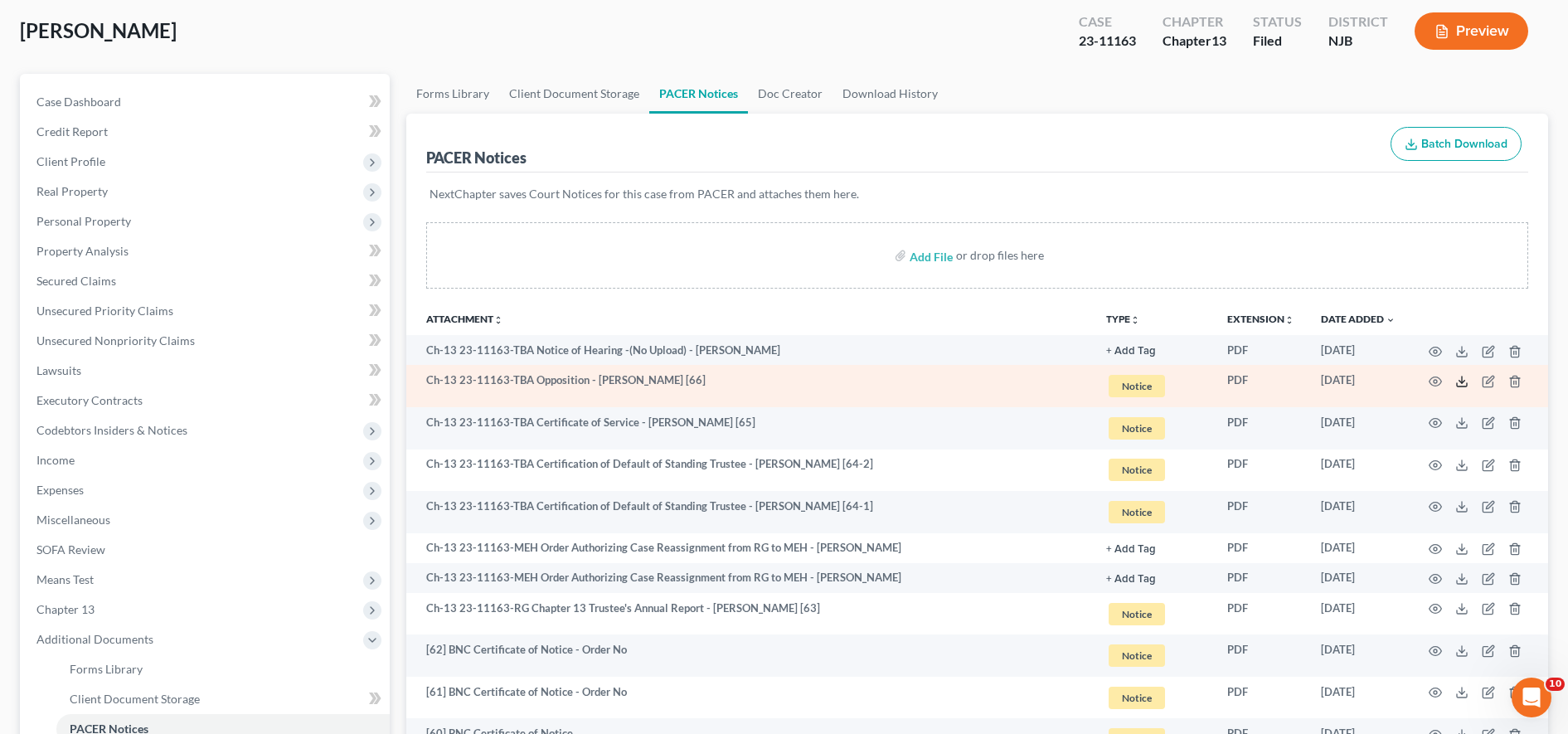
click at [889, 377] on icon at bounding box center [1461, 382] width 13 height 13
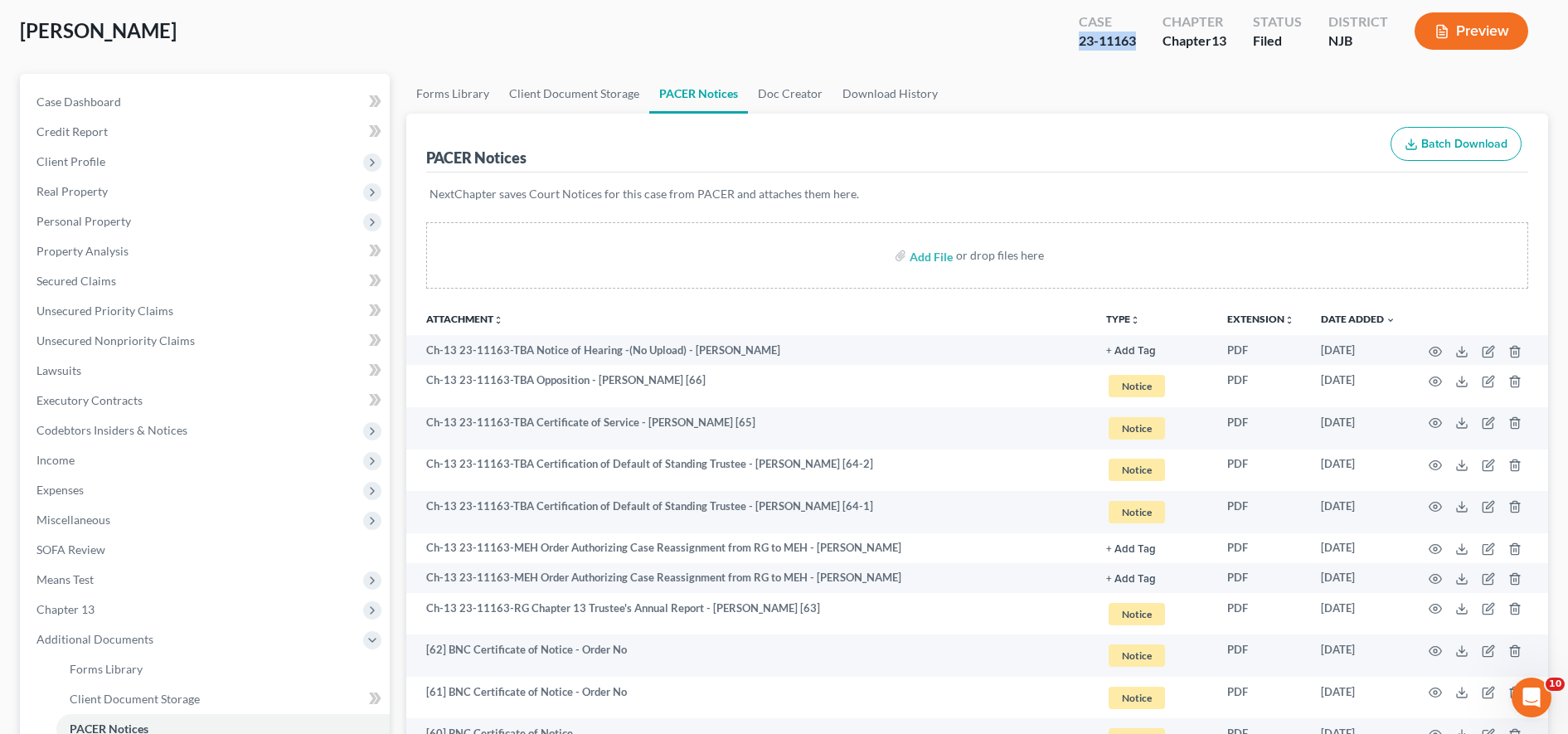
drag, startPoint x: 1067, startPoint y: 38, endPoint x: 1136, endPoint y: 40, distance: 69.0
click at [889, 40] on div "Case 23-11163" at bounding box center [1107, 32] width 84 height 49
copy div "23-11163"
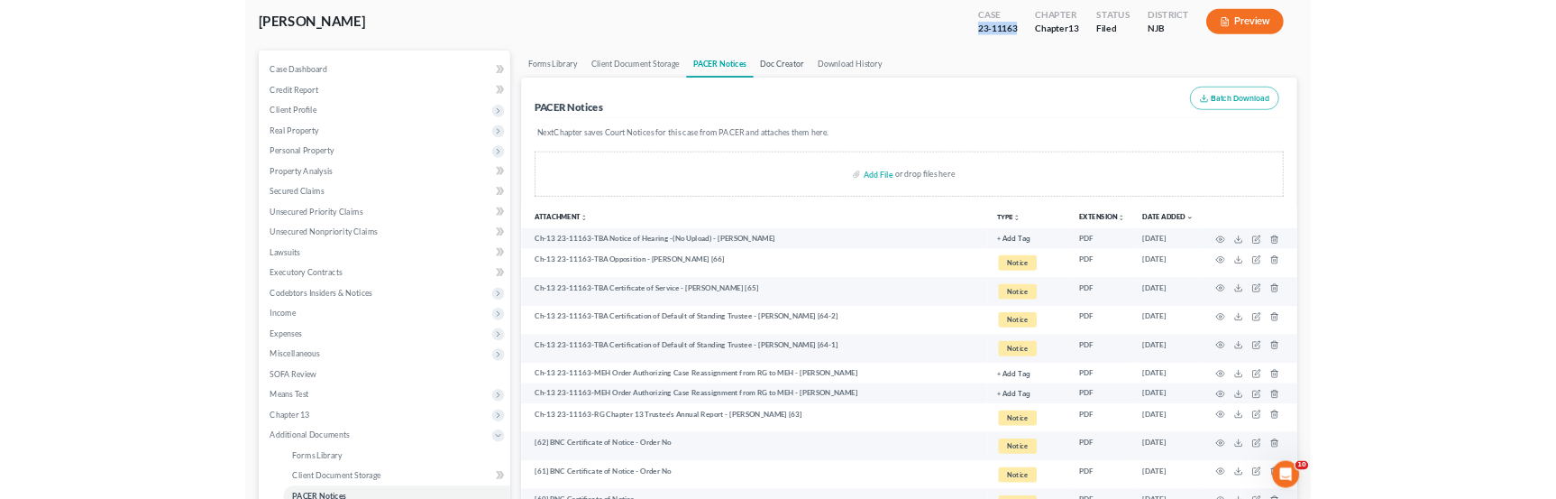
scroll to position [0, 0]
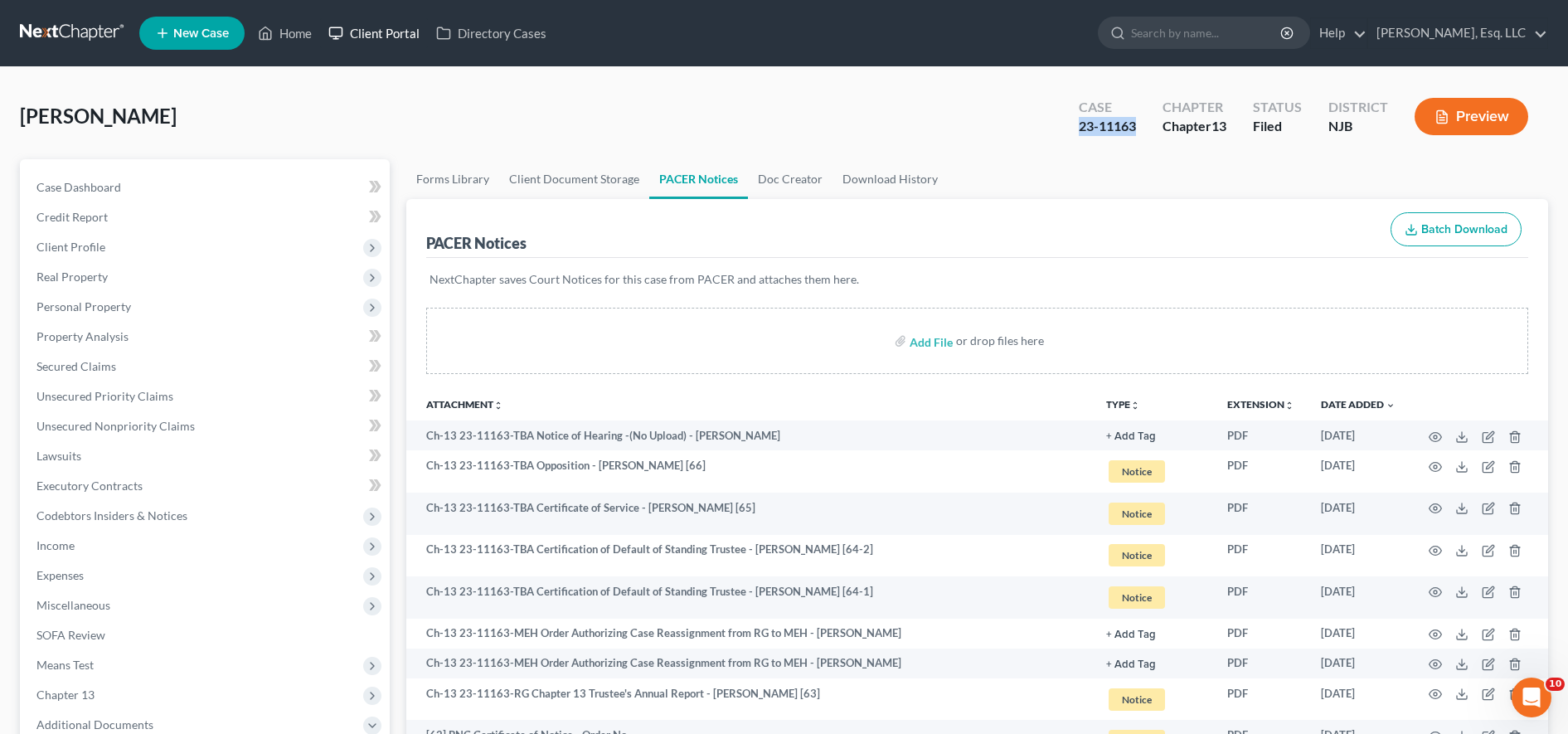
click at [389, 43] on link "Client Portal" at bounding box center [373, 33] width 108 height 29
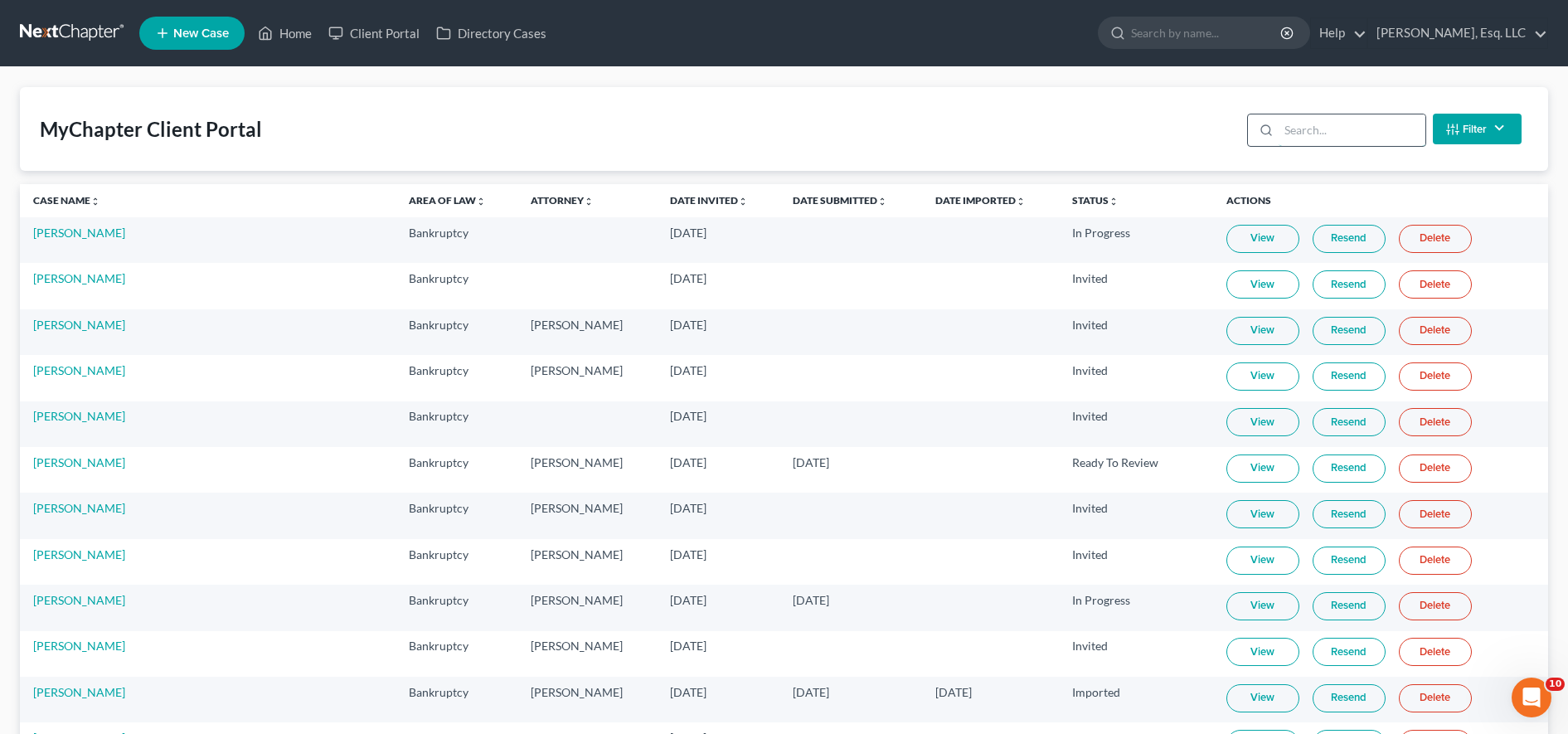
click at [889, 131] on input "search" at bounding box center [1352, 130] width 147 height 31
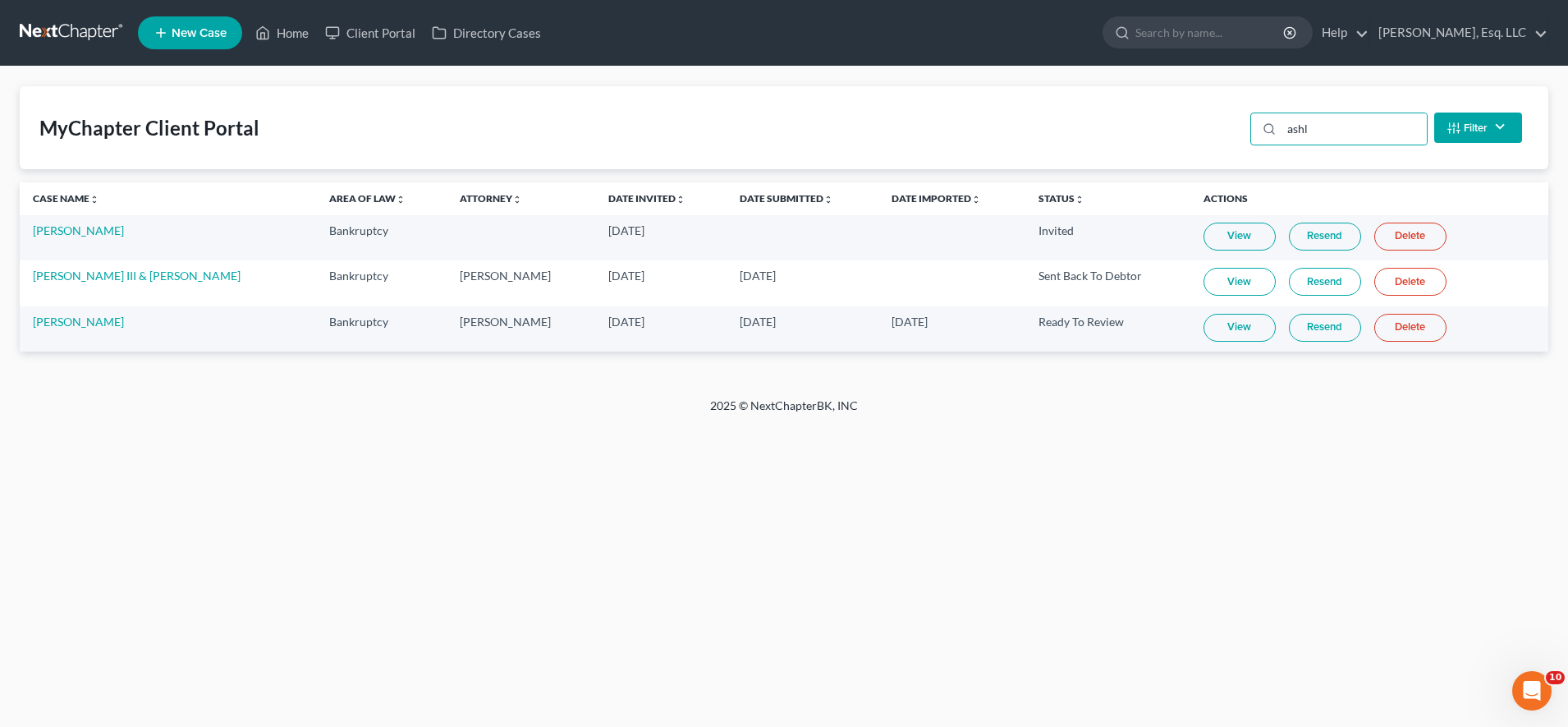
click at [881, 323] on link "View" at bounding box center [1239, 327] width 72 height 28
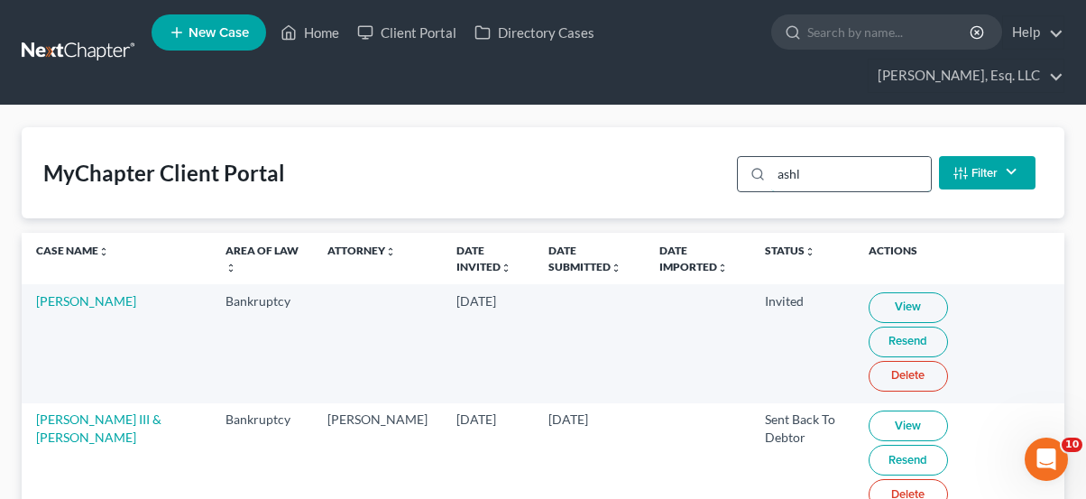
click at [873, 174] on input "ashl" at bounding box center [851, 174] width 160 height 34
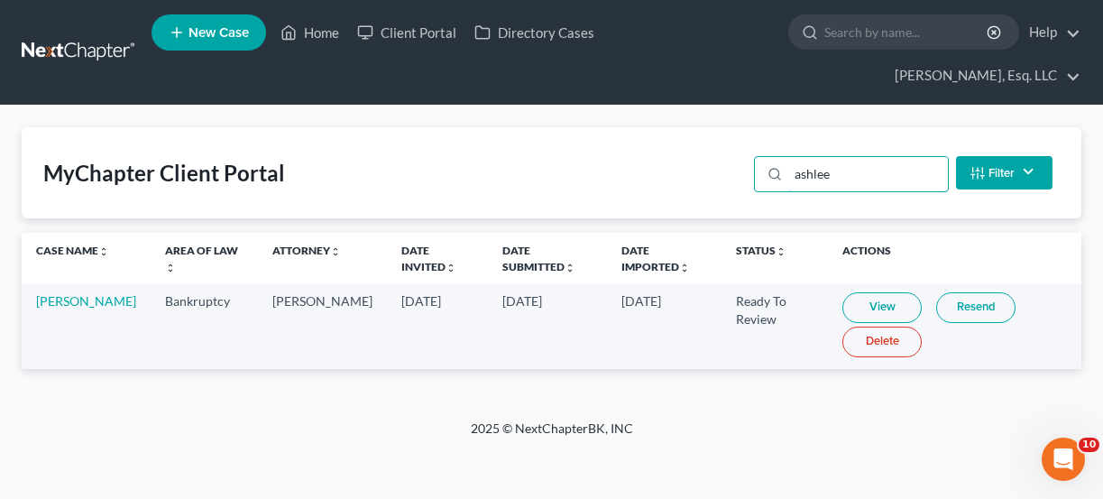
type input "ashlee"
click at [861, 292] on link "View" at bounding box center [881, 307] width 79 height 31
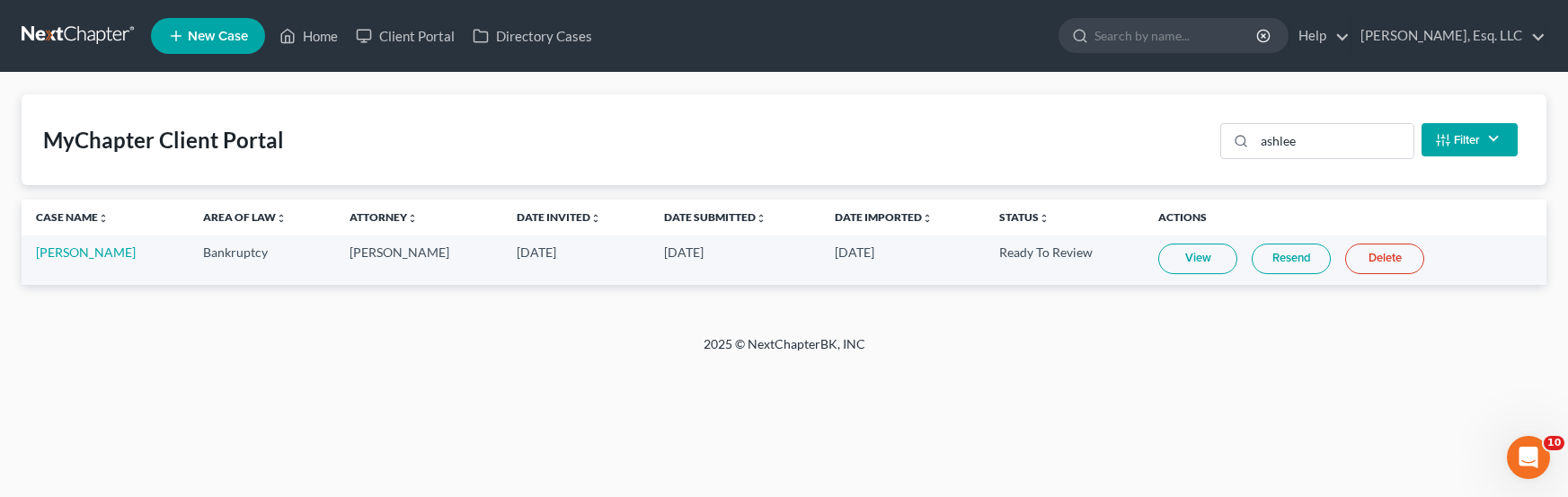
click at [964, 266] on link "Resend" at bounding box center [1291, 258] width 79 height 31
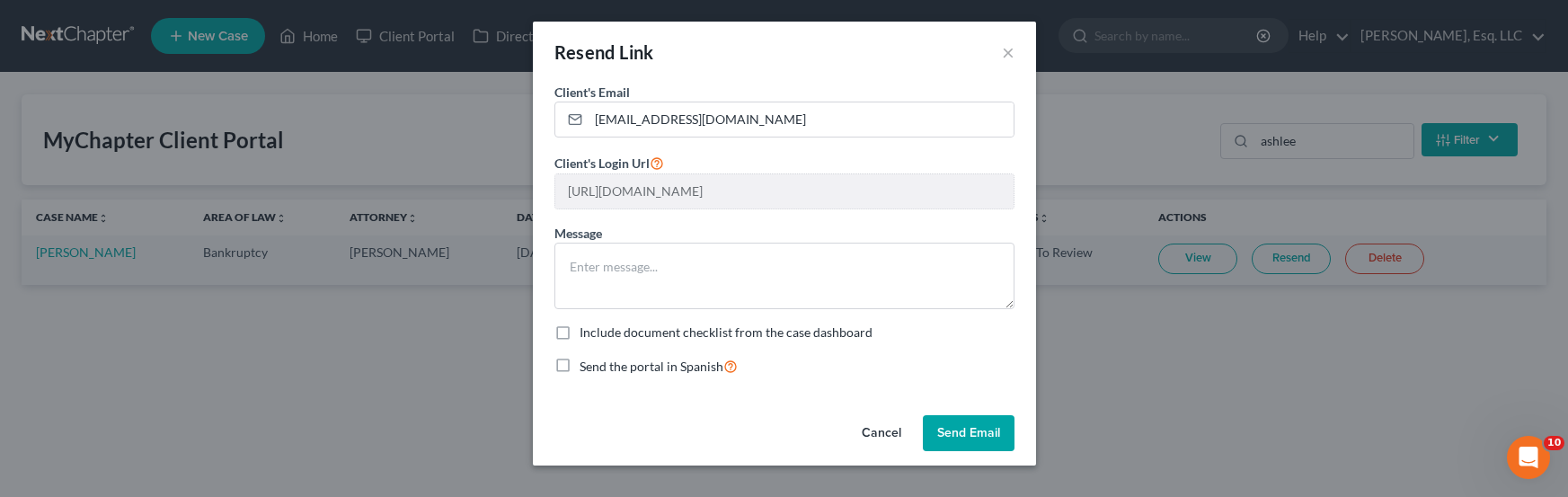
click at [945, 426] on button "Send Email" at bounding box center [969, 433] width 92 height 36
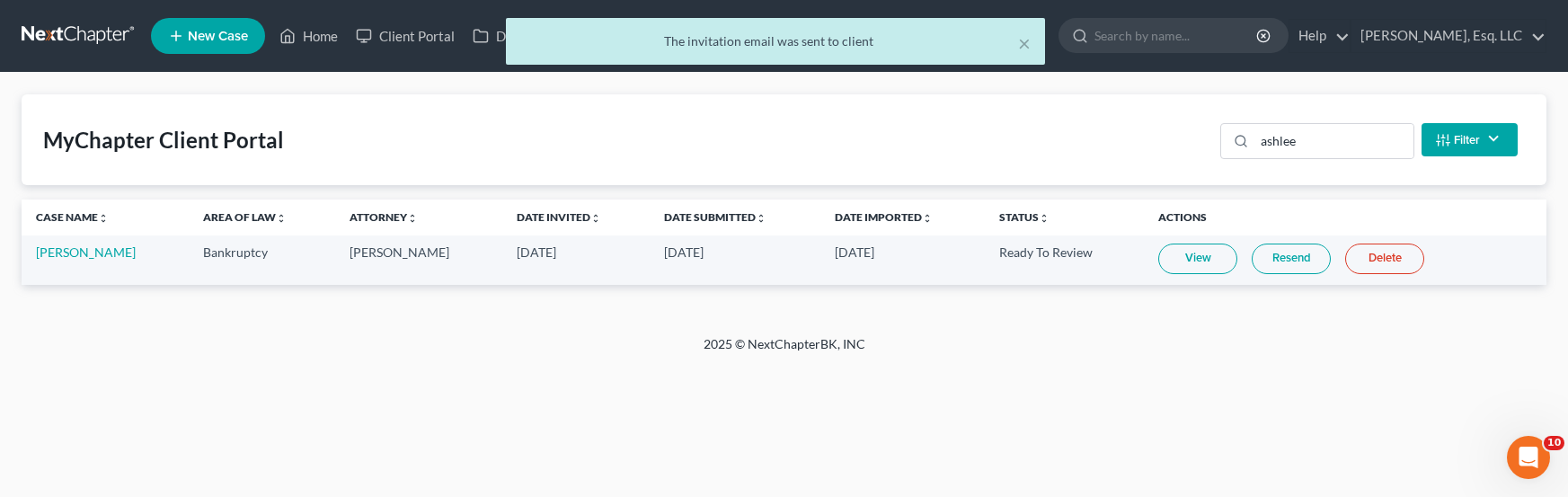
click at [964, 253] on link "Resend" at bounding box center [1291, 258] width 79 height 31
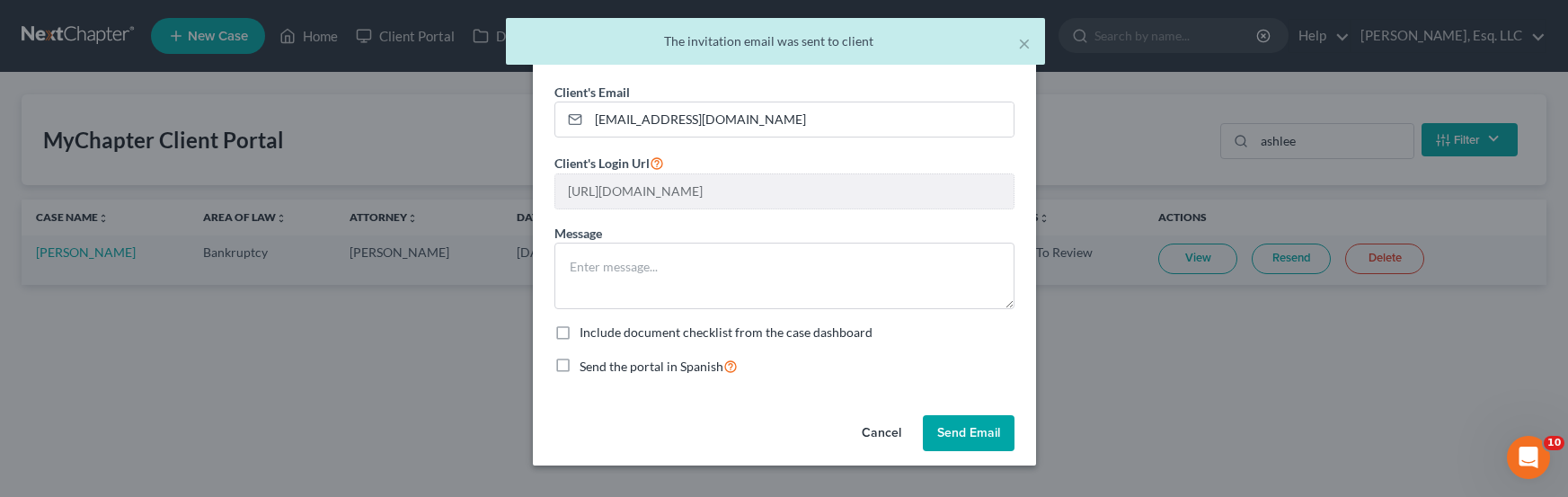
click at [964, 429] on button "Send Email" at bounding box center [969, 433] width 92 height 36
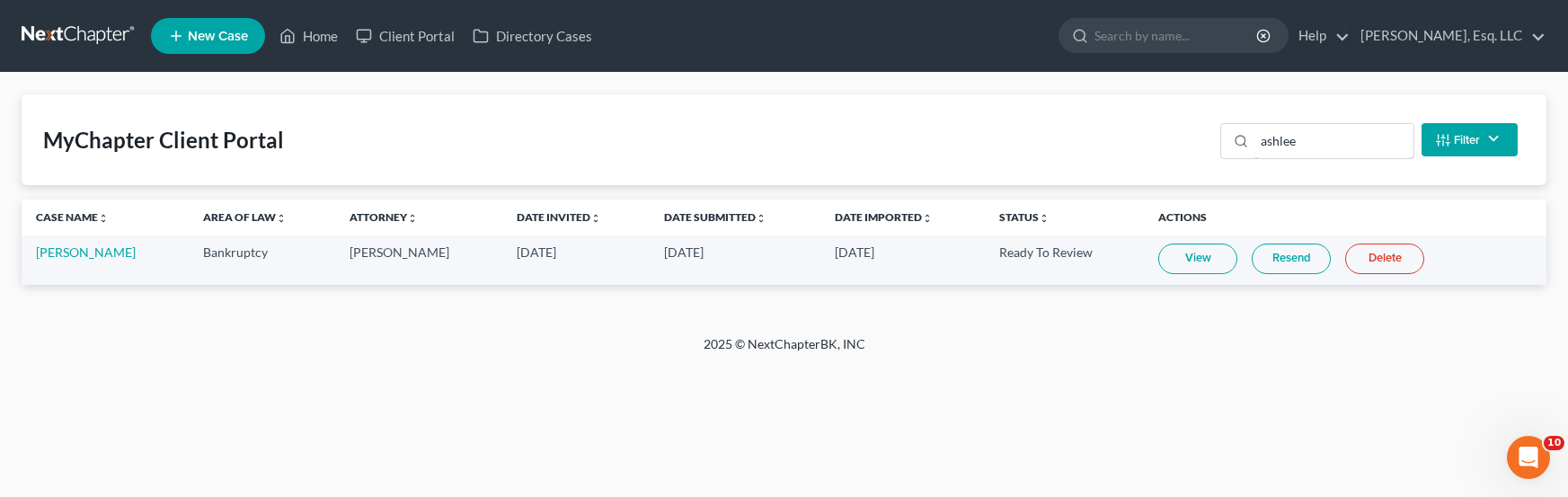
drag, startPoint x: 1316, startPoint y: 134, endPoint x: 1214, endPoint y: 130, distance: 102.1
click at [964, 130] on div "MyChapter Client Portal ashlee Filter Status Filter... Invited In Progress Read…" at bounding box center [784, 139] width 1525 height 91
type input "perez"
click at [103, 244] on link "[PERSON_NAME]" at bounding box center [86, 251] width 100 height 15
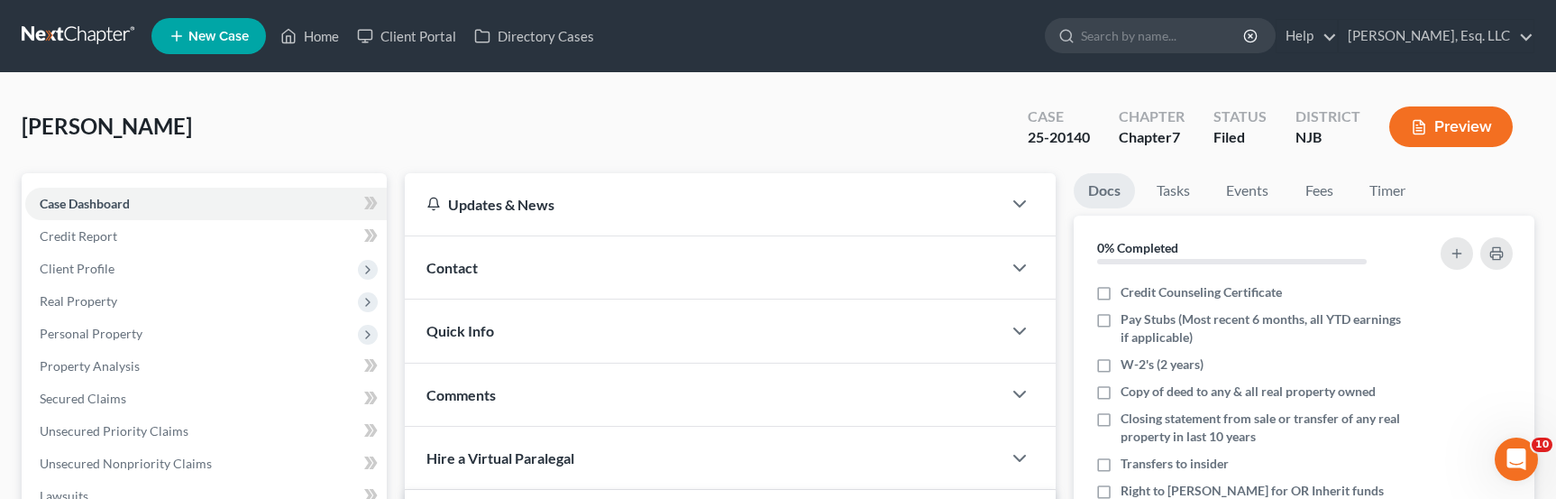
scroll to position [410, 0]
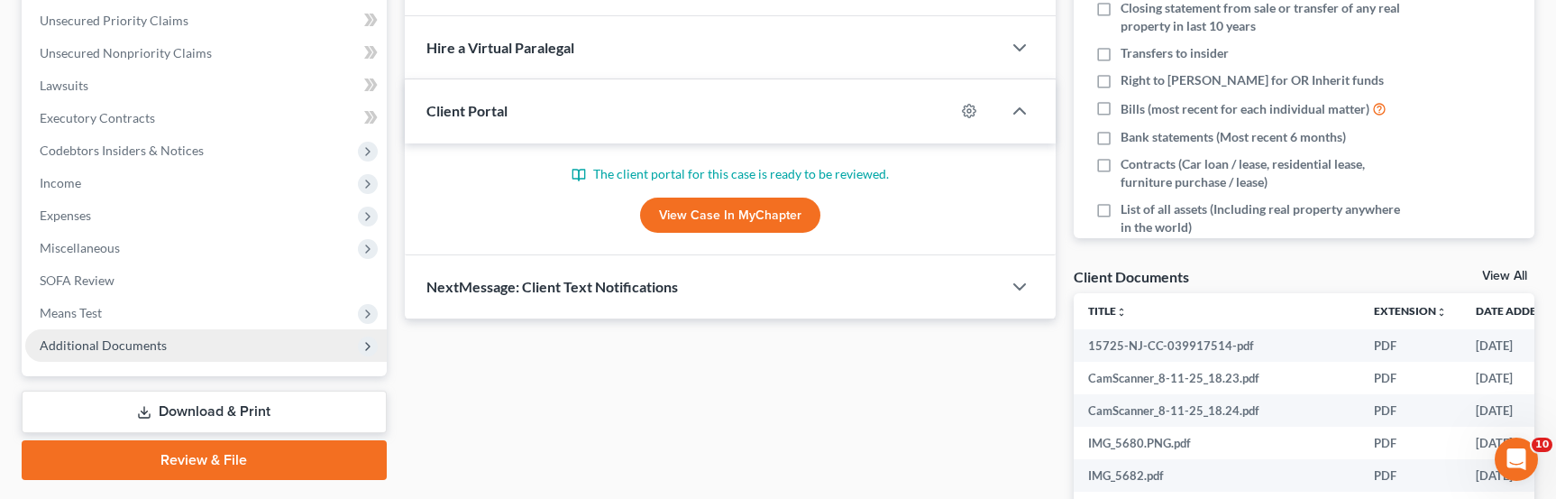
click at [224, 348] on span "Additional Documents" at bounding box center [206, 345] width 362 height 32
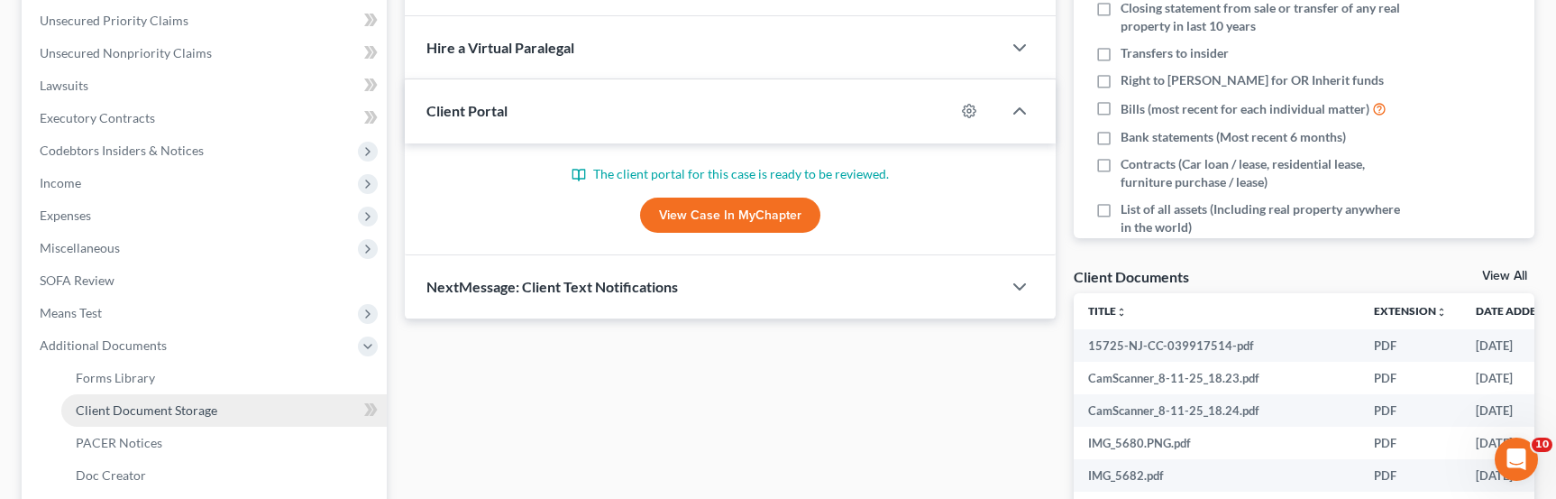
click at [206, 413] on span "Client Document Storage" at bounding box center [147, 409] width 142 height 15
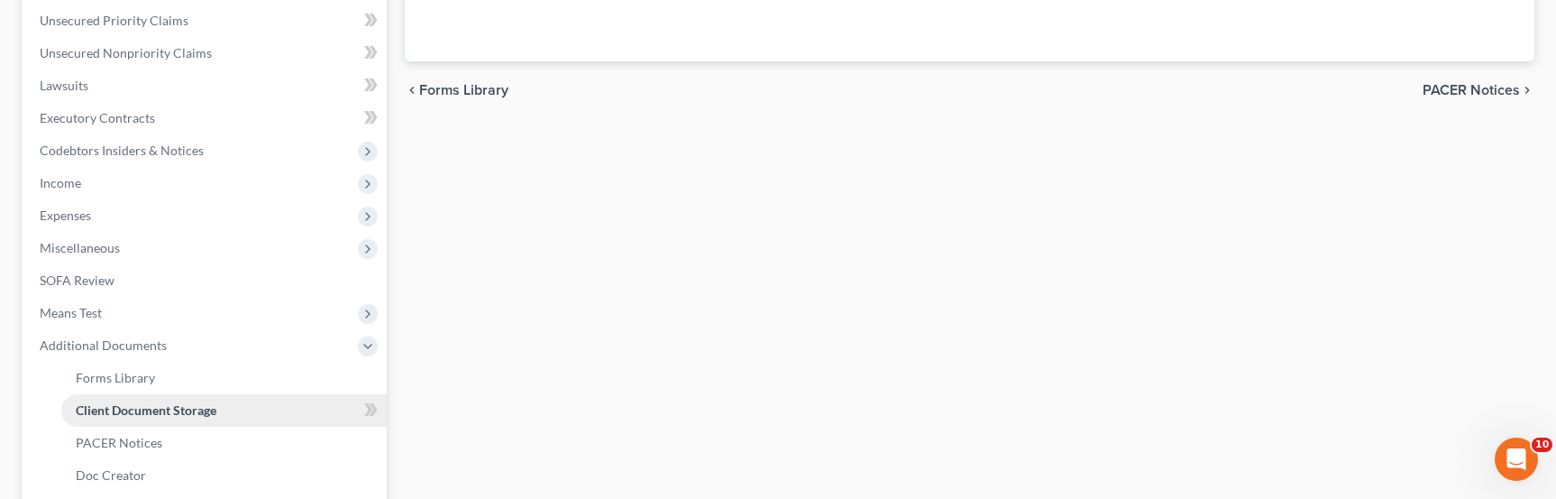
scroll to position [363, 0]
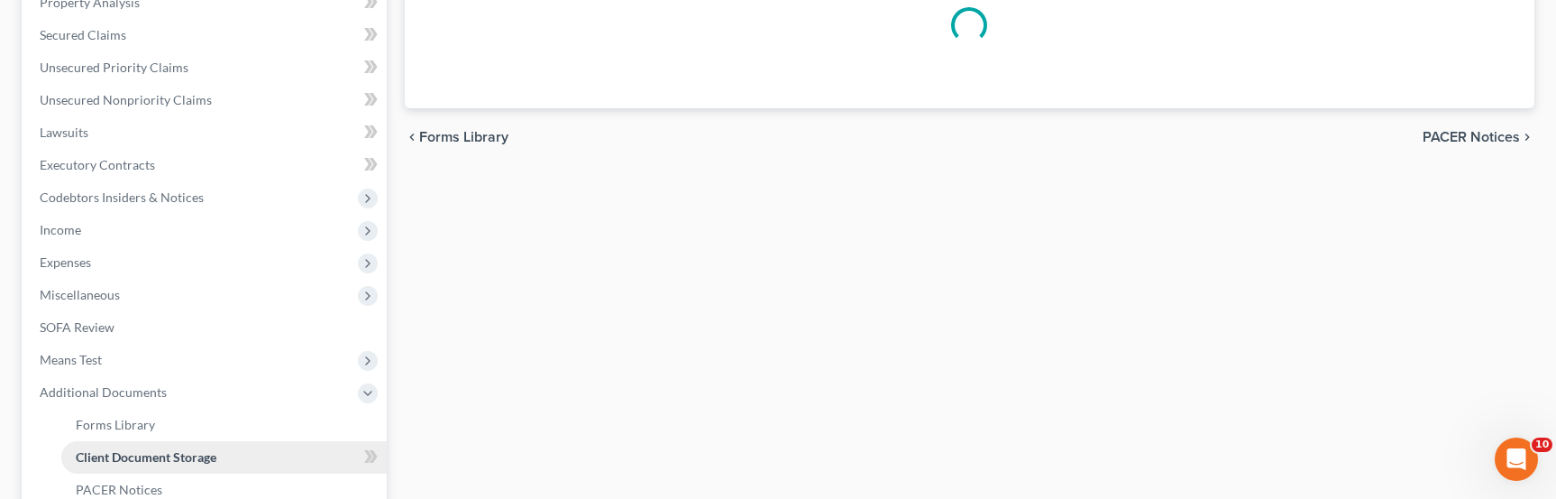
select select "9"
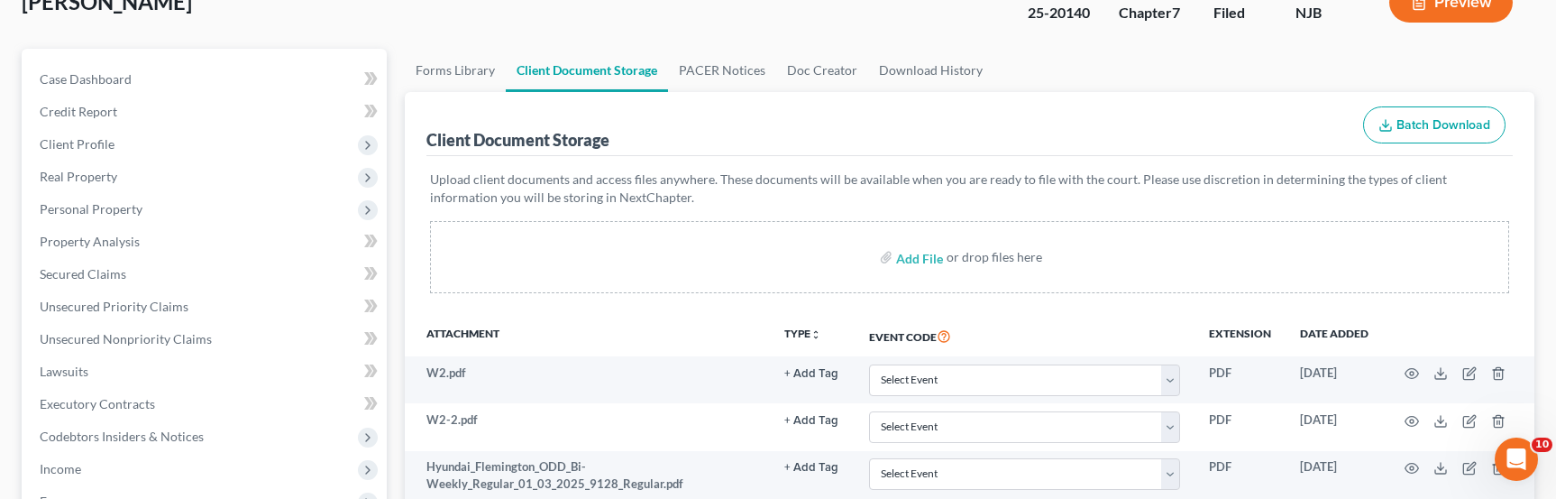
scroll to position [125, 0]
click at [724, 65] on link "PACER Notices" at bounding box center [722, 69] width 108 height 43
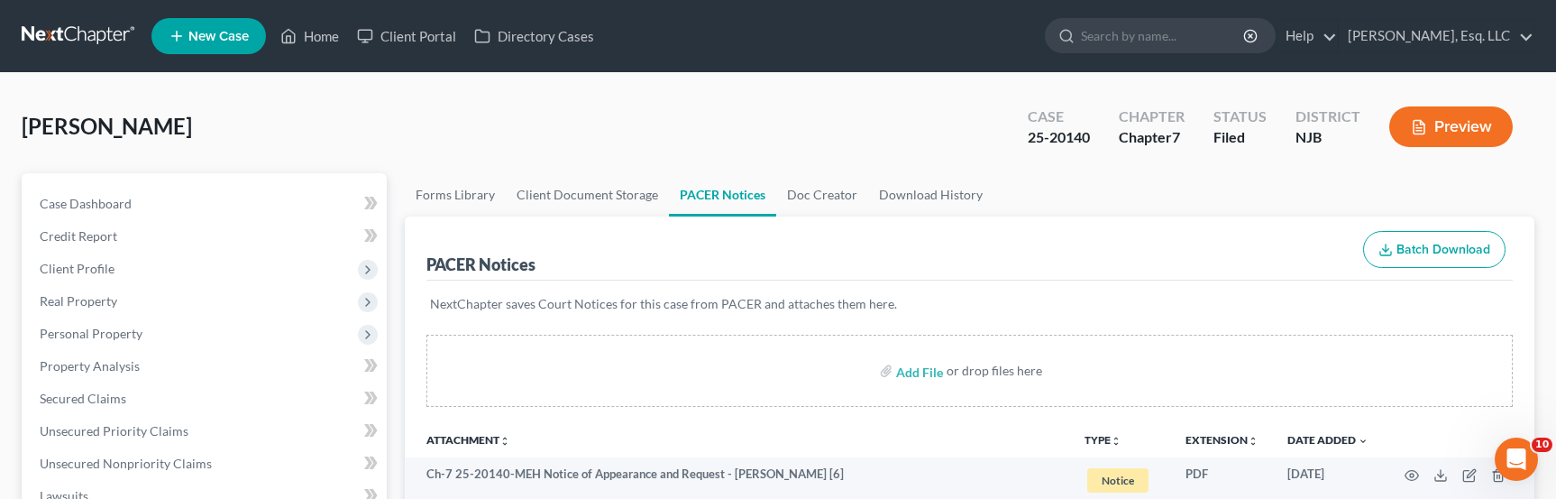
click at [379, 18] on ul "New Case Home Client Portal Directory Cases - No Result - See all results Or Pr…" at bounding box center [842, 36] width 1383 height 47
click at [388, 40] on link "Client Portal" at bounding box center [406, 36] width 117 height 32
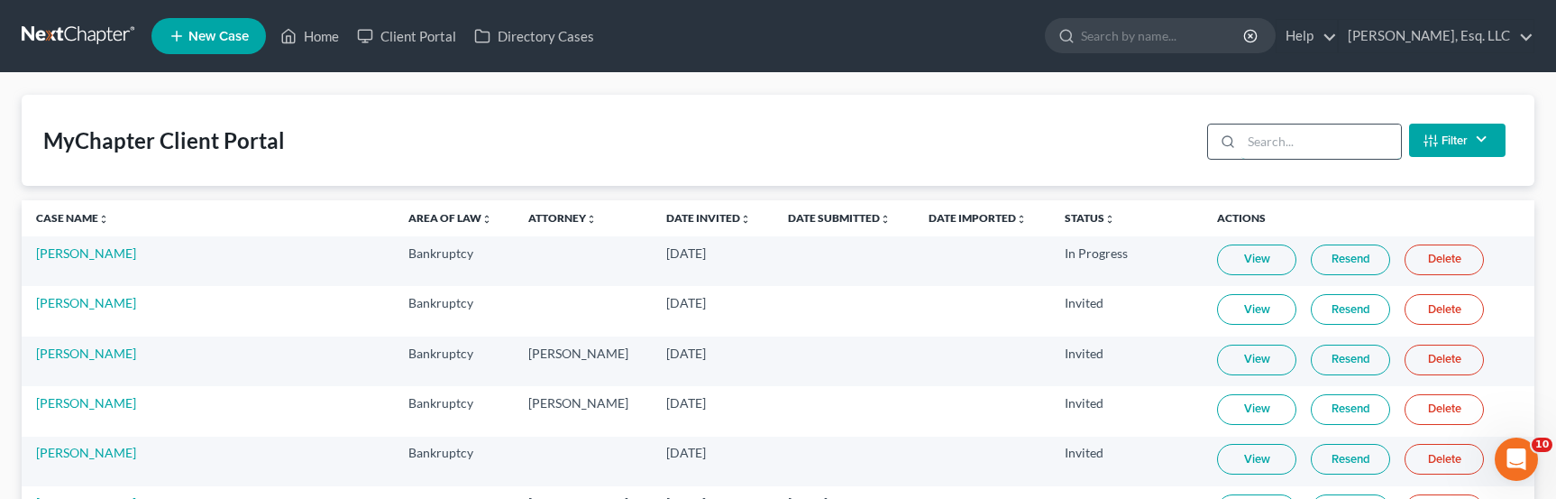
click at [967, 148] on input "search" at bounding box center [1322, 141] width 160 height 34
click at [967, 146] on input "search" at bounding box center [1322, 141] width 160 height 34
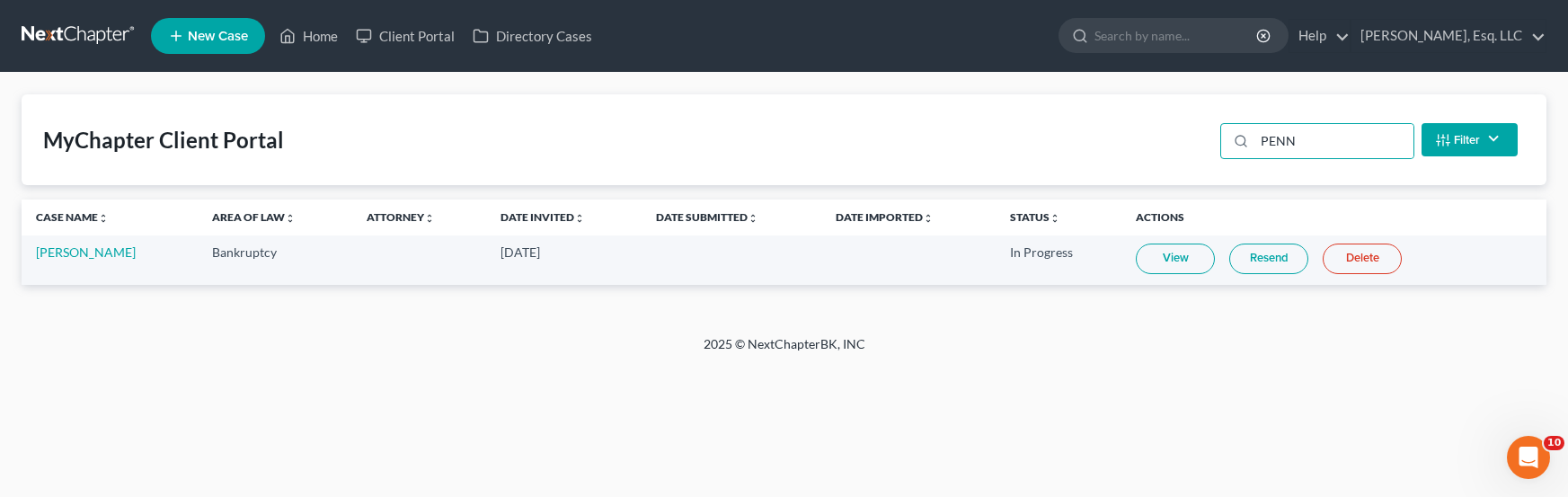
click at [964, 251] on link "View" at bounding box center [1175, 258] width 79 height 31
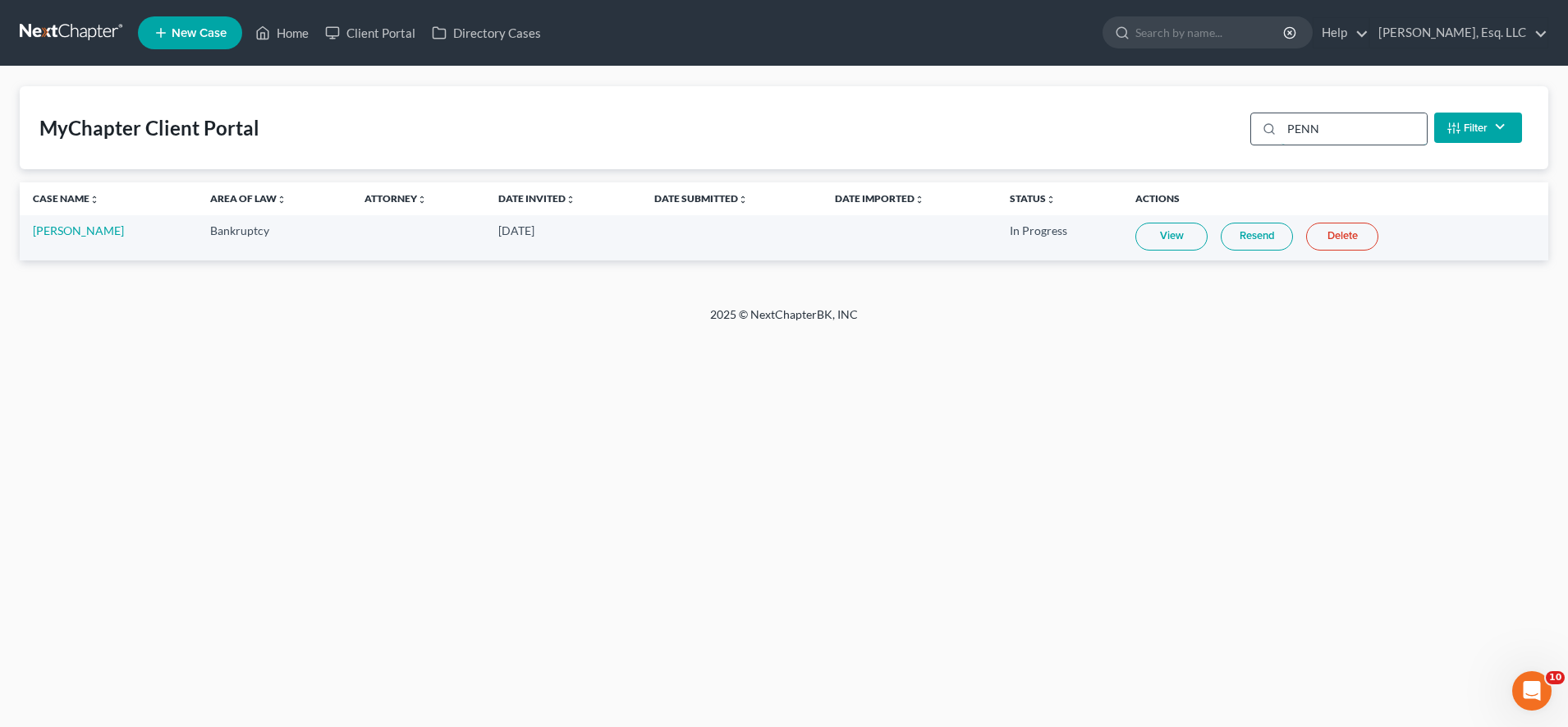
click at [881, 134] on input "PENN" at bounding box center [1354, 128] width 146 height 31
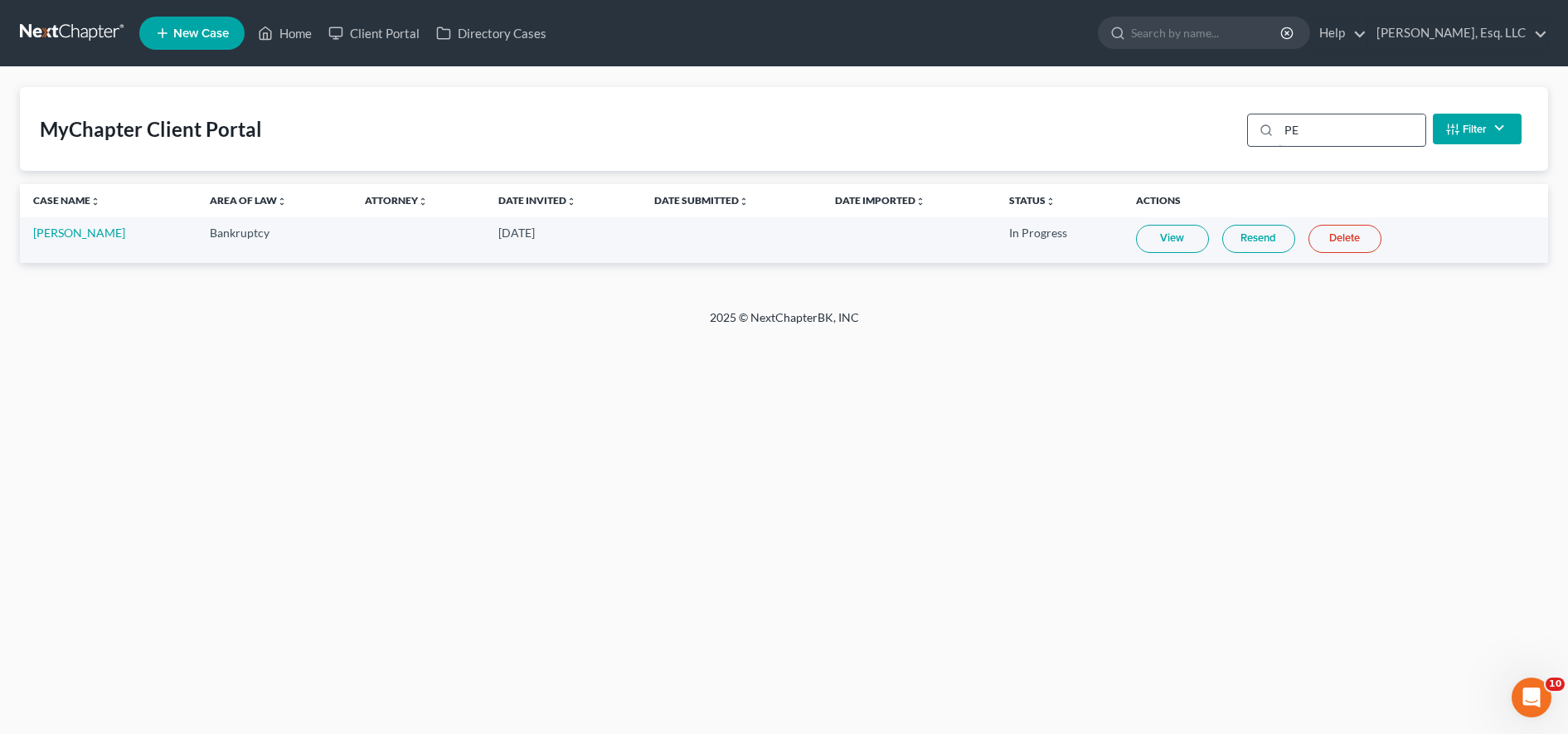
type input "P"
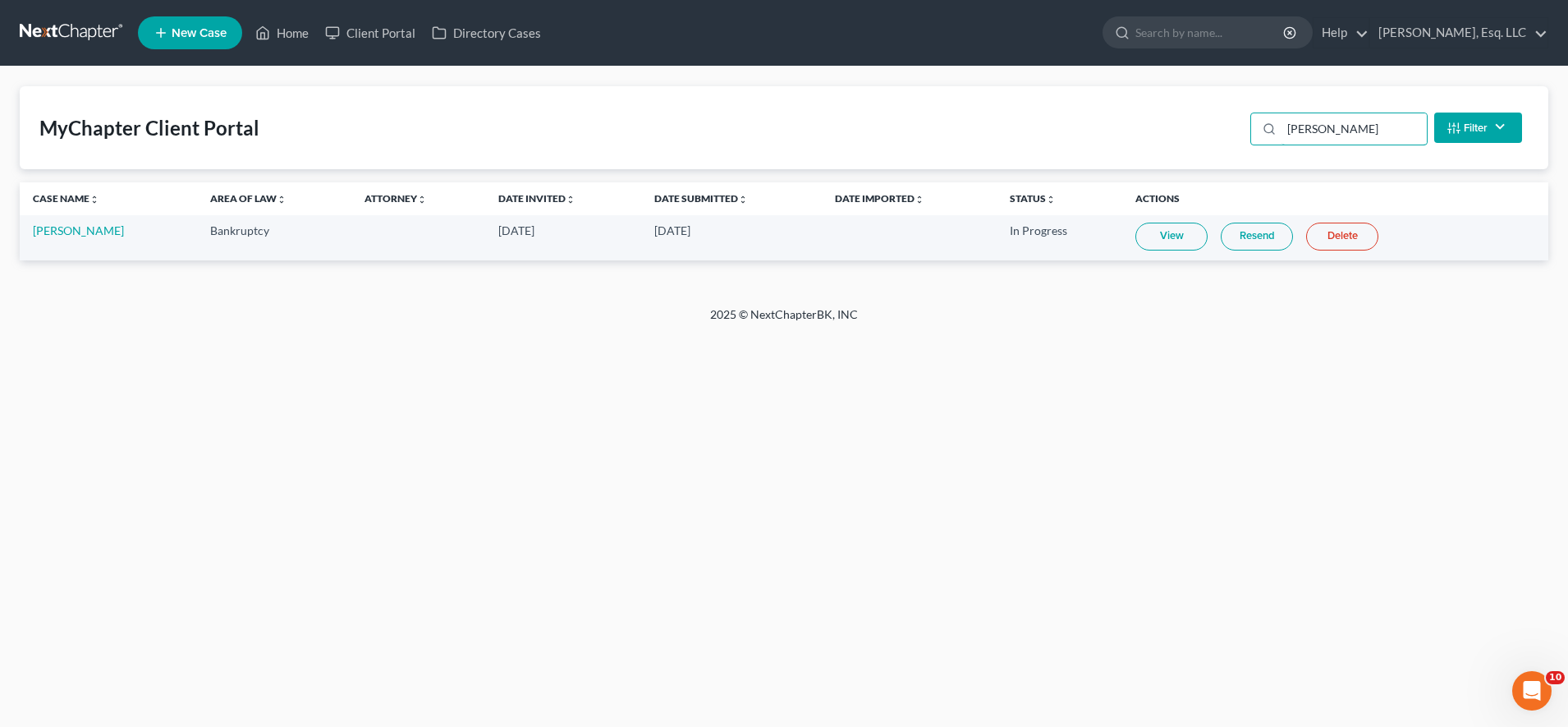
type input "benn"
click at [881, 225] on link "View" at bounding box center [1171, 236] width 72 height 28
click at [881, 44] on input "search" at bounding box center [1210, 32] width 150 height 30
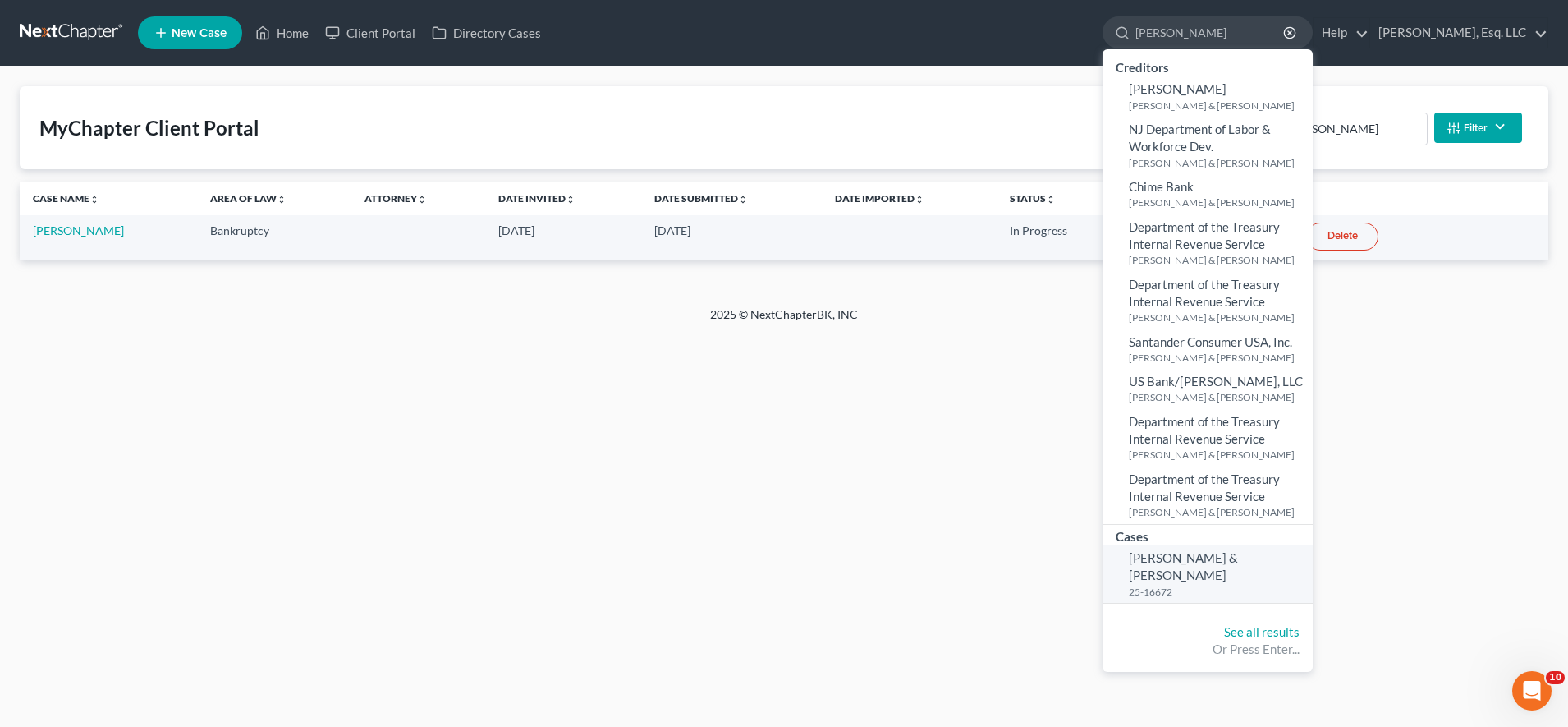
type input "langel"
click at [881, 562] on span "Langel, Jonathon & Nicole" at bounding box center [1184, 566] width 109 height 32
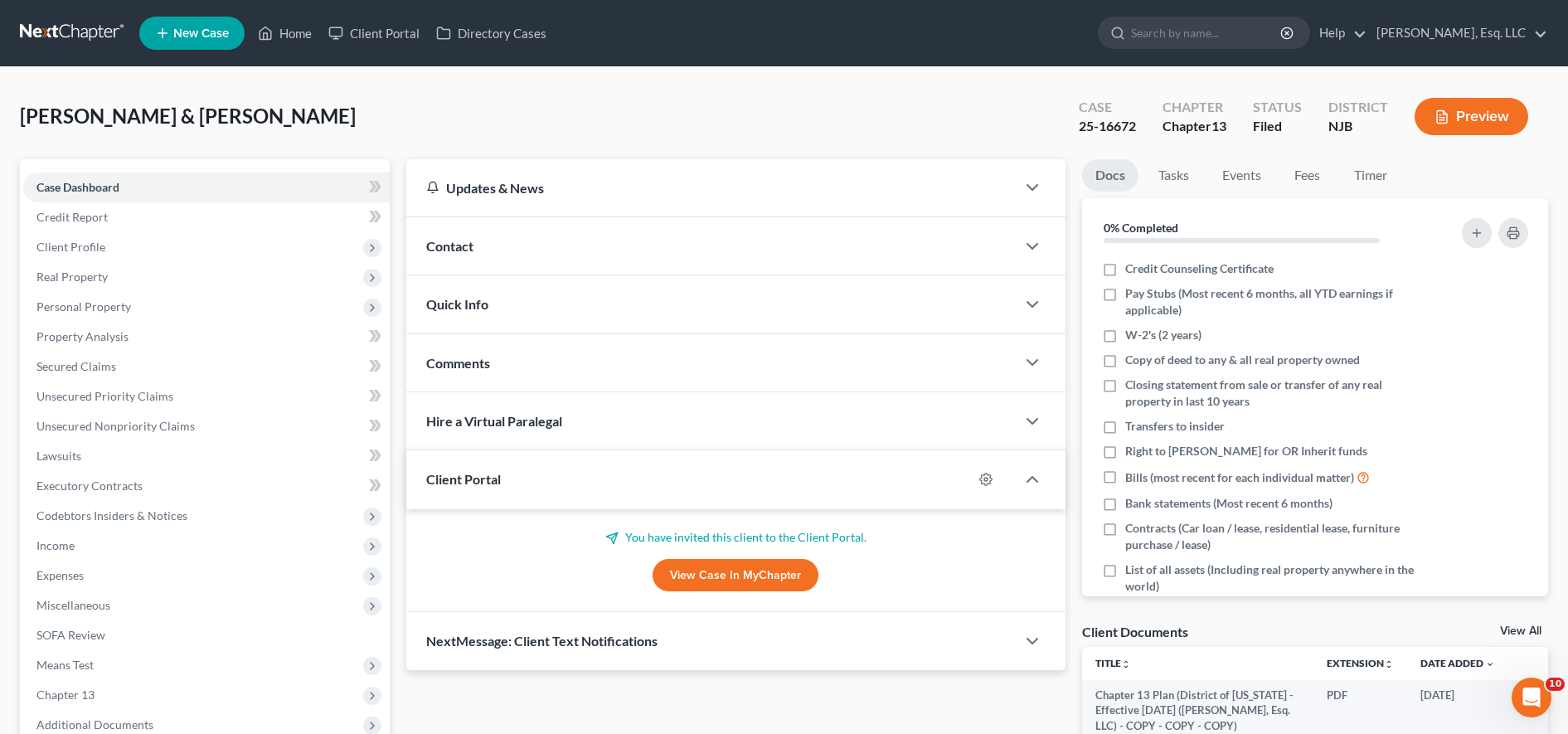
scroll to position [320, 0]
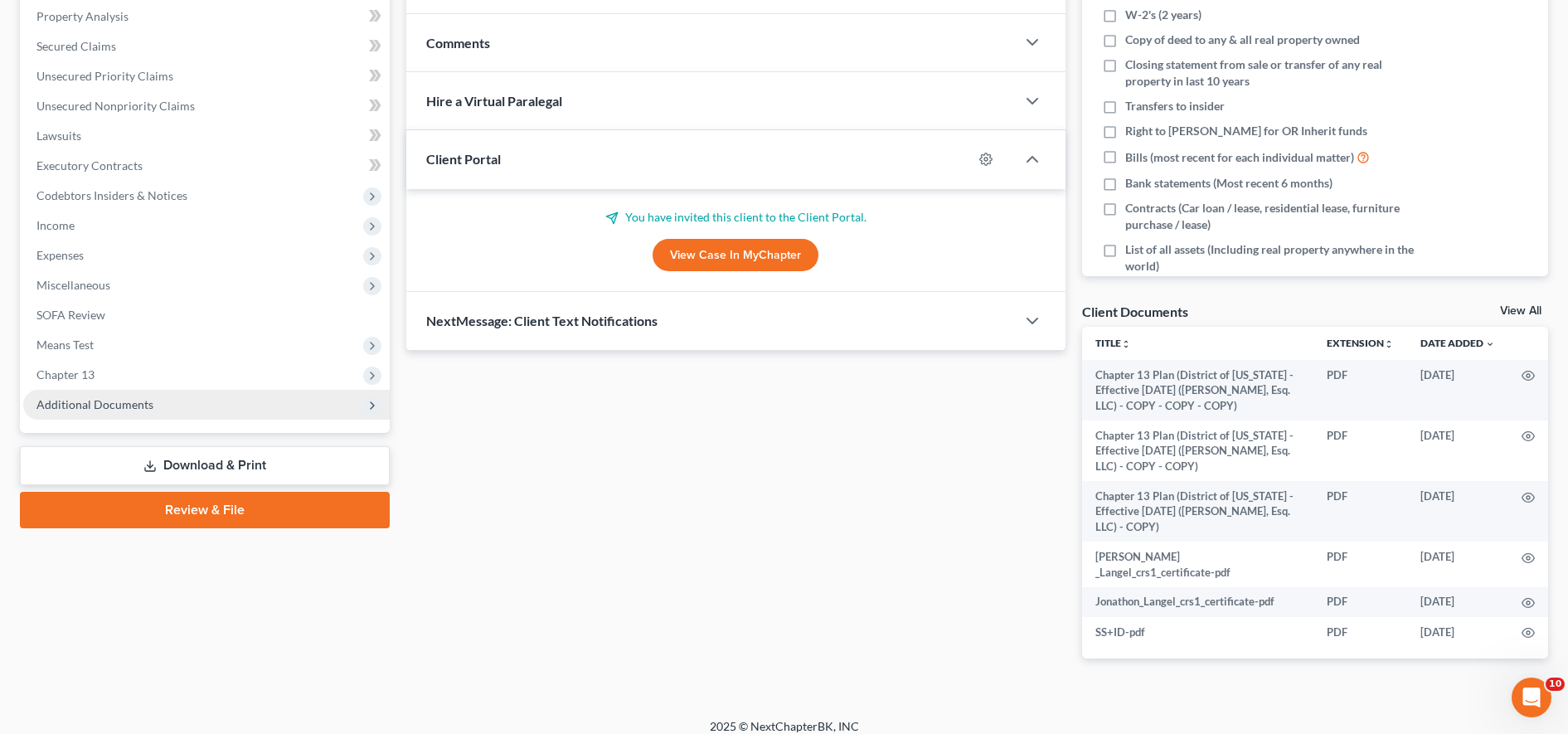
click at [189, 396] on span "Additional Documents" at bounding box center [206, 405] width 367 height 29
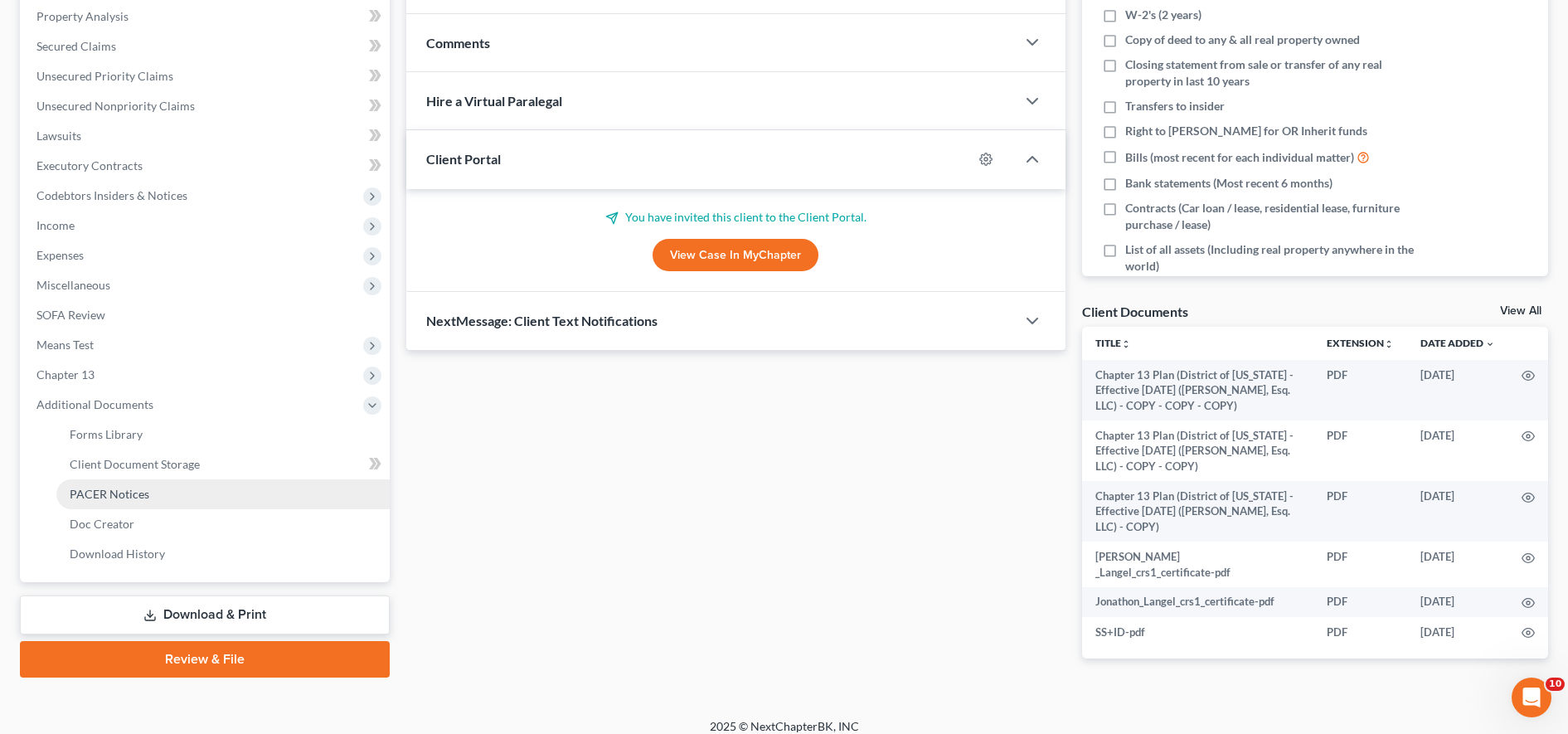
click at [159, 496] on link "PACER Notices" at bounding box center [223, 494] width 333 height 29
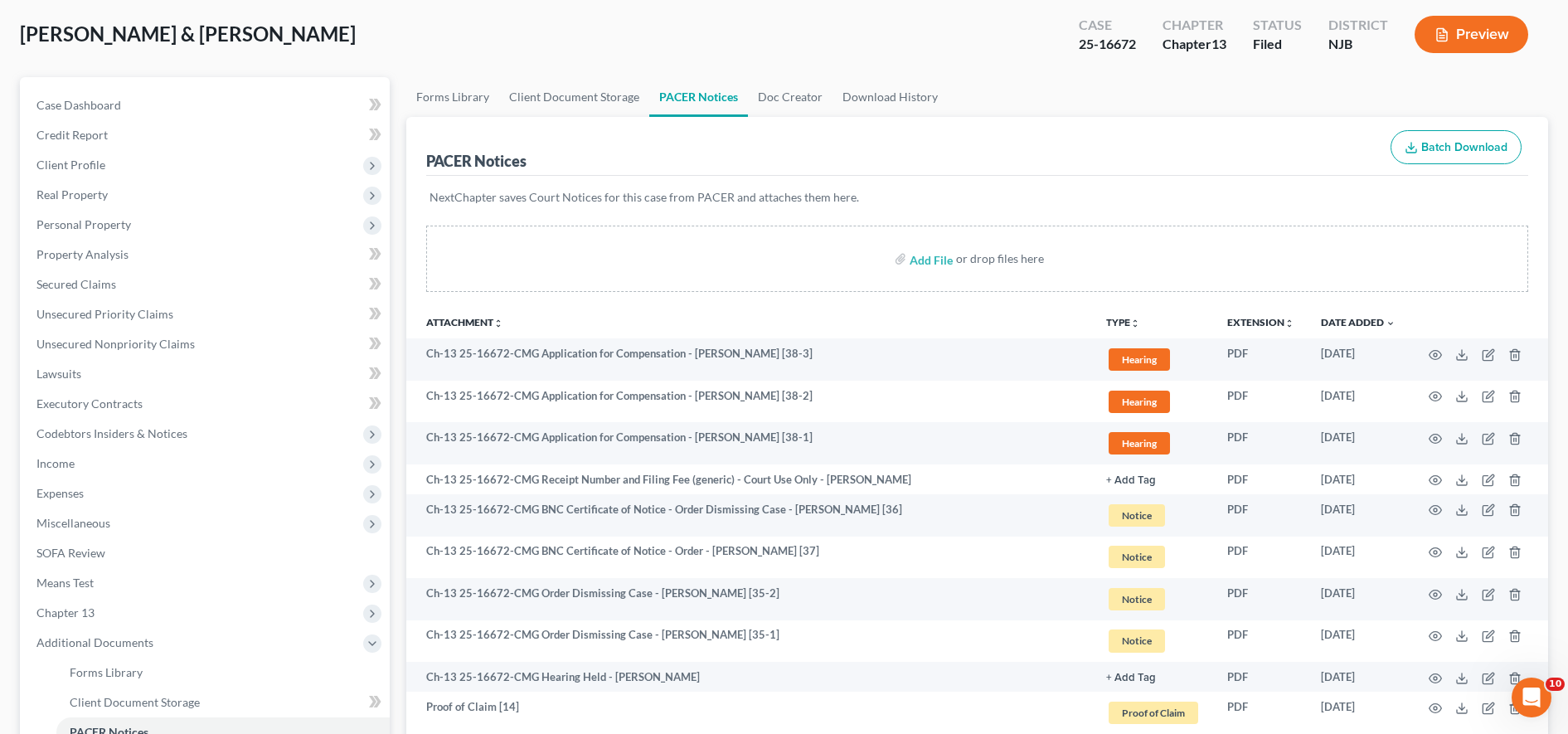
scroll to position [135, 0]
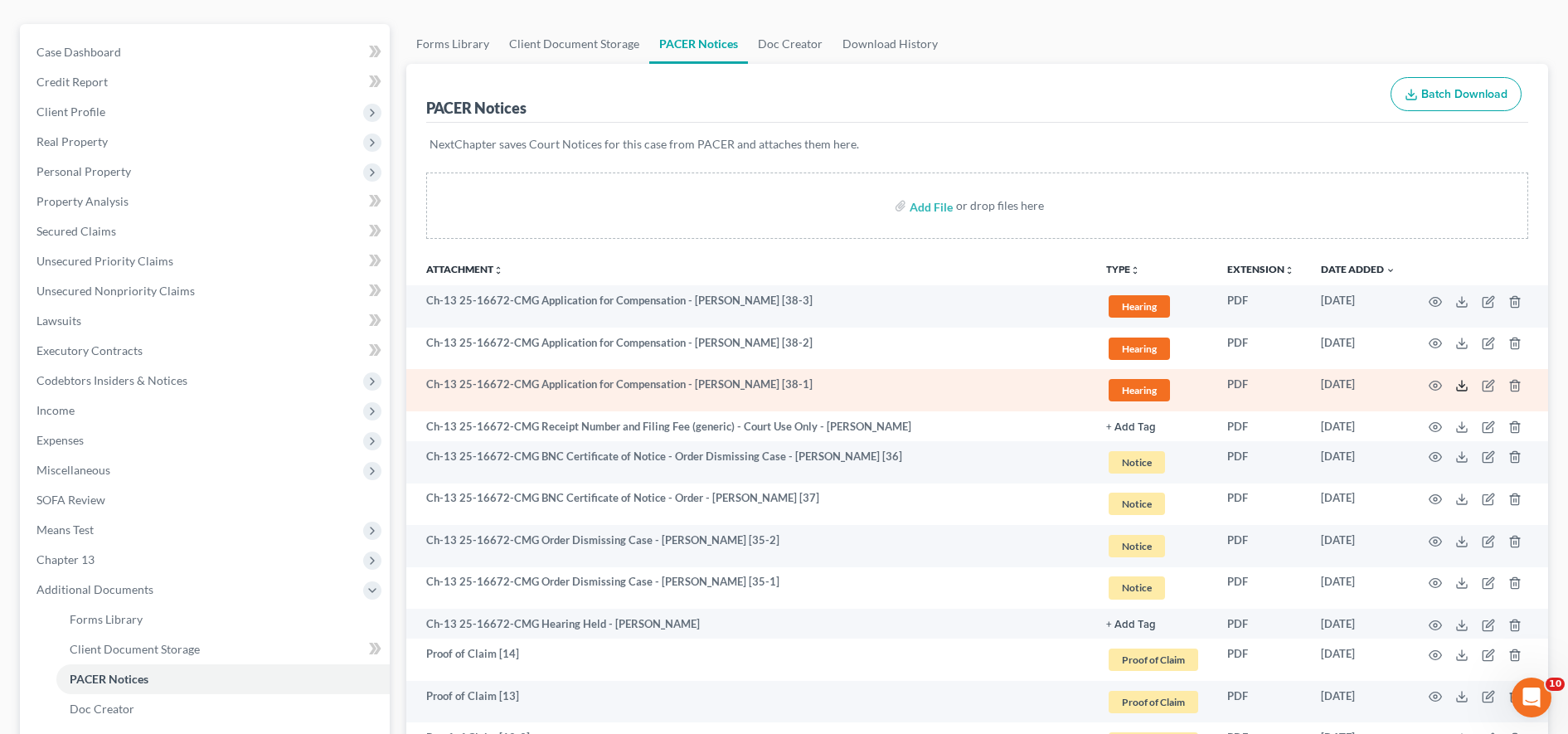
click at [889, 387] on icon at bounding box center [1461, 385] width 13 height 13
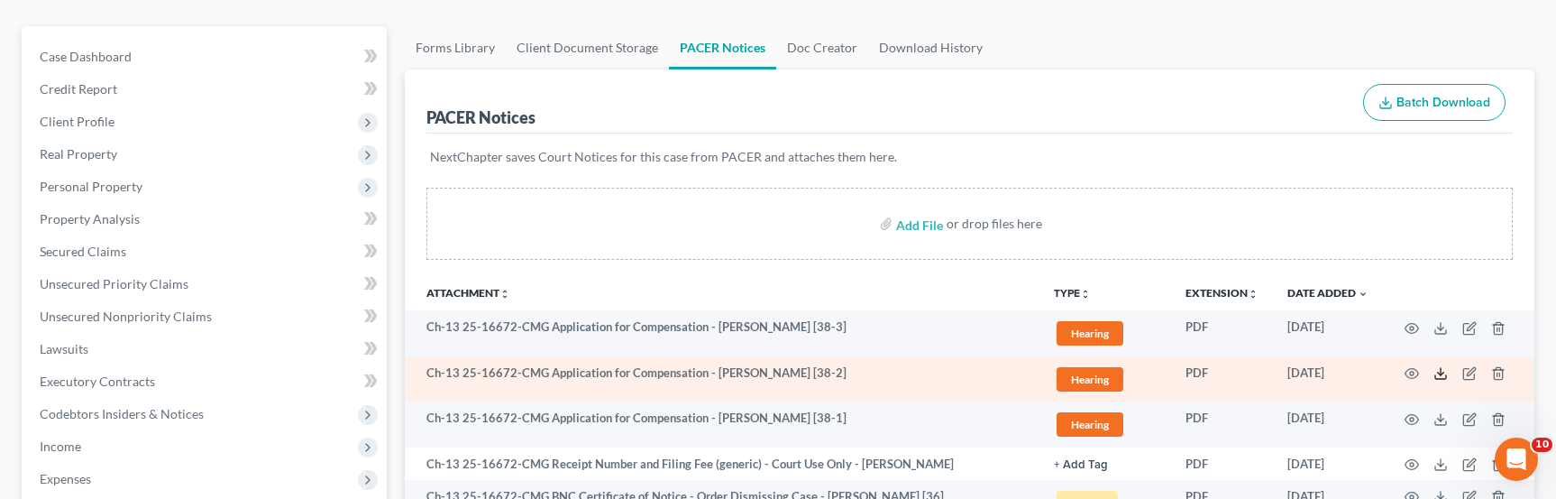
click at [967, 370] on icon at bounding box center [1441, 373] width 14 height 14
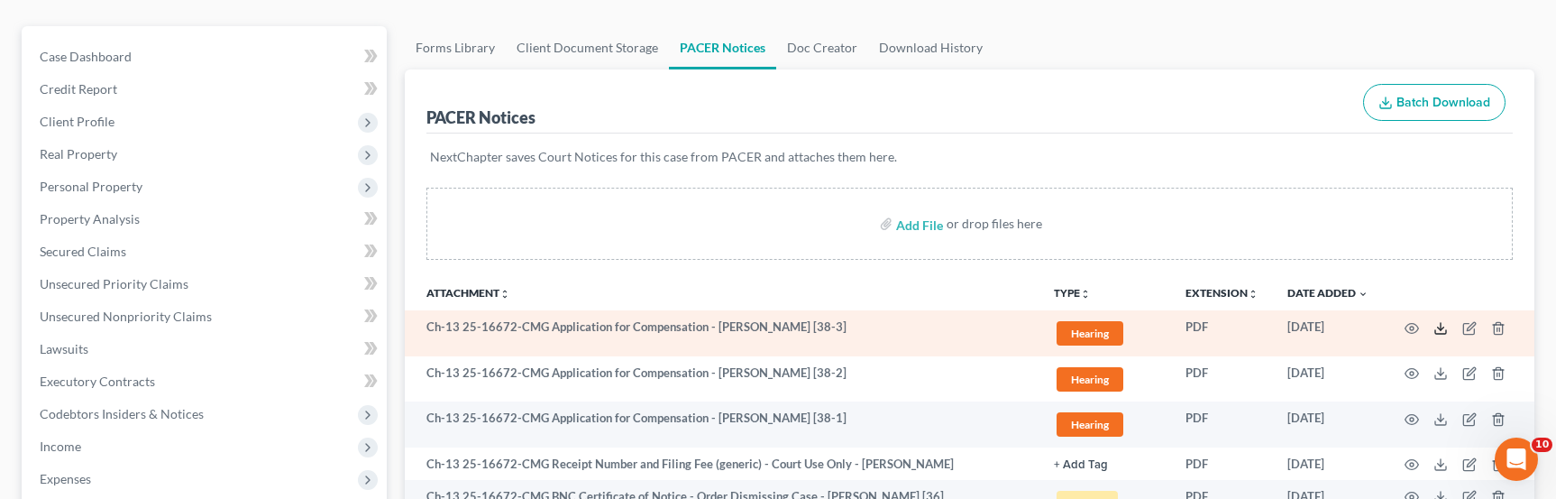
click at [967, 328] on polyline at bounding box center [1441, 327] width 6 height 3
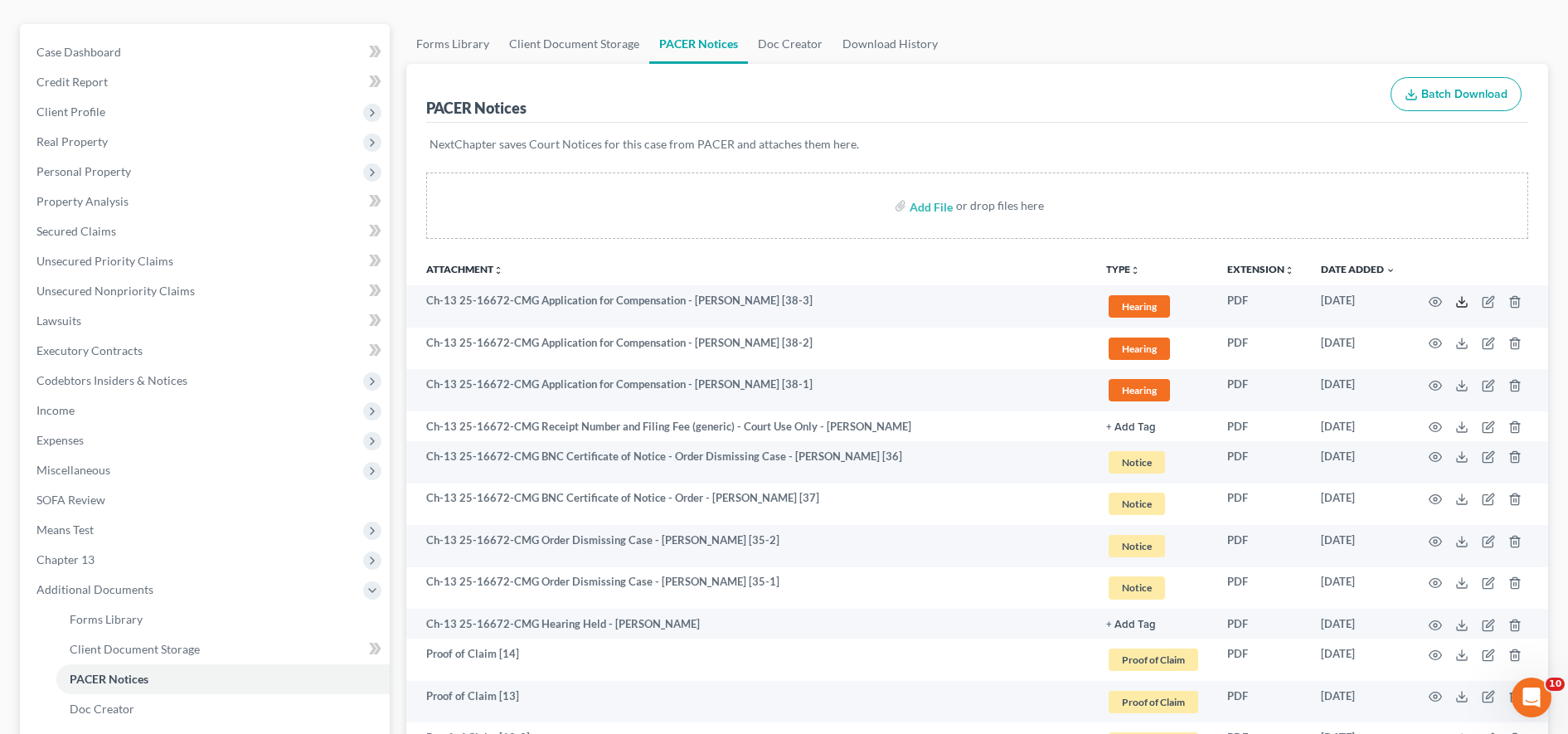
scroll to position [0, 0]
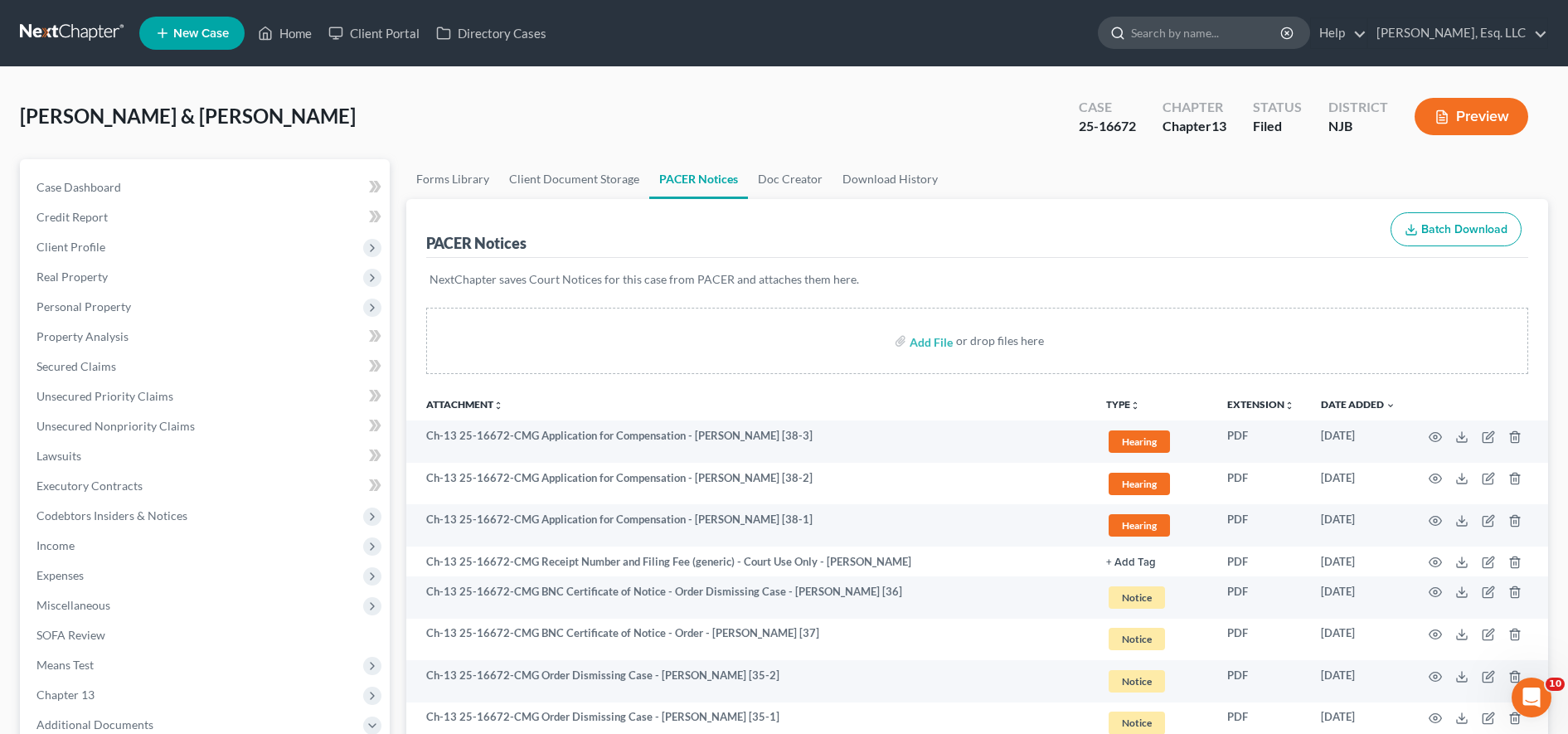
click at [889, 28] on input "search" at bounding box center [1207, 32] width 152 height 30
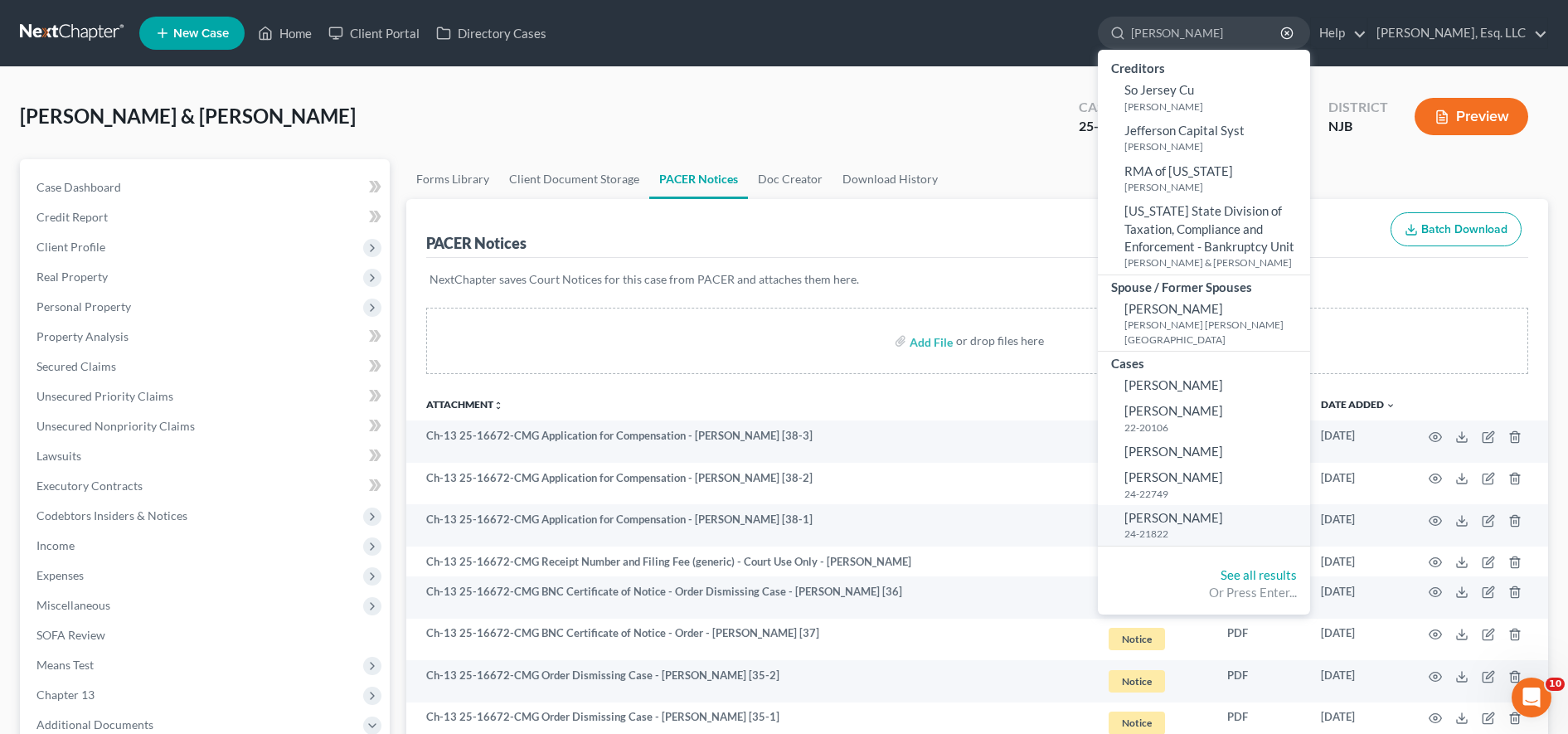
type input "jessica"
click at [889, 510] on span "Rodriguez, Jessica" at bounding box center [1173, 517] width 98 height 15
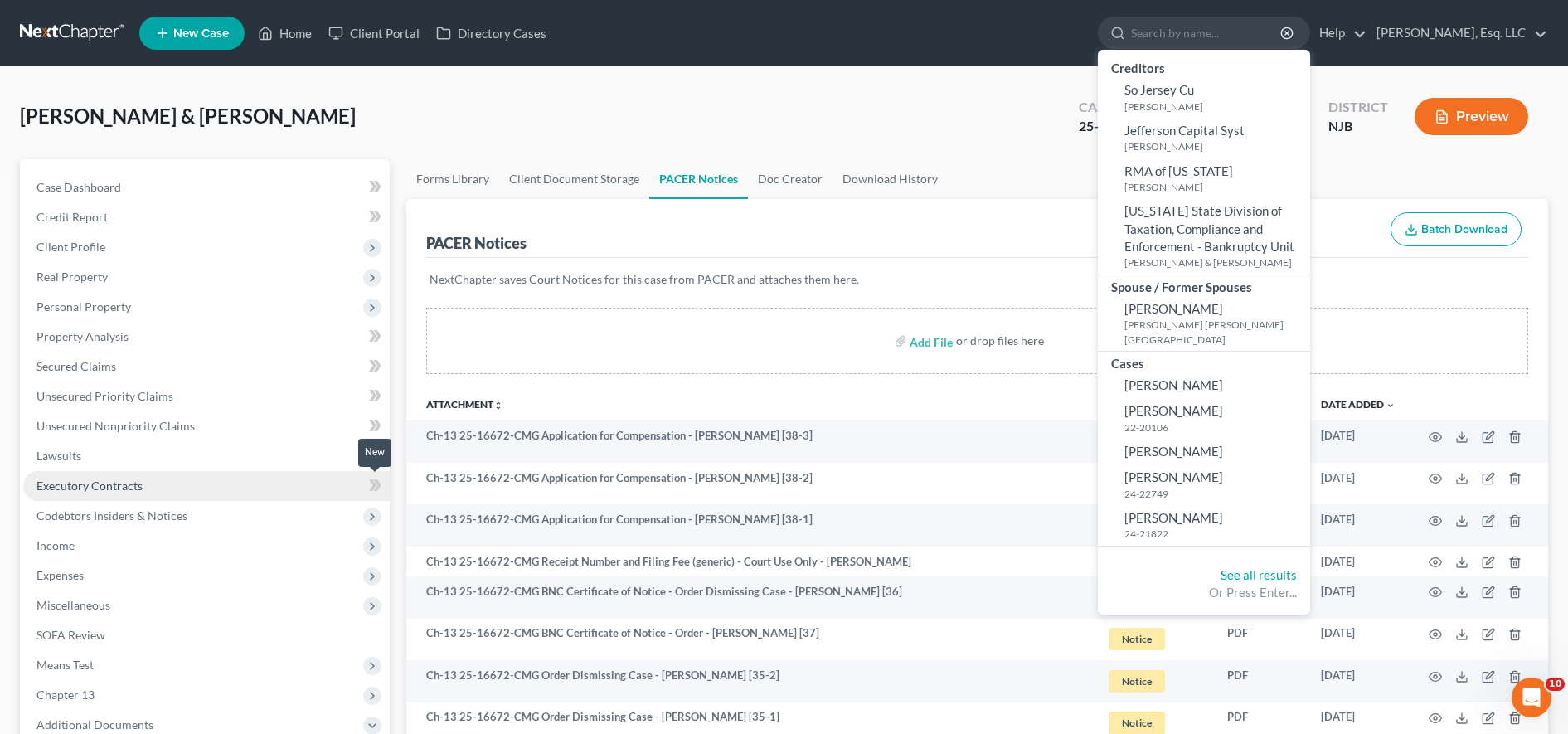
select select "6"
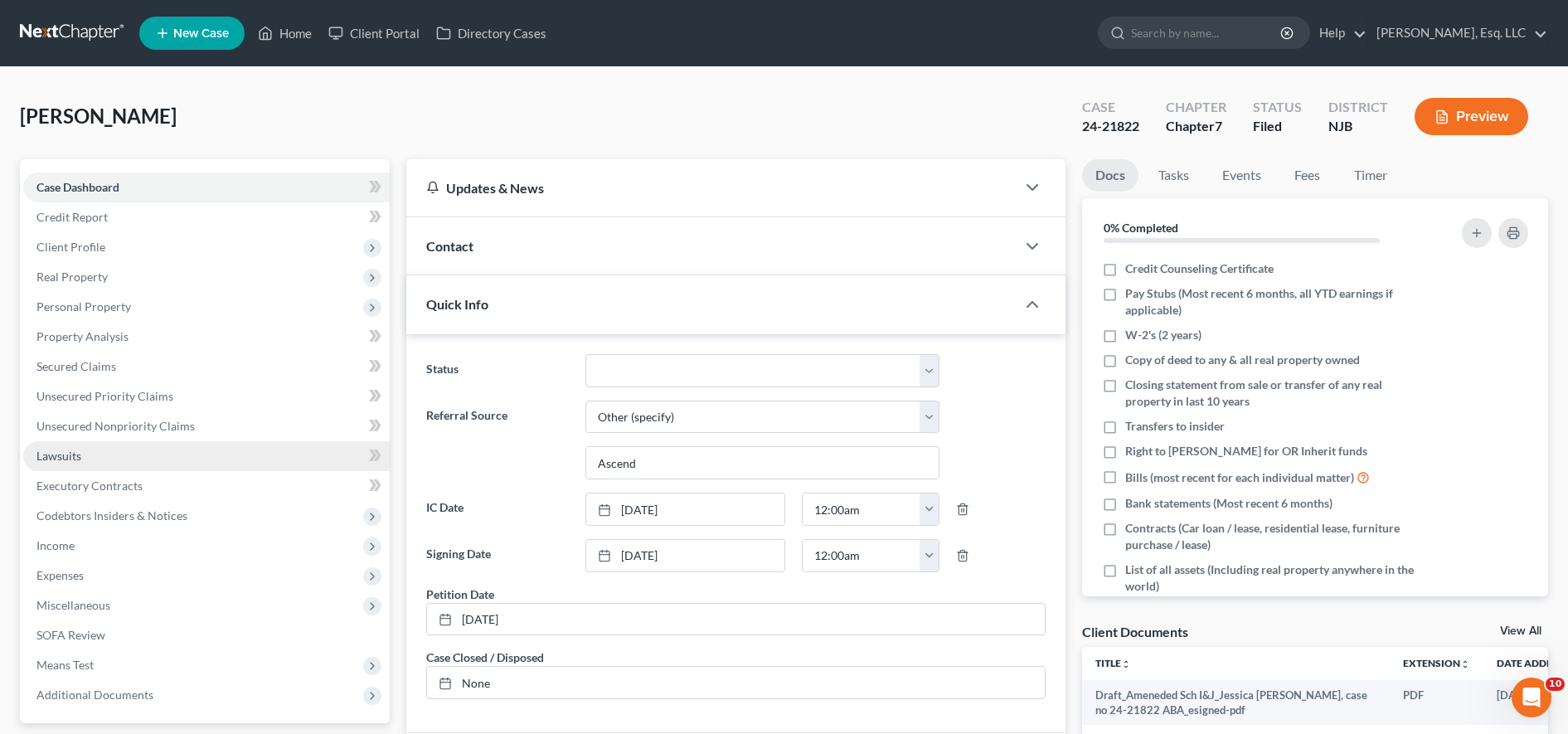
scroll to position [399, 0]
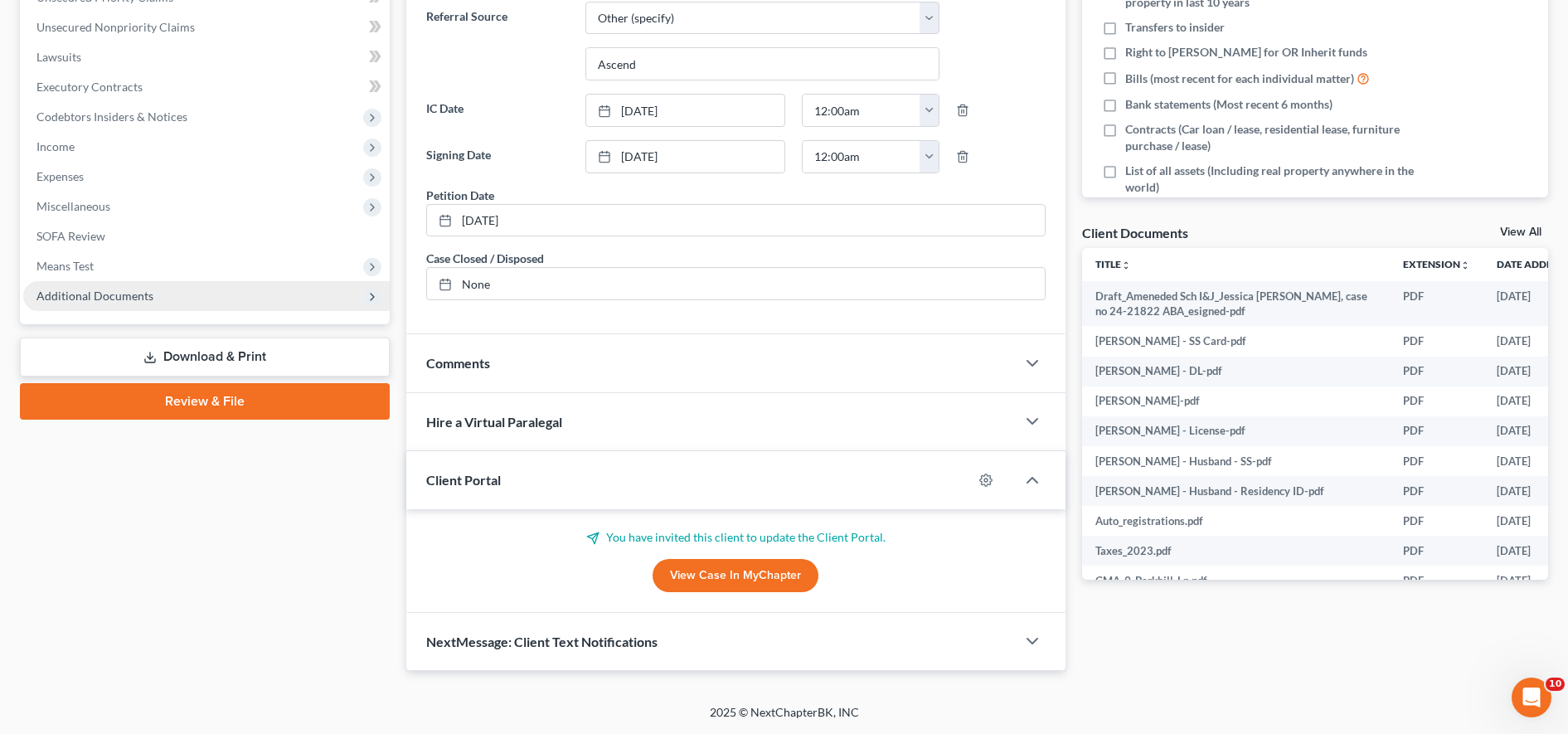
click at [139, 299] on span "Additional Documents" at bounding box center [95, 295] width 117 height 14
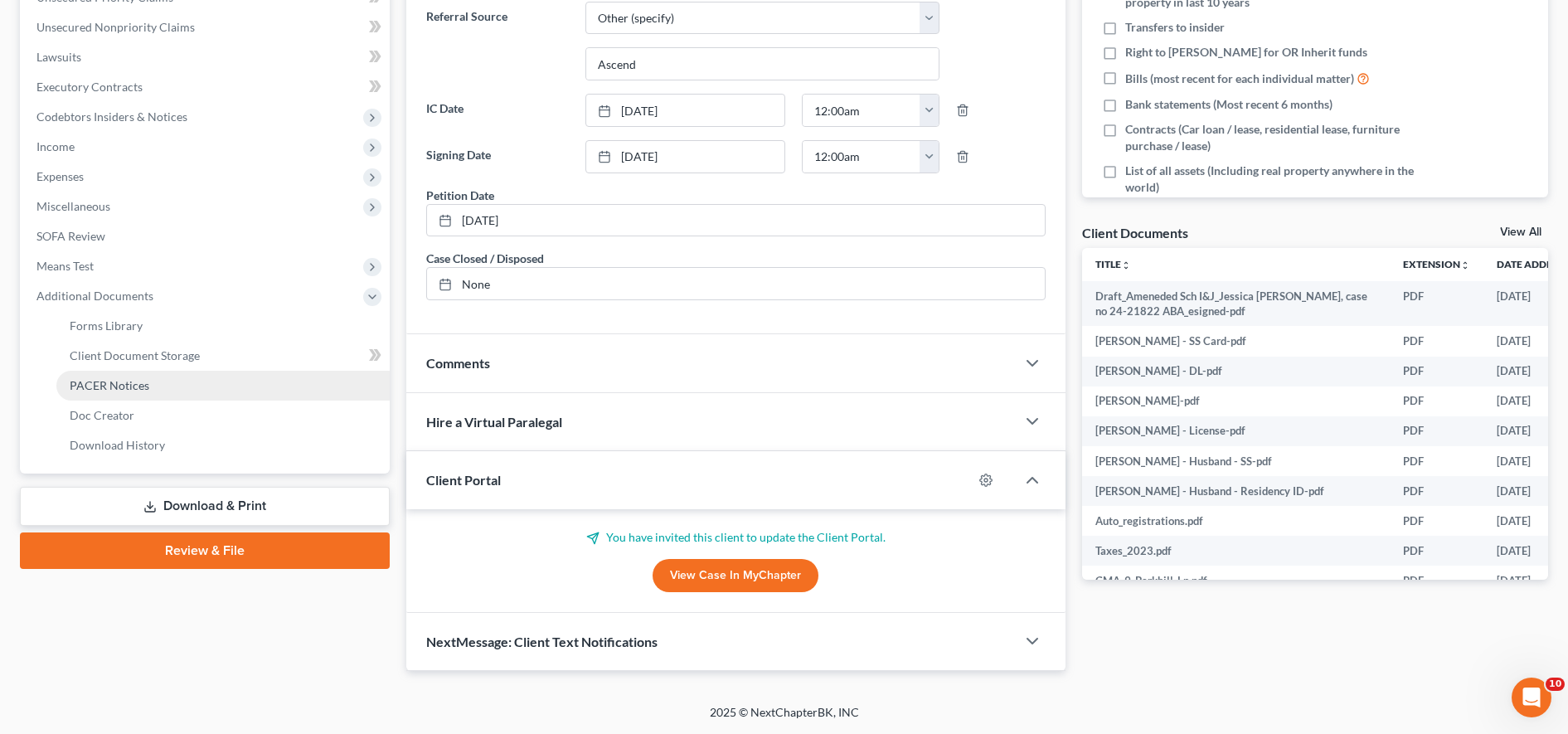
click at [139, 389] on span "PACER Notices" at bounding box center [109, 384] width 80 height 14
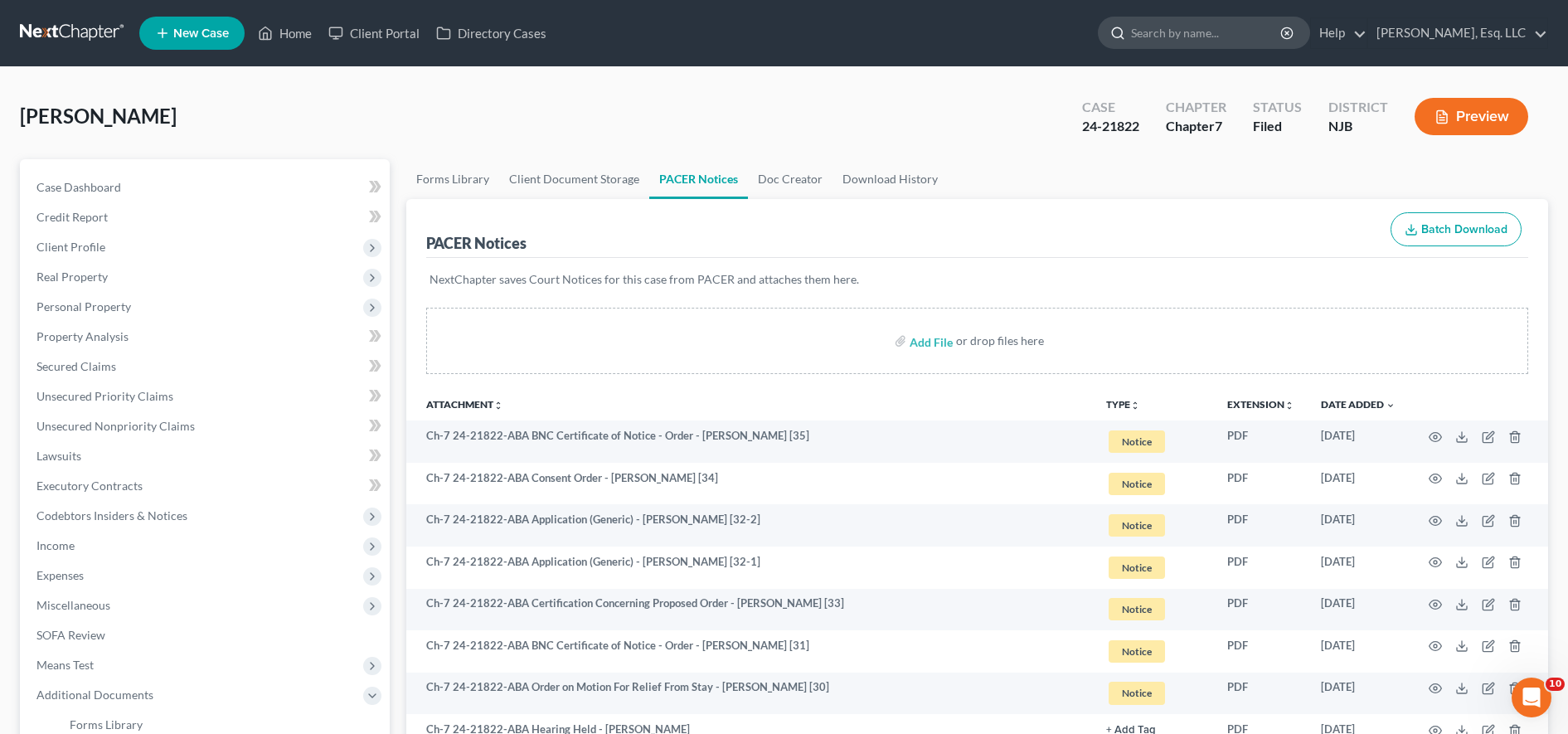
click at [889, 21] on input "search" at bounding box center [1207, 32] width 152 height 30
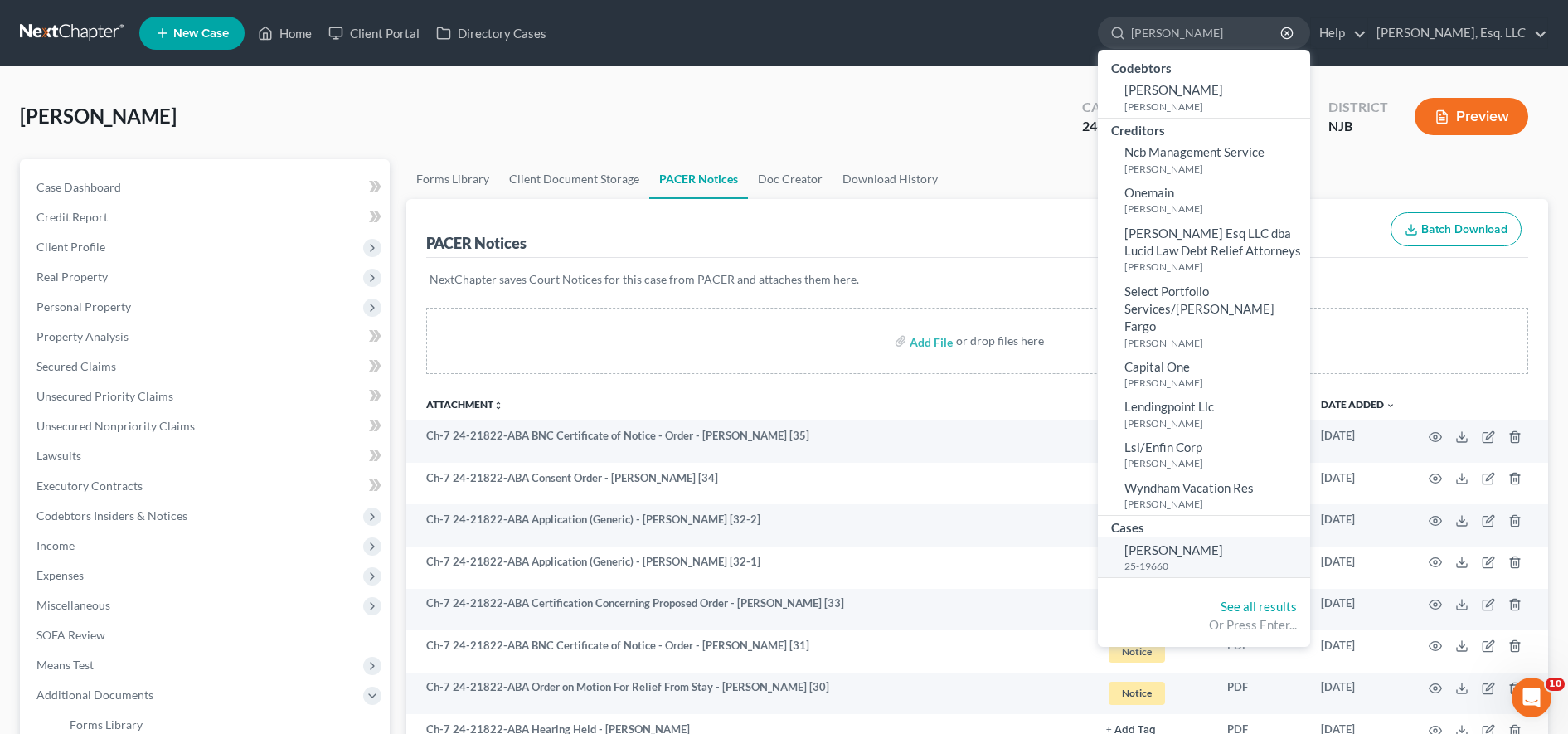
type input "marisol"
click at [889, 559] on small "25-19660" at bounding box center [1215, 566] width 181 height 14
select select "0"
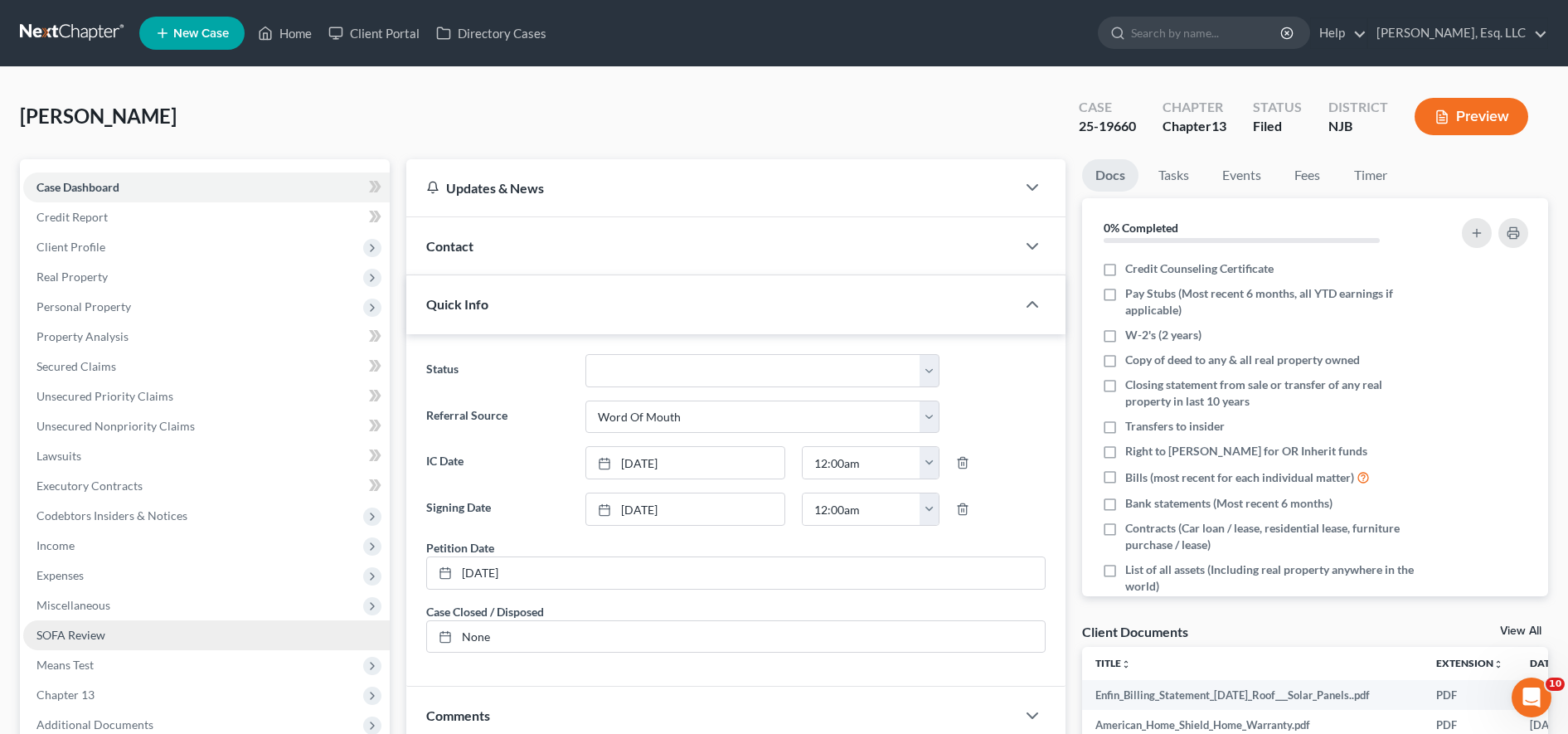
scroll to position [37, 0]
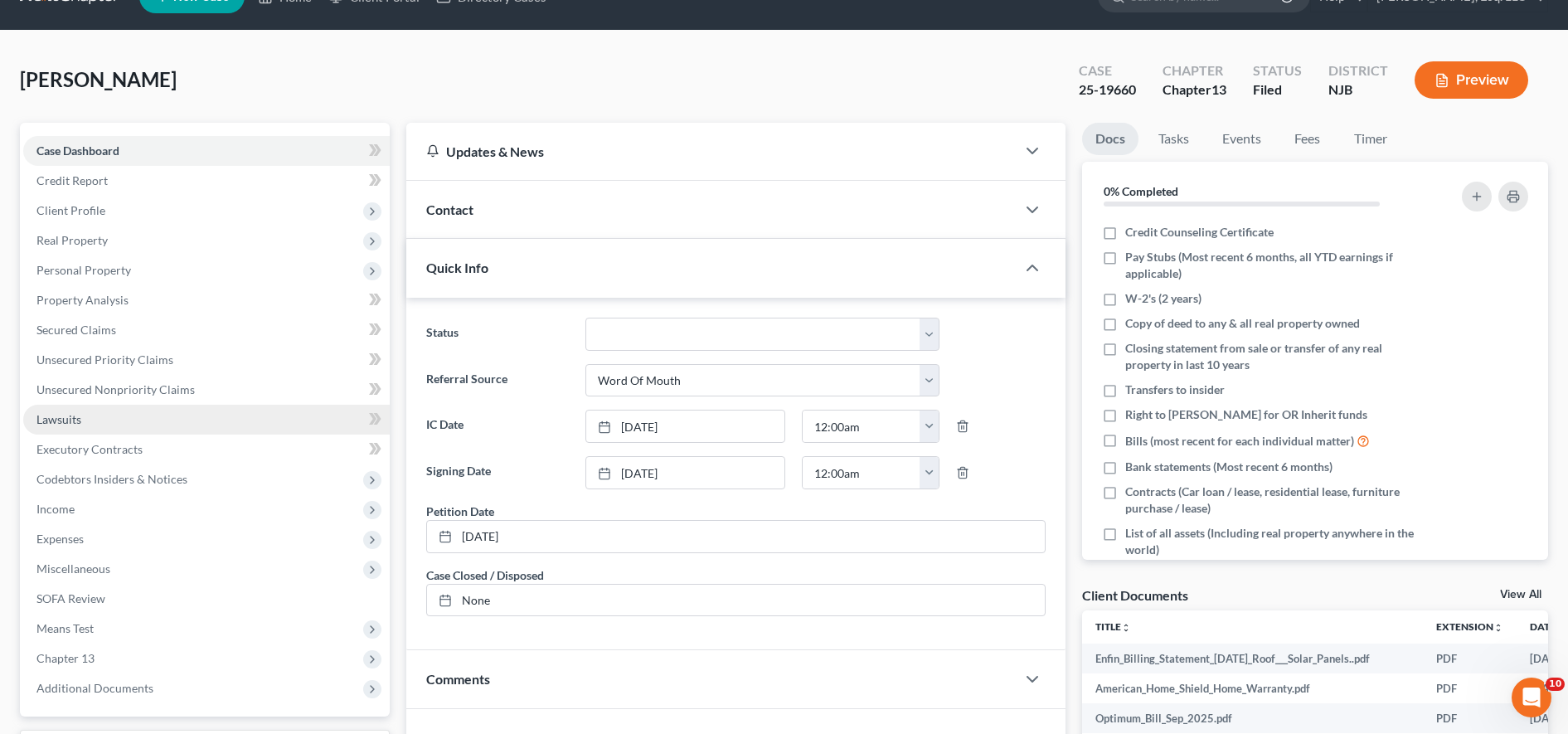
click at [143, 419] on link "Lawsuits" at bounding box center [206, 419] width 367 height 29
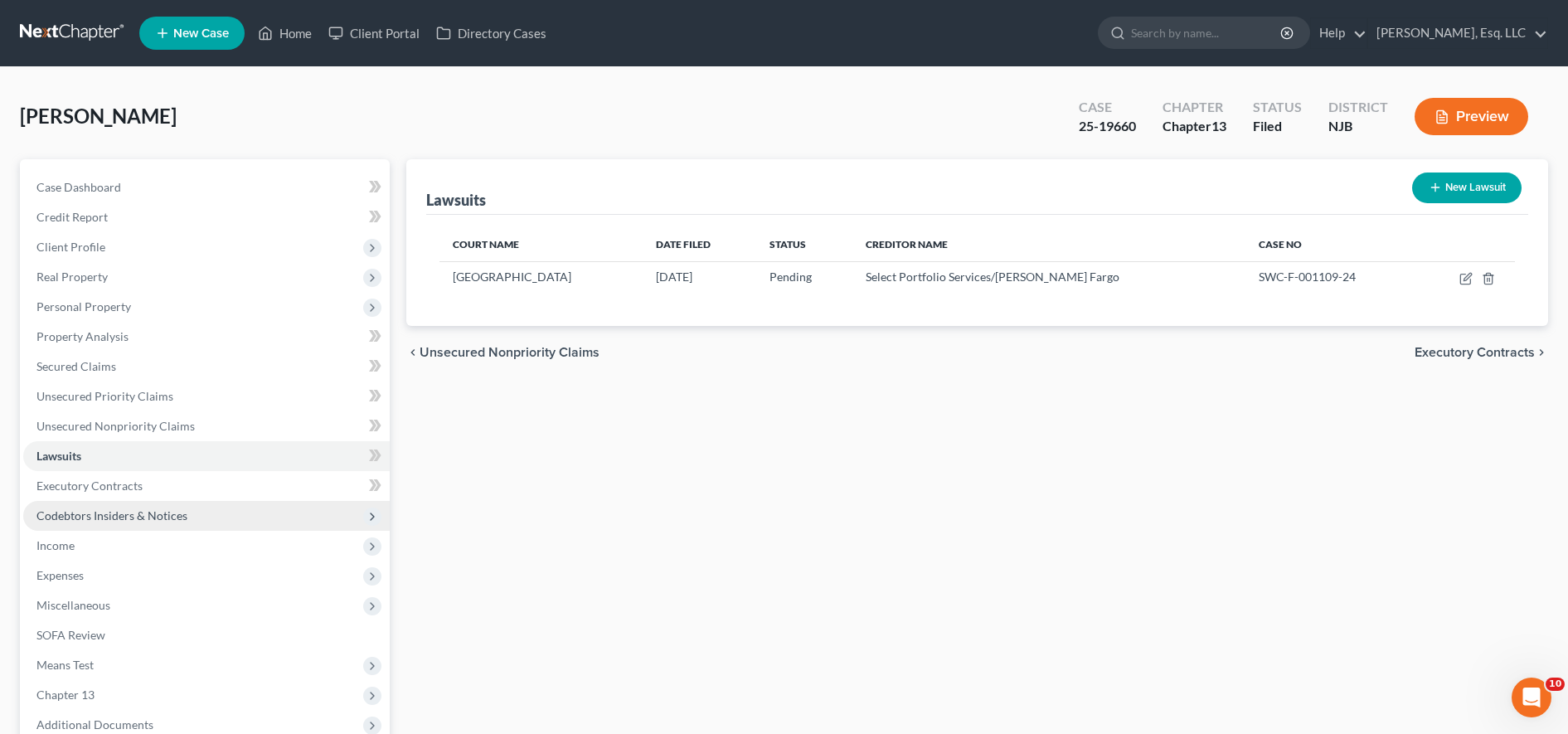
scroll to position [77, 0]
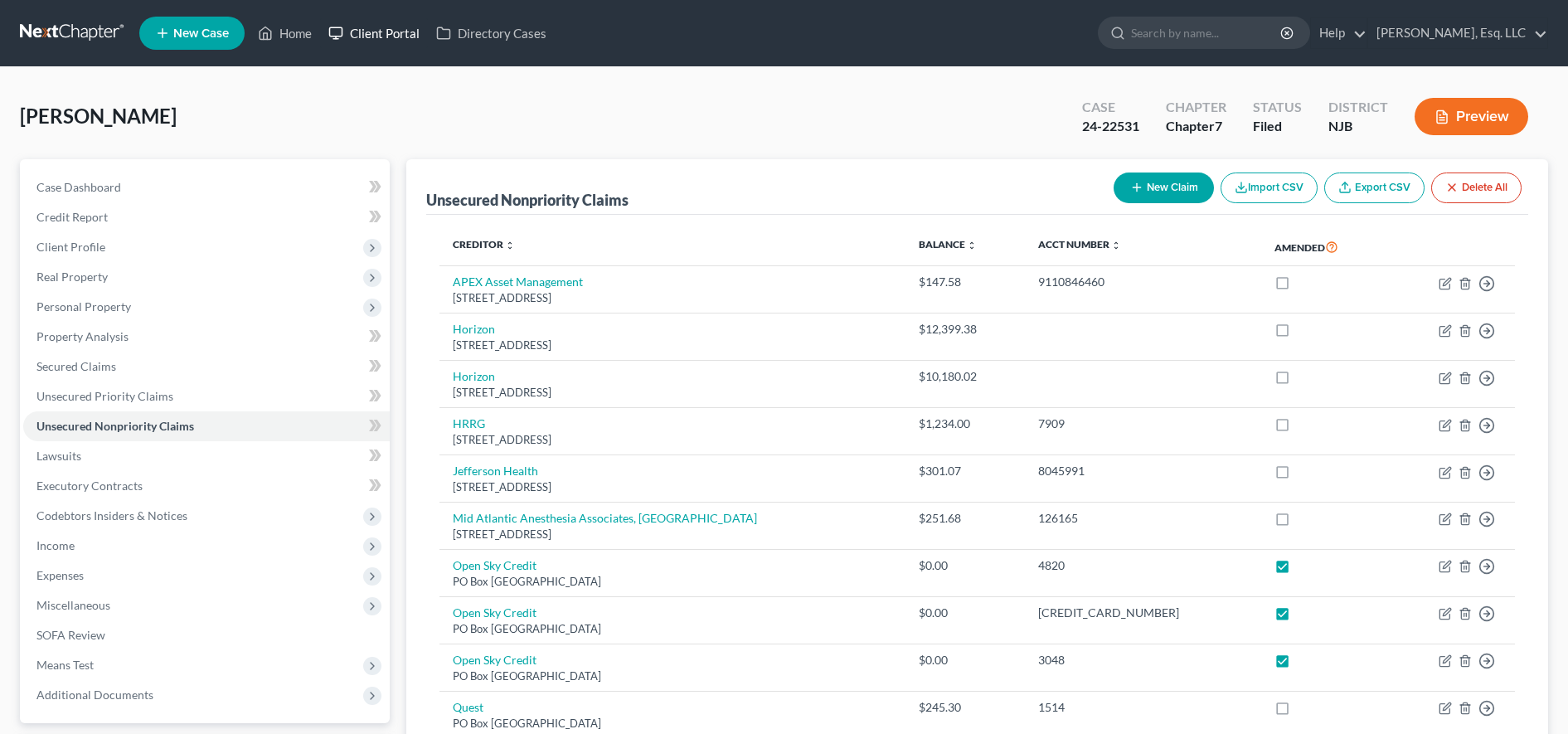
click at [398, 35] on link "Client Portal" at bounding box center [373, 33] width 108 height 29
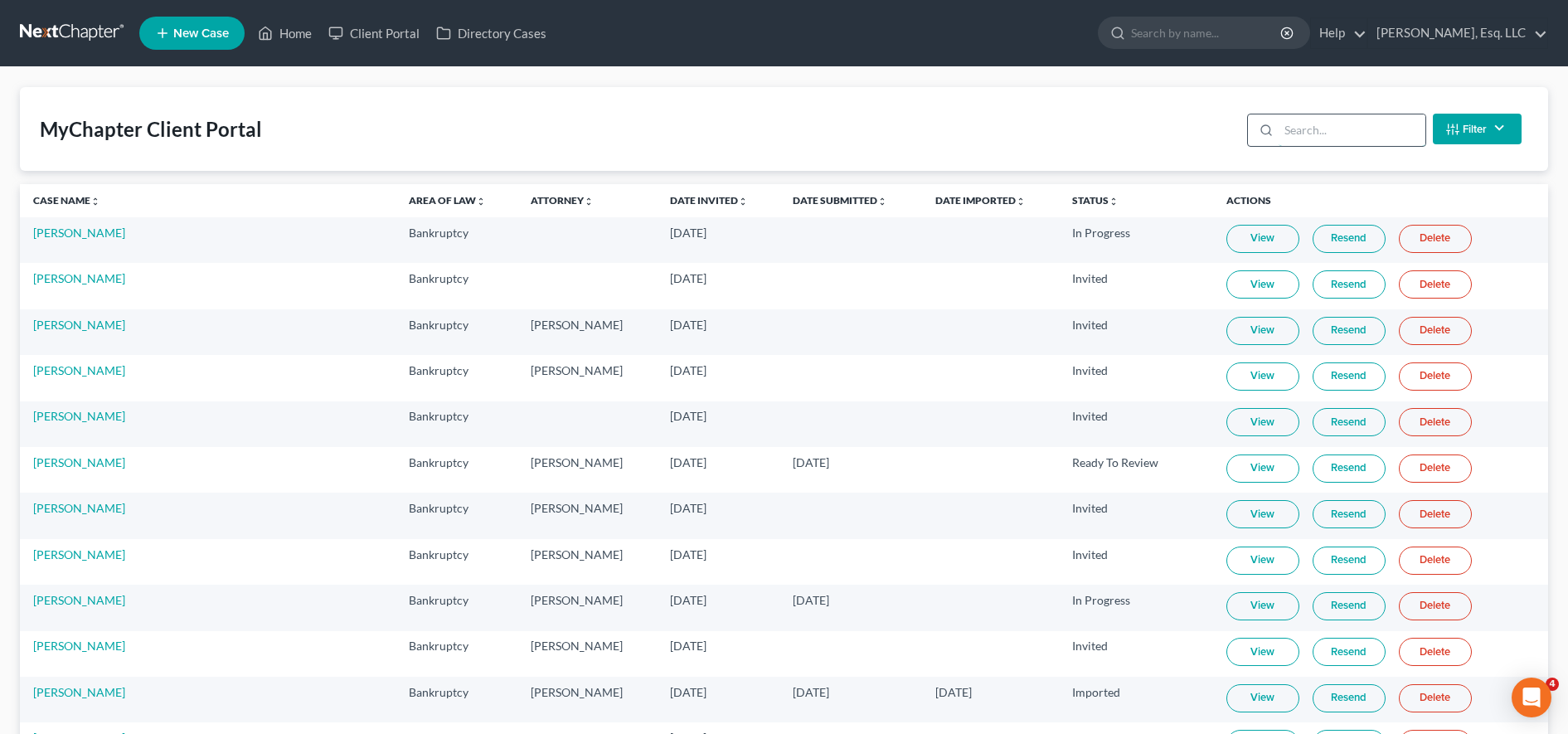
click at [1325, 114] on input "search" at bounding box center [1352, 130] width 147 height 31
click at [1327, 126] on input "search" at bounding box center [1352, 130] width 147 height 31
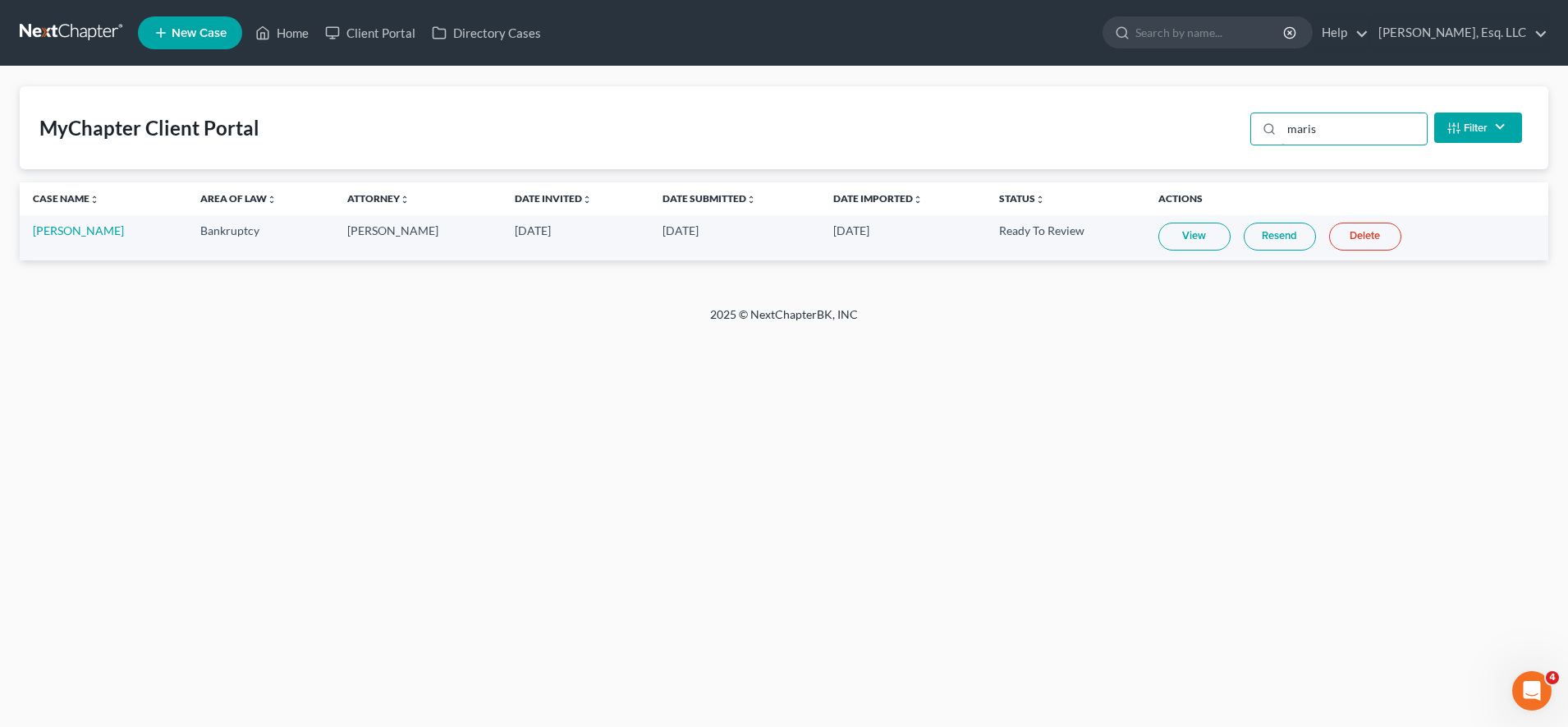
type input "maris"
click at [1172, 254] on td "View Resend Delete" at bounding box center [1347, 238] width 403 height 46
click at [1164, 230] on link "View" at bounding box center [1194, 236] width 72 height 28
